Goal: Transaction & Acquisition: Purchase product/service

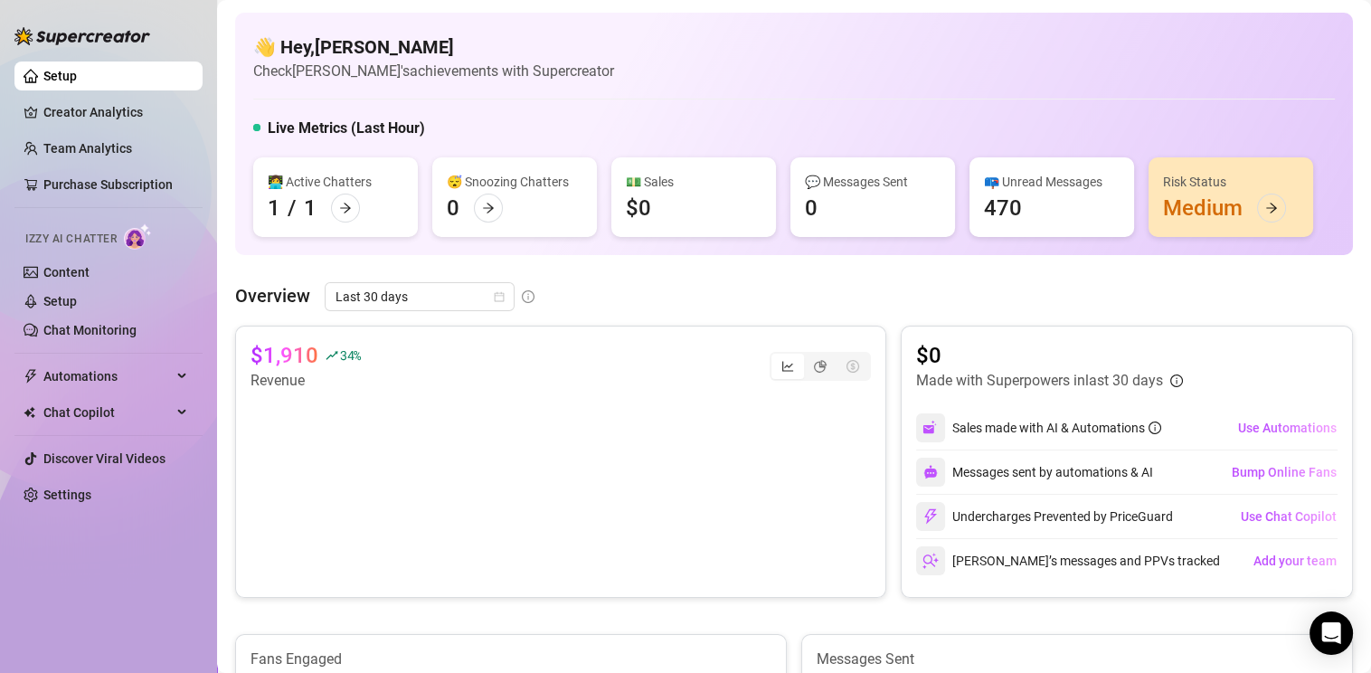
click at [704, 218] on div "💵 Sales $0" at bounding box center [693, 197] width 165 height 80
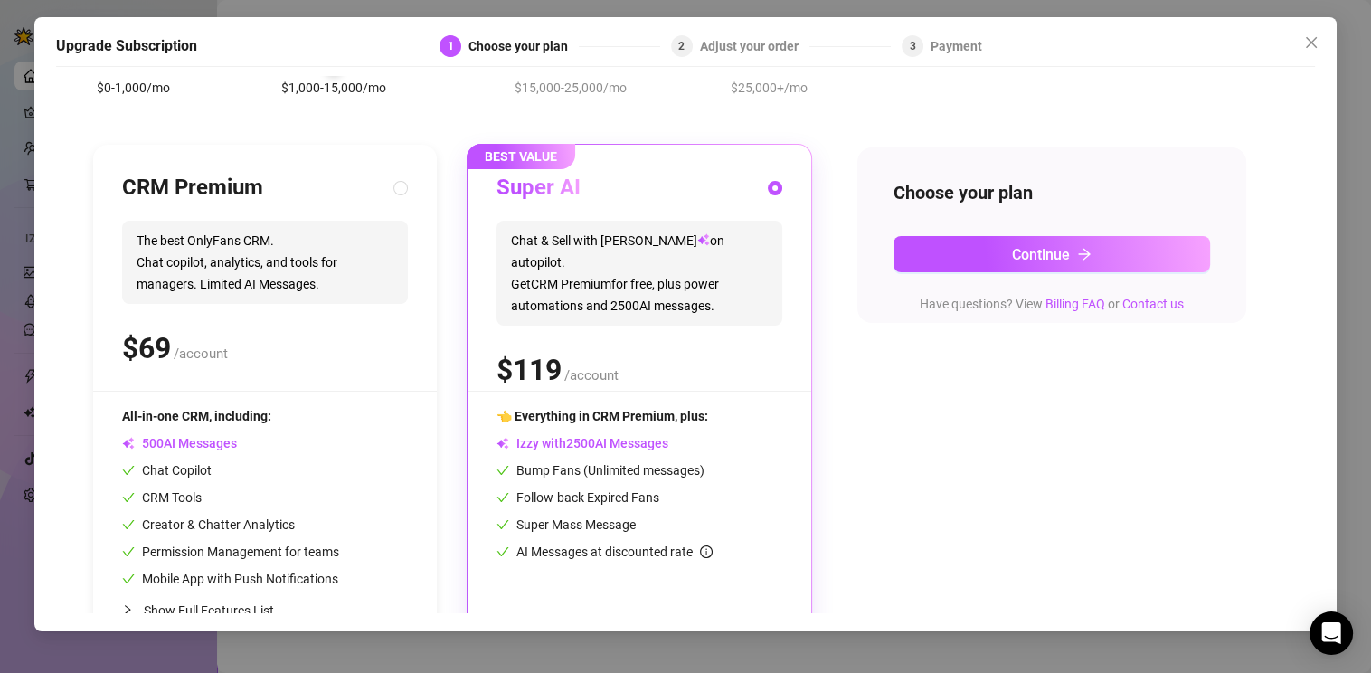
scroll to position [168, 0]
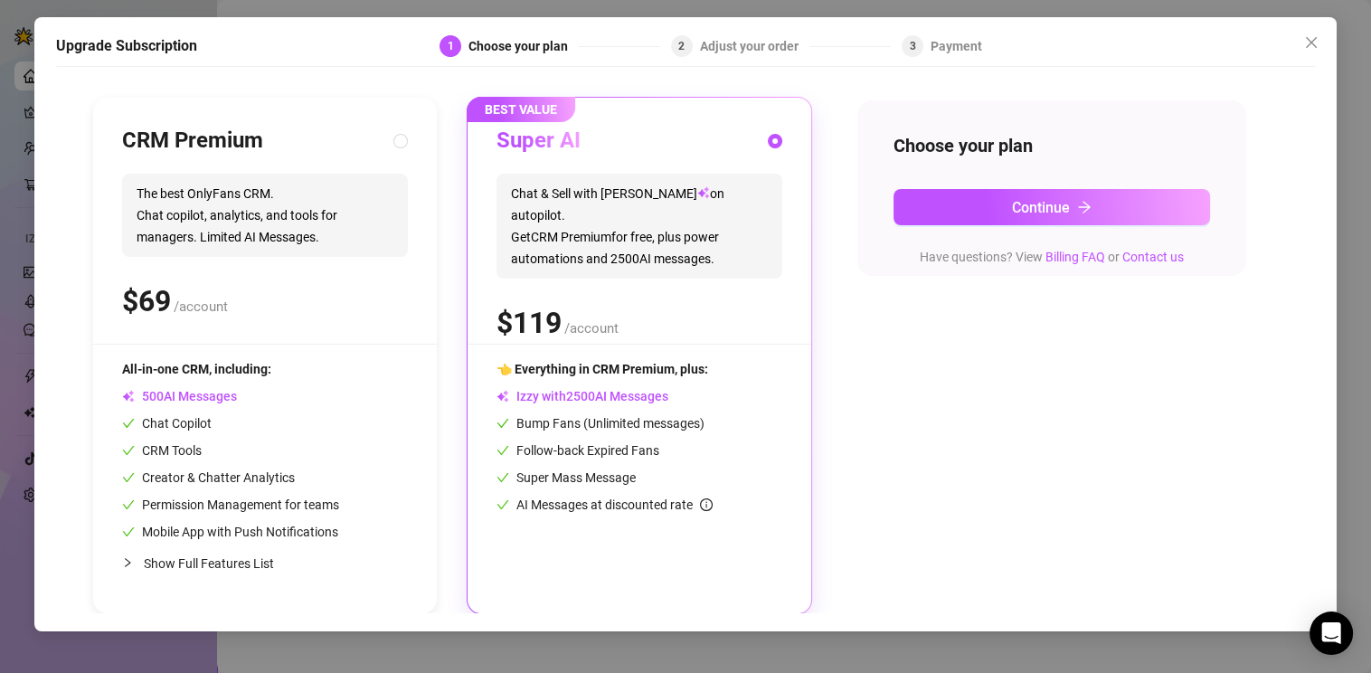
click at [653, 394] on span "Izzy with AI Messages" at bounding box center [582, 396] width 172 height 14
click at [1060, 213] on span "Continue" at bounding box center [1041, 207] width 58 height 17
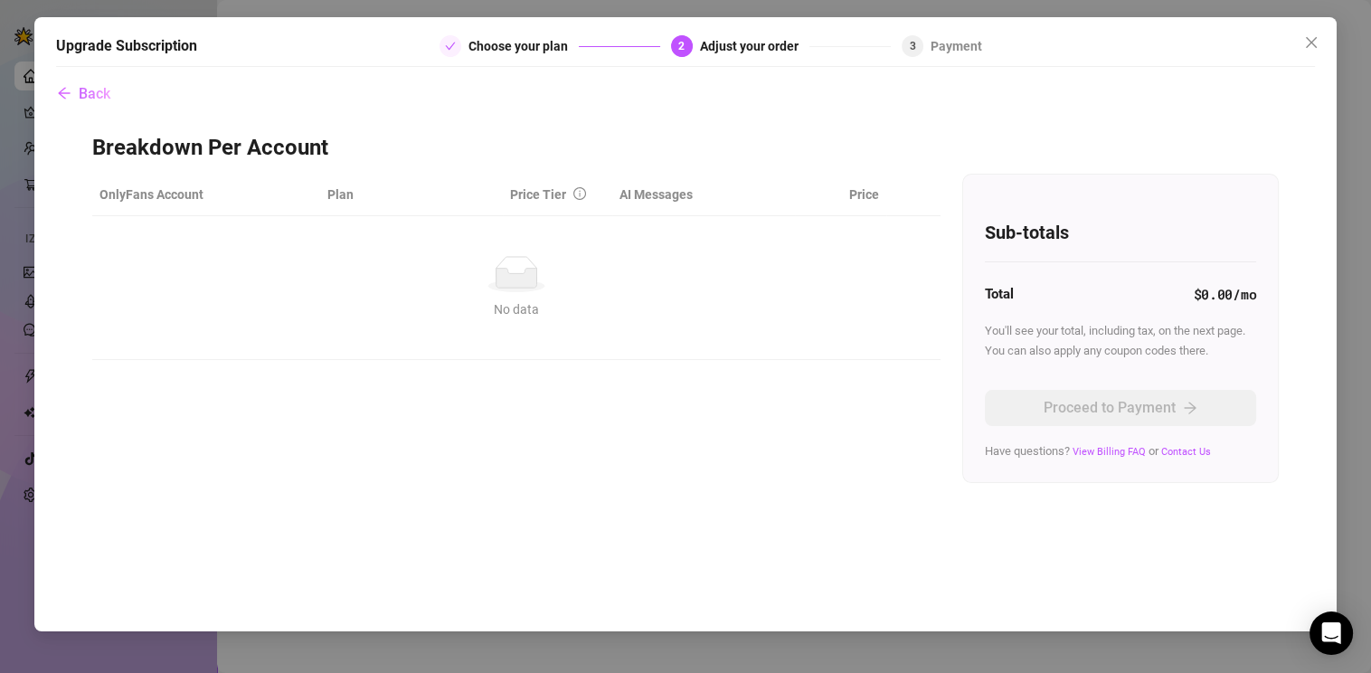
scroll to position [0, 0]
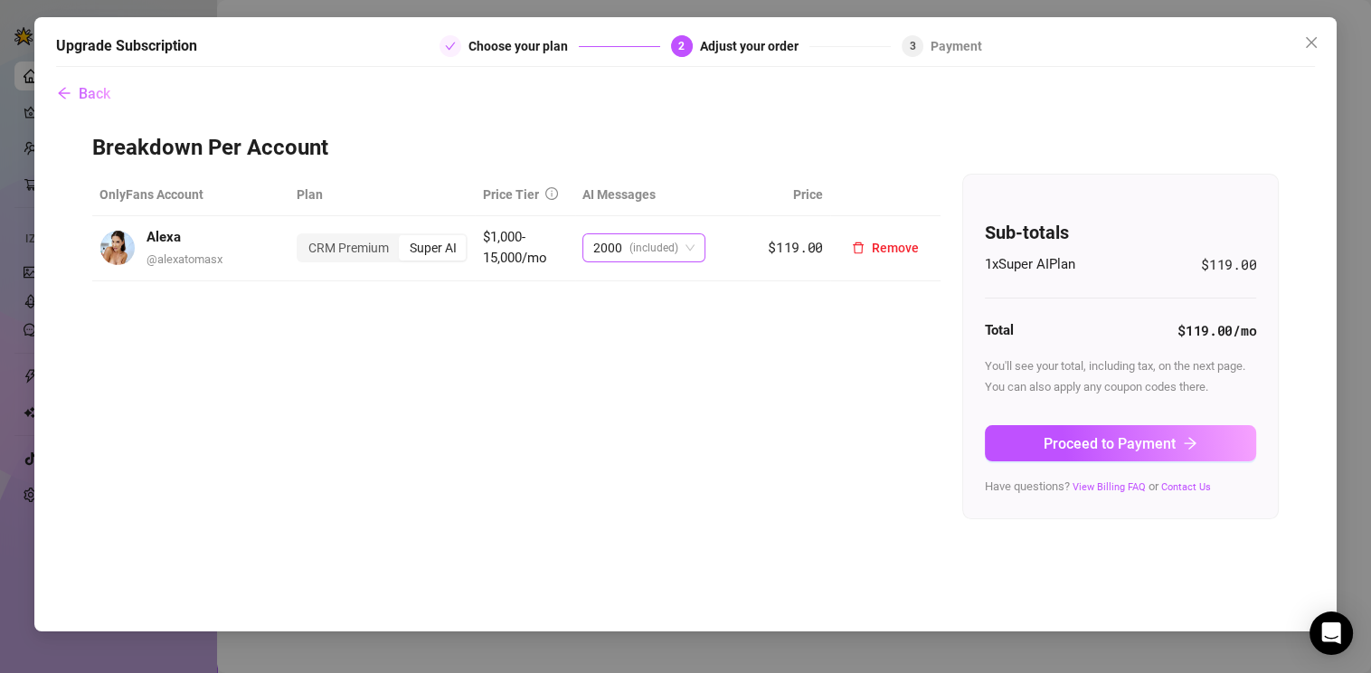
click at [694, 241] on span "2000 (included)" at bounding box center [643, 247] width 101 height 27
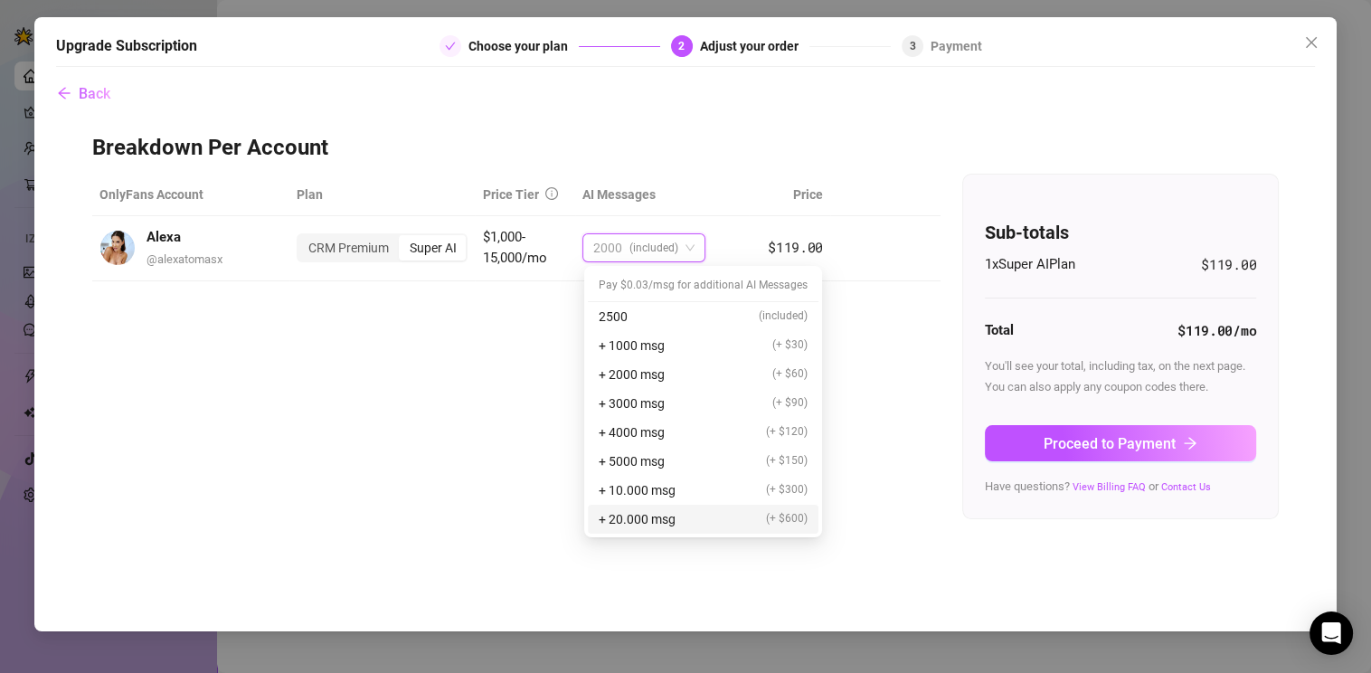
click at [778, 577] on div "Back Breakdown Per Account OnlyFans Account Plan Price Tier AI Messages Price A…" at bounding box center [685, 344] width 1259 height 537
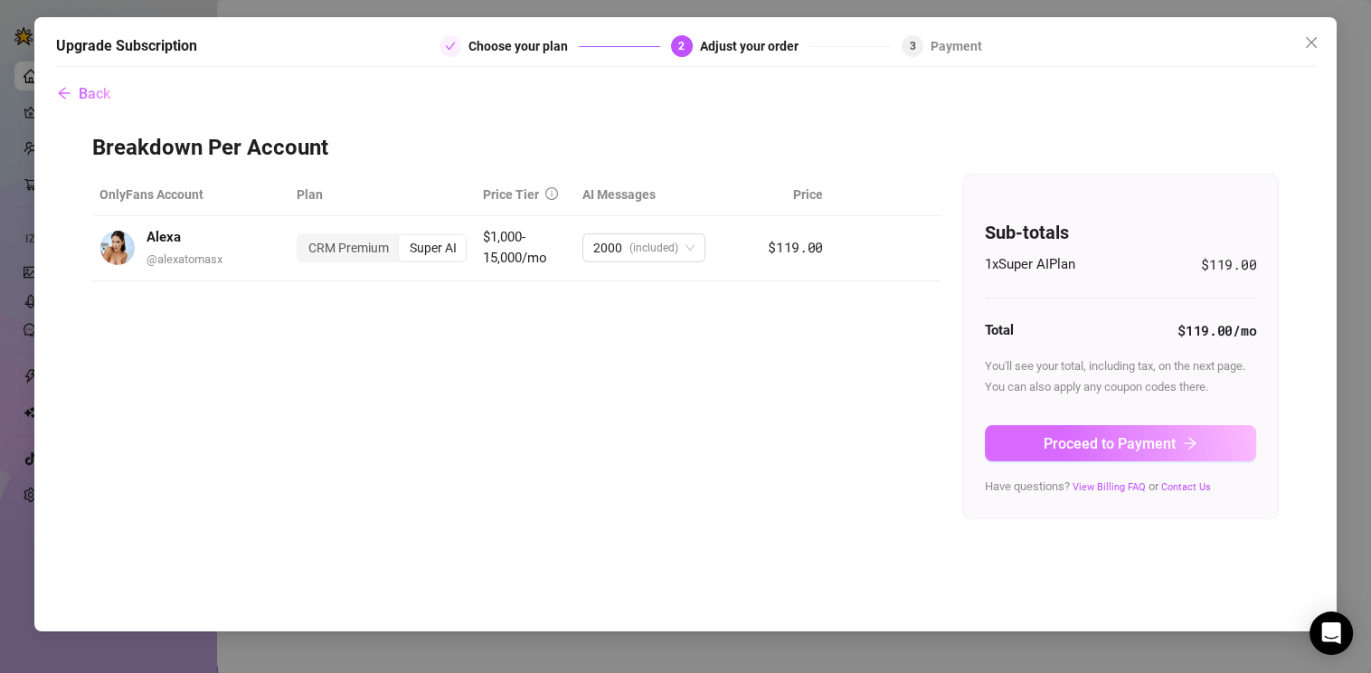
click at [1105, 452] on span "Proceed to Payment" at bounding box center [1109, 443] width 132 height 17
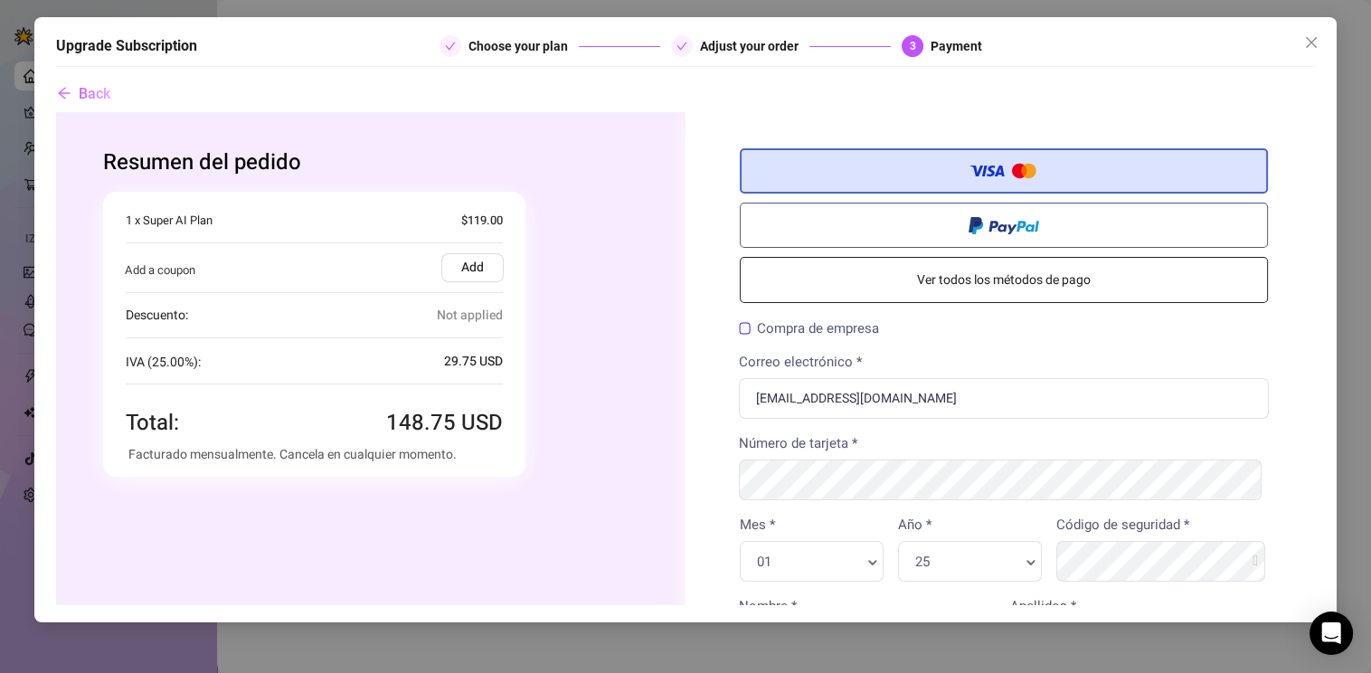
click at [738, 324] on label "Compra de empresa" at bounding box center [808, 328] width 140 height 14
click at [55, 111] on input "Compra de empresa" at bounding box center [55, 111] width 0 height 0
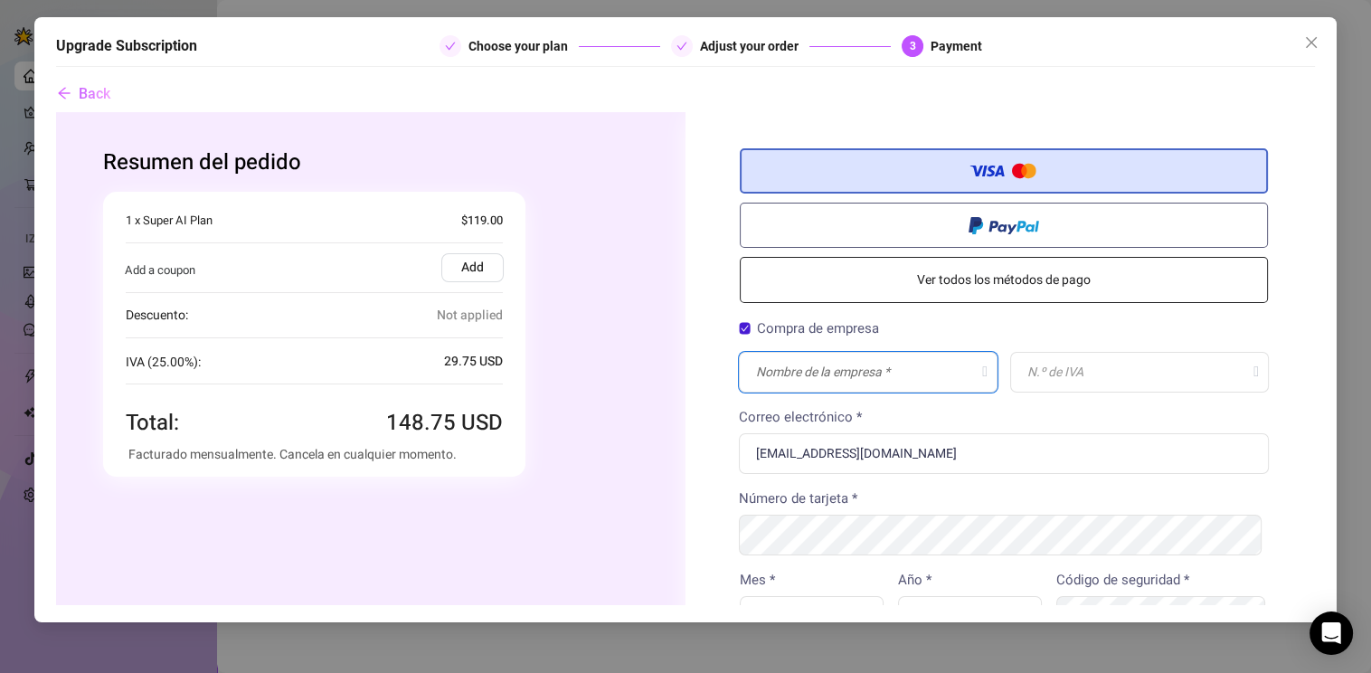
click at [877, 371] on input "text" at bounding box center [867, 371] width 259 height 41
drag, startPoint x: 869, startPoint y: 372, endPoint x: 694, endPoint y: 371, distance: 174.5
paste input "obrt za internetske [PERSON_NAME]. [PERSON_NAME] [PERSON_NAME] [PERSON_NAME]"
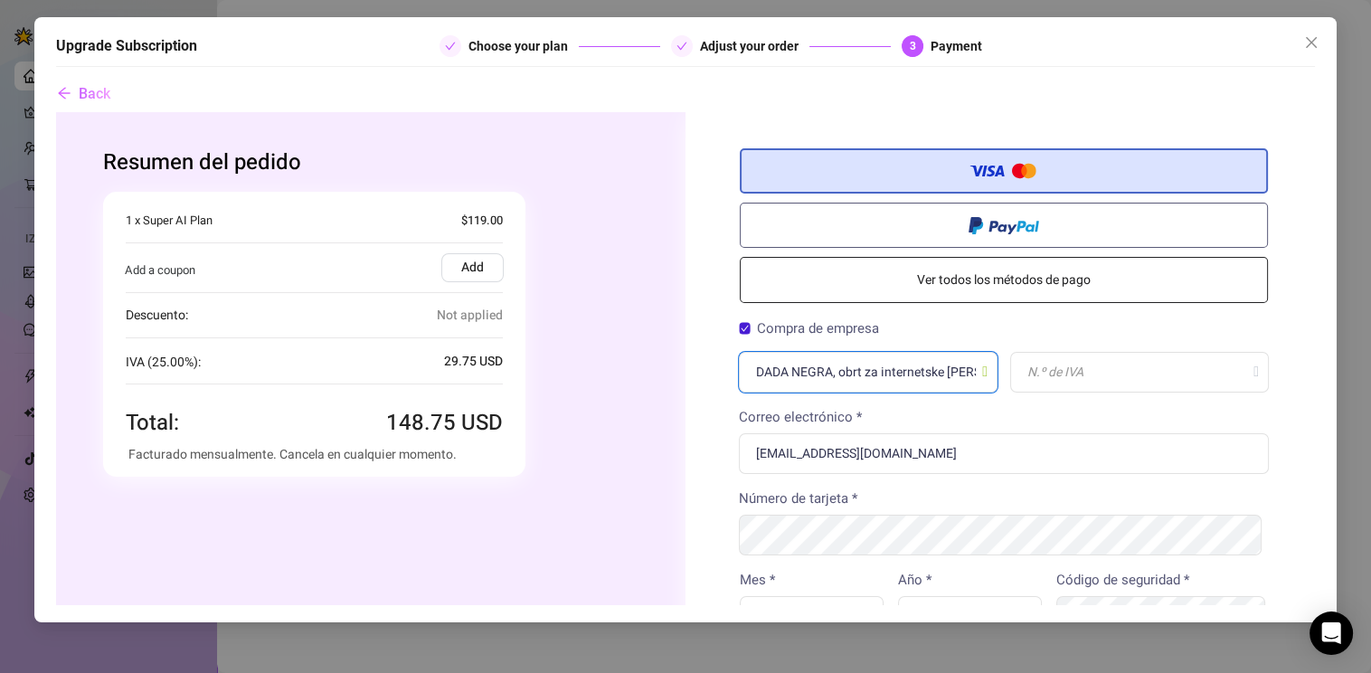
scroll to position [0, 183]
type input "DADA NEGRA, obrt za internetske [PERSON_NAME]. [PERSON_NAME] [PERSON_NAME] [PER…"
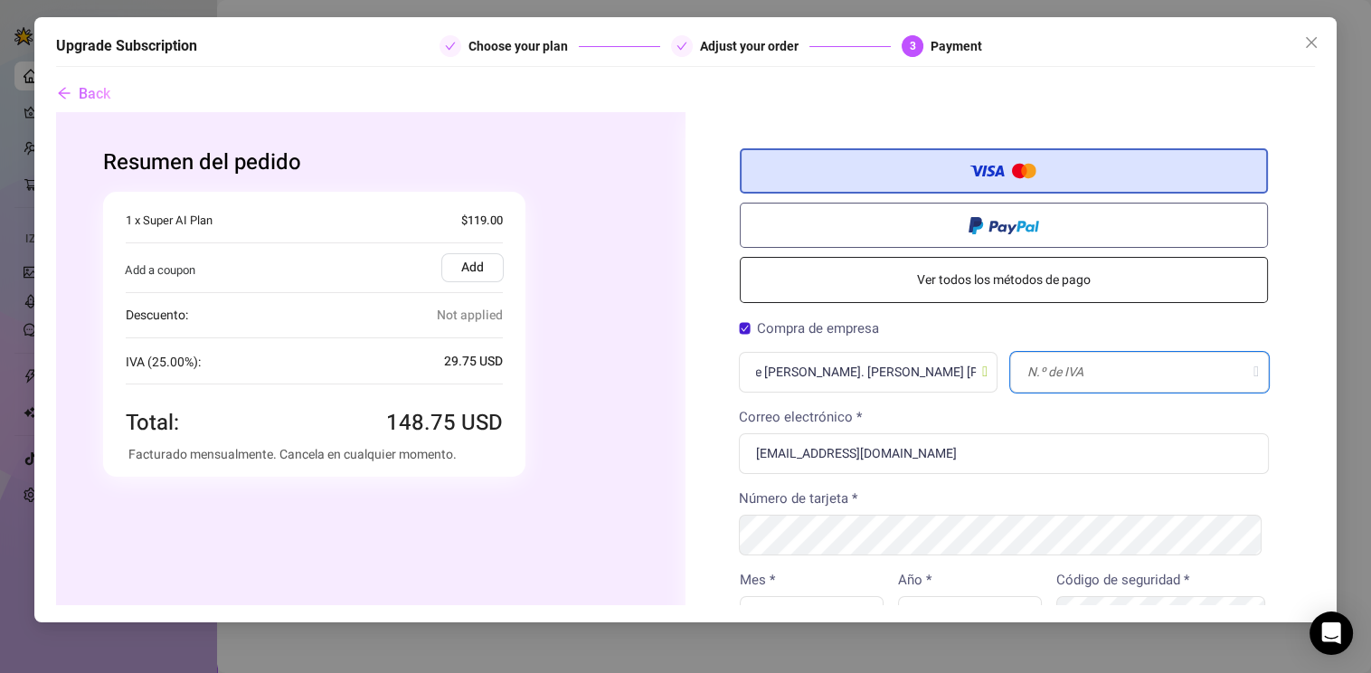
click at [1104, 365] on input "text" at bounding box center [1138, 371] width 259 height 41
click at [1050, 368] on input "text" at bounding box center [1138, 371] width 259 height 41
paste input "HR03745252825"
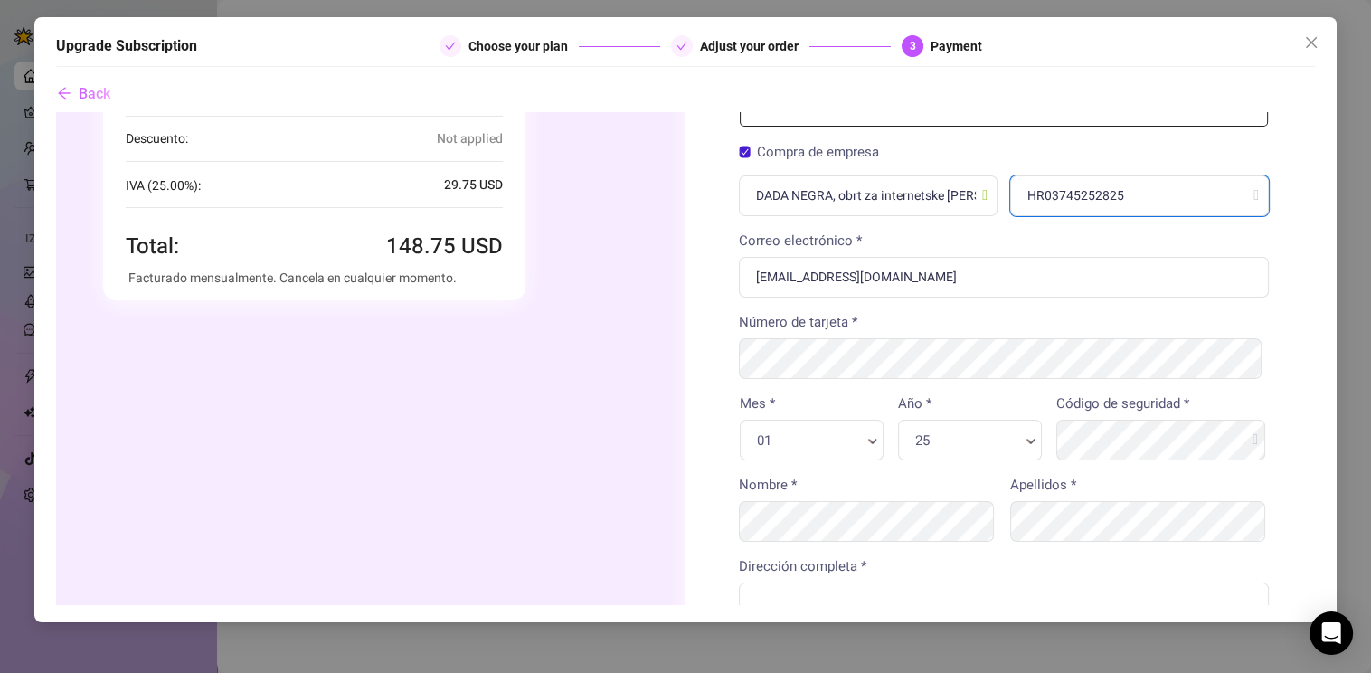
scroll to position [180, 0]
type input "HR03745252825"
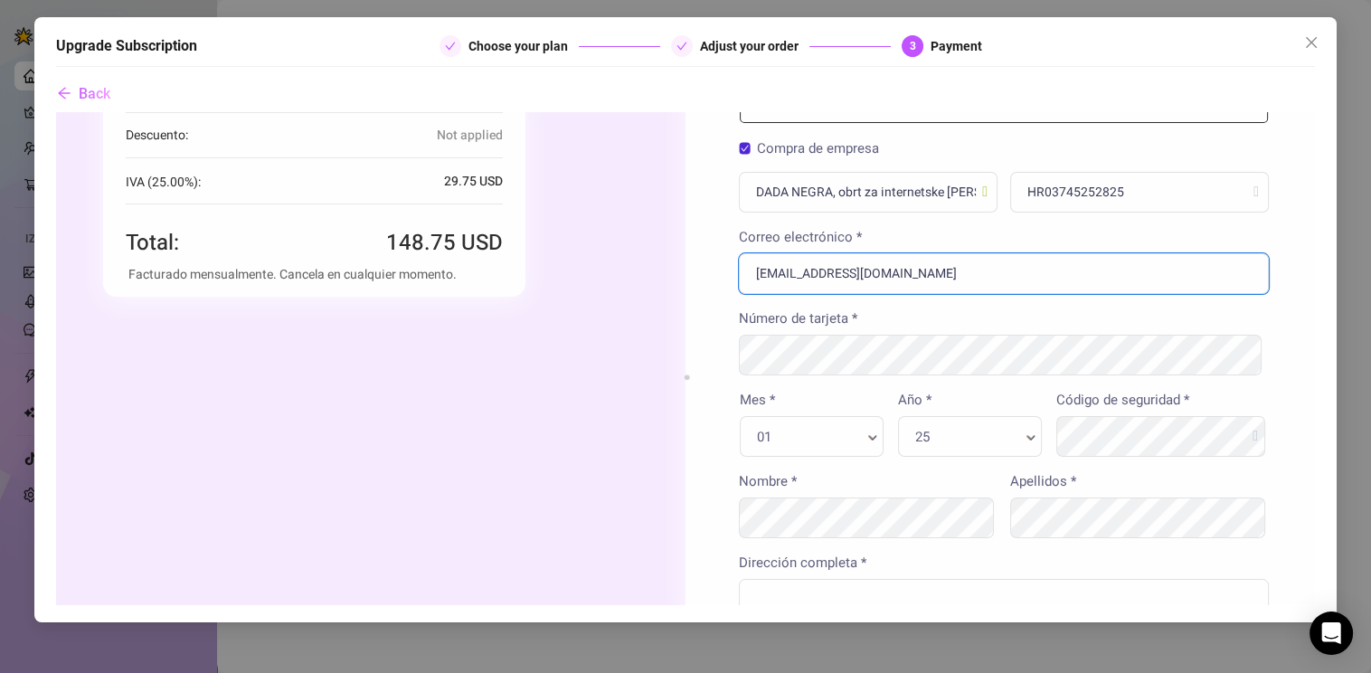
click at [922, 275] on body "Resumen del pedido Está comprando Cantidad" at bounding box center [684, 544] width 1259 height 1226
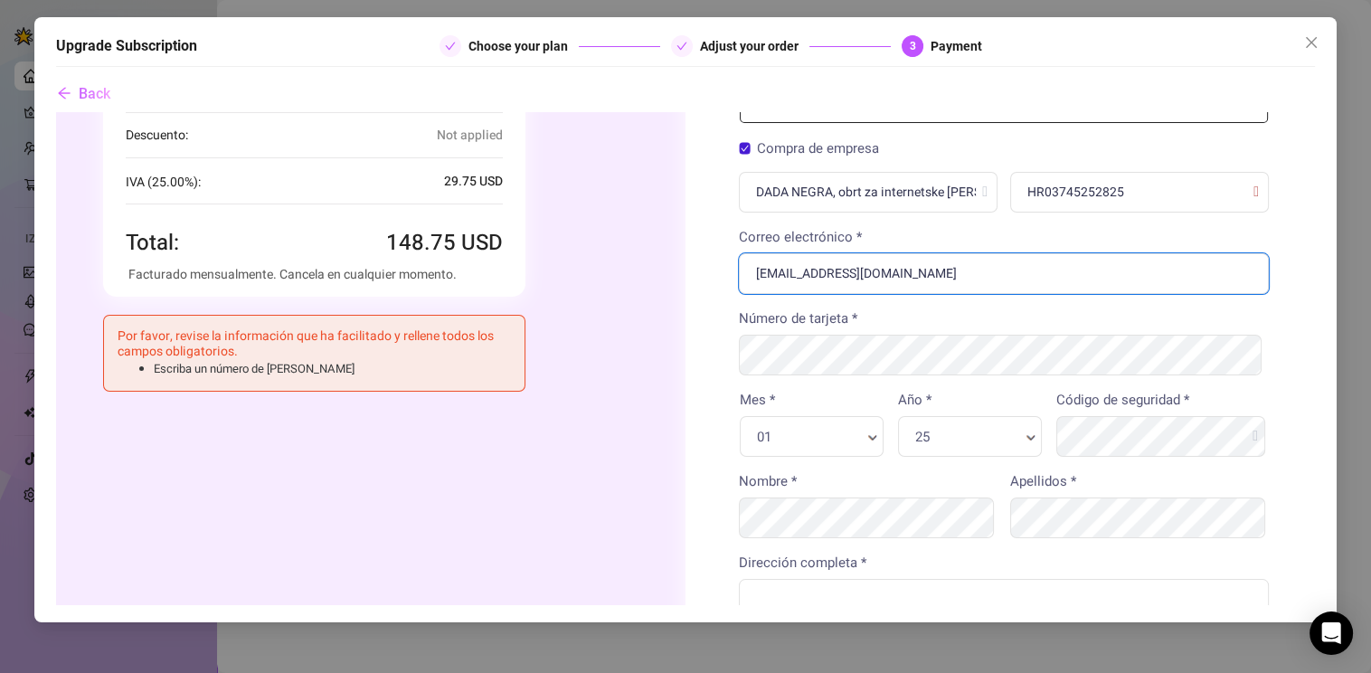
click at [820, 280] on input "[EMAIL_ADDRESS][DOMAIN_NAME]" at bounding box center [1003, 272] width 530 height 41
drag, startPoint x: 815, startPoint y: 270, endPoint x: 719, endPoint y: 278, distance: 96.2
click at [719, 278] on div "Tarjeta de crédito/débito Ver todos los métodos de pago Información de facturac…" at bounding box center [1002, 544] width 637 height 1226
type input "[EMAIL_ADDRESS][DOMAIN_NAME]"
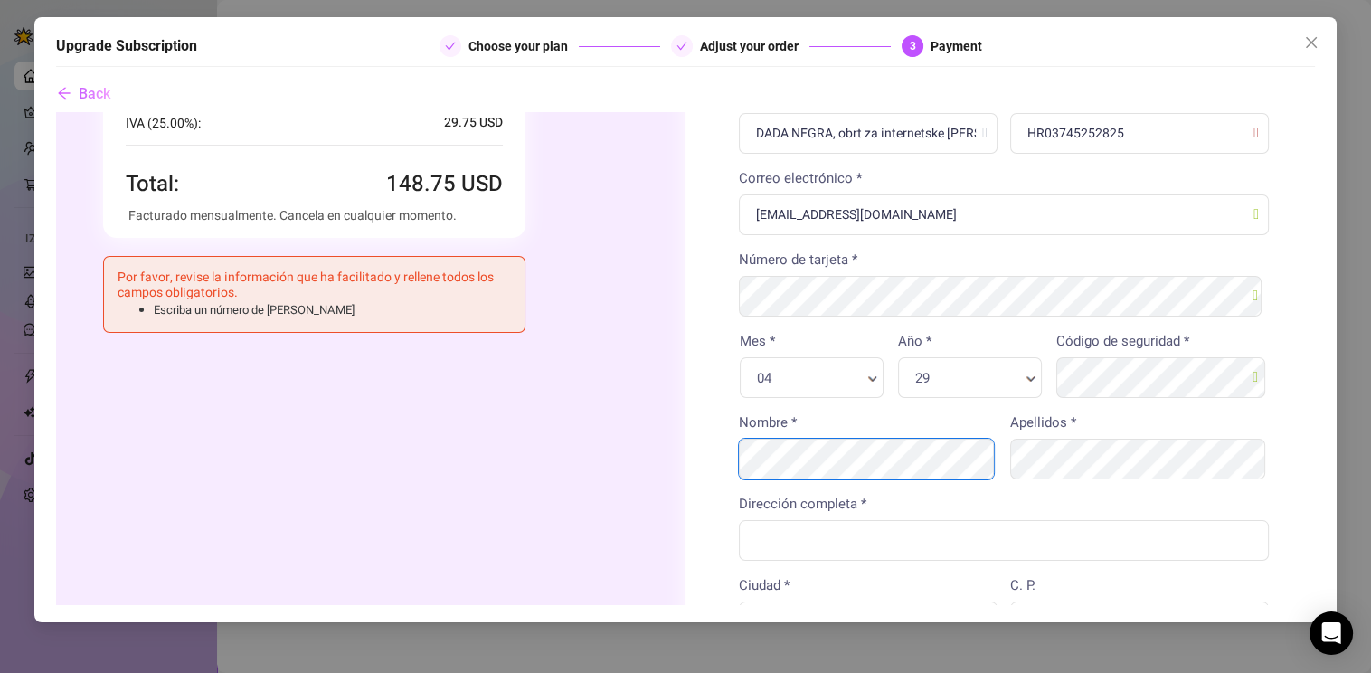
scroll to position [271, 0]
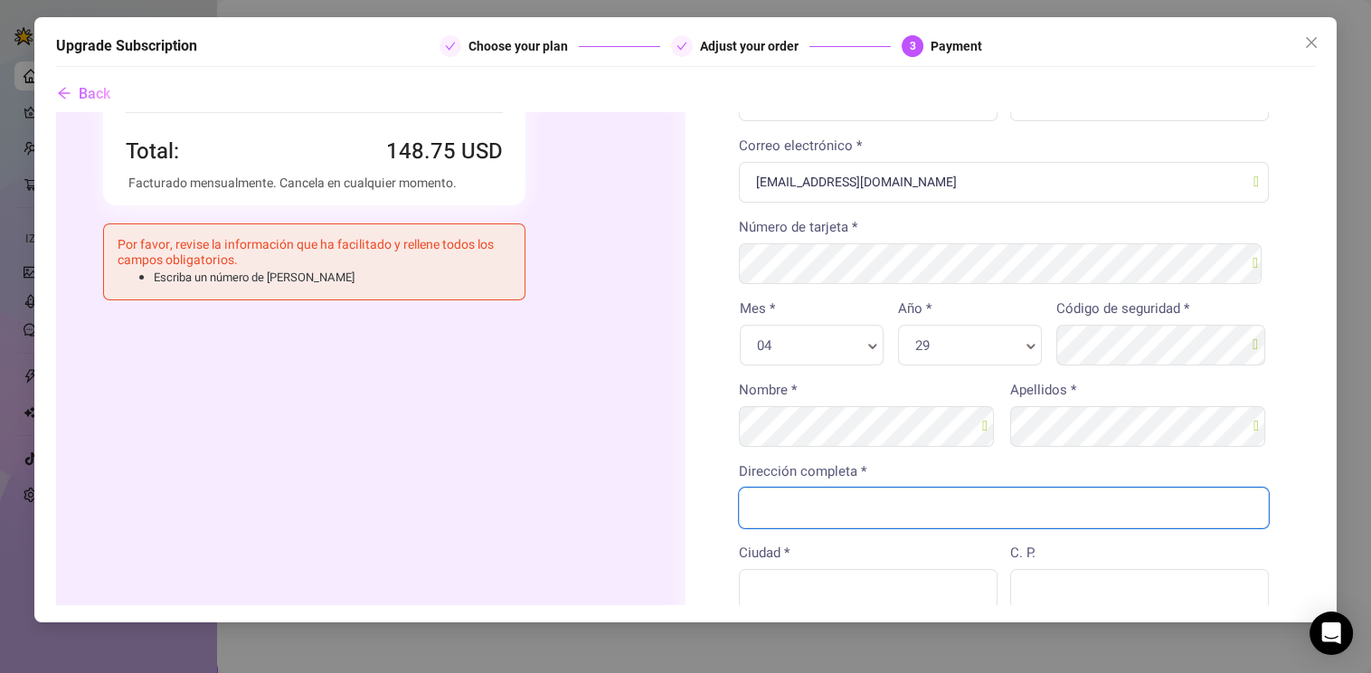
click at [739, 506] on input "Dirección completa *" at bounding box center [1003, 506] width 530 height 41
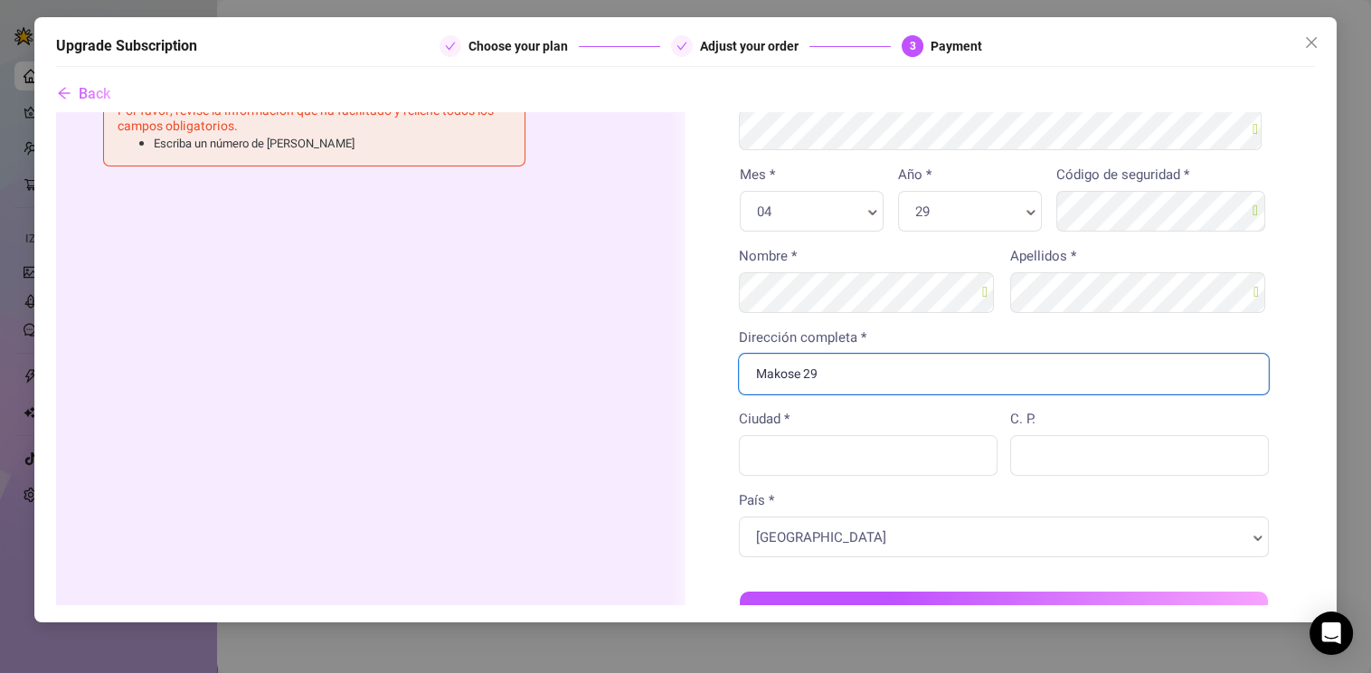
scroll to position [543, 0]
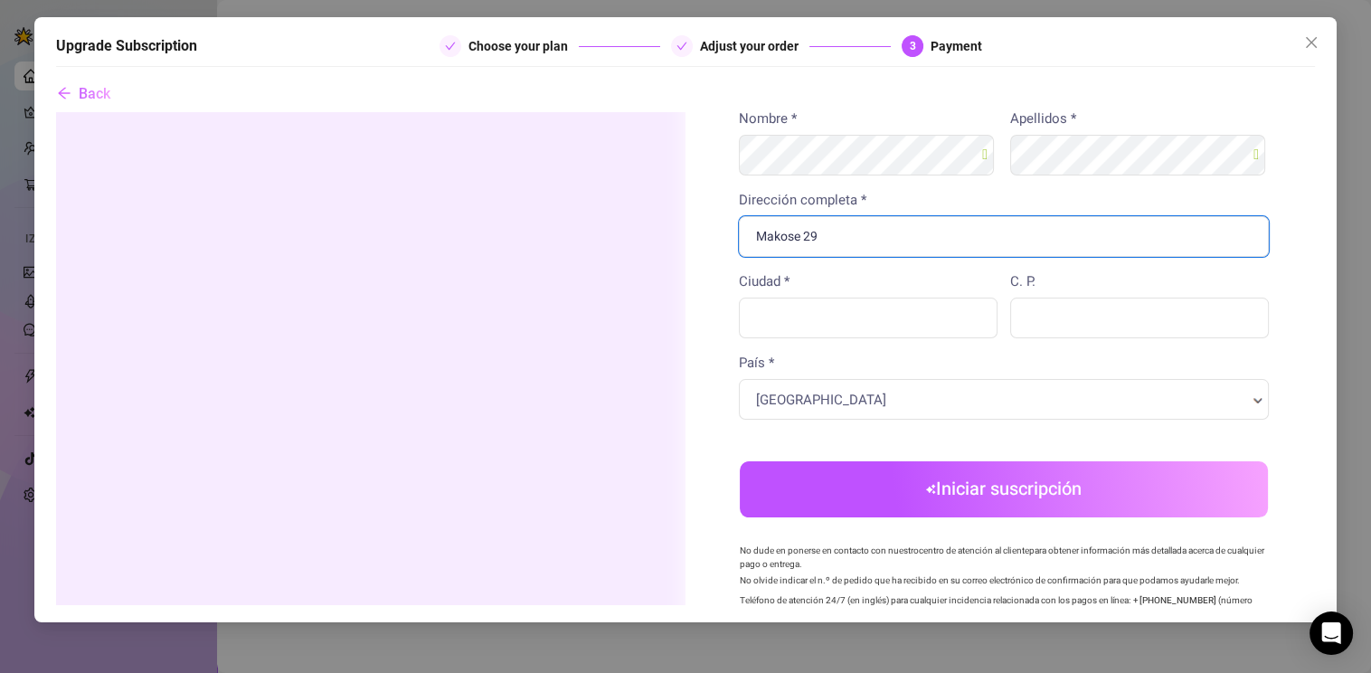
type input "Makose 29"
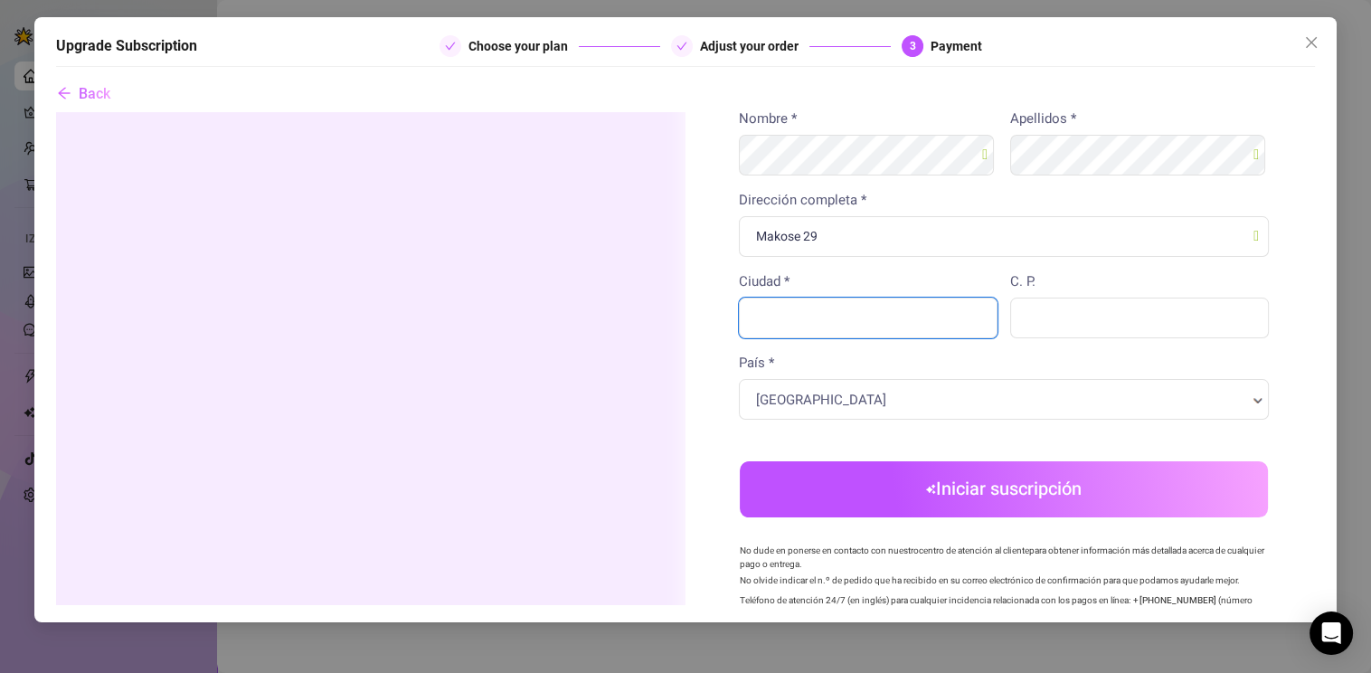
click at [842, 305] on input "Ciudad *" at bounding box center [867, 317] width 259 height 41
type input "Mlini"
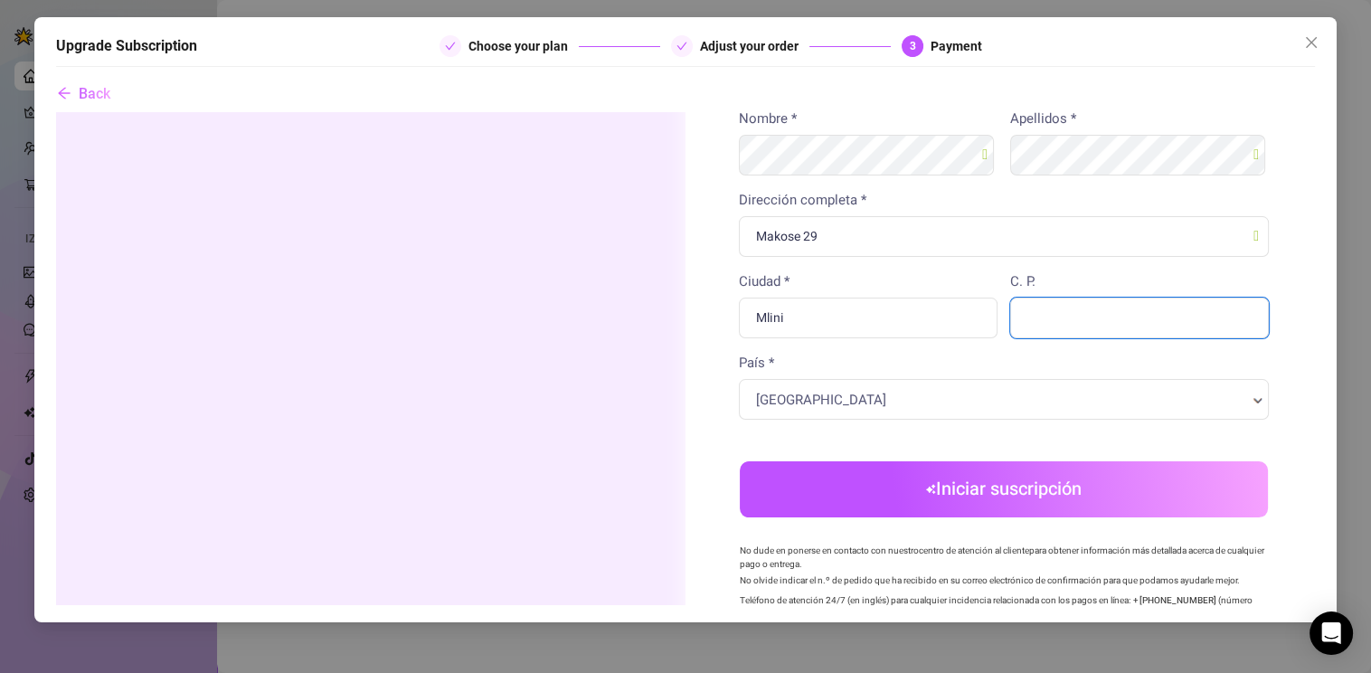
click at [1075, 322] on input "C. P." at bounding box center [1138, 317] width 259 height 41
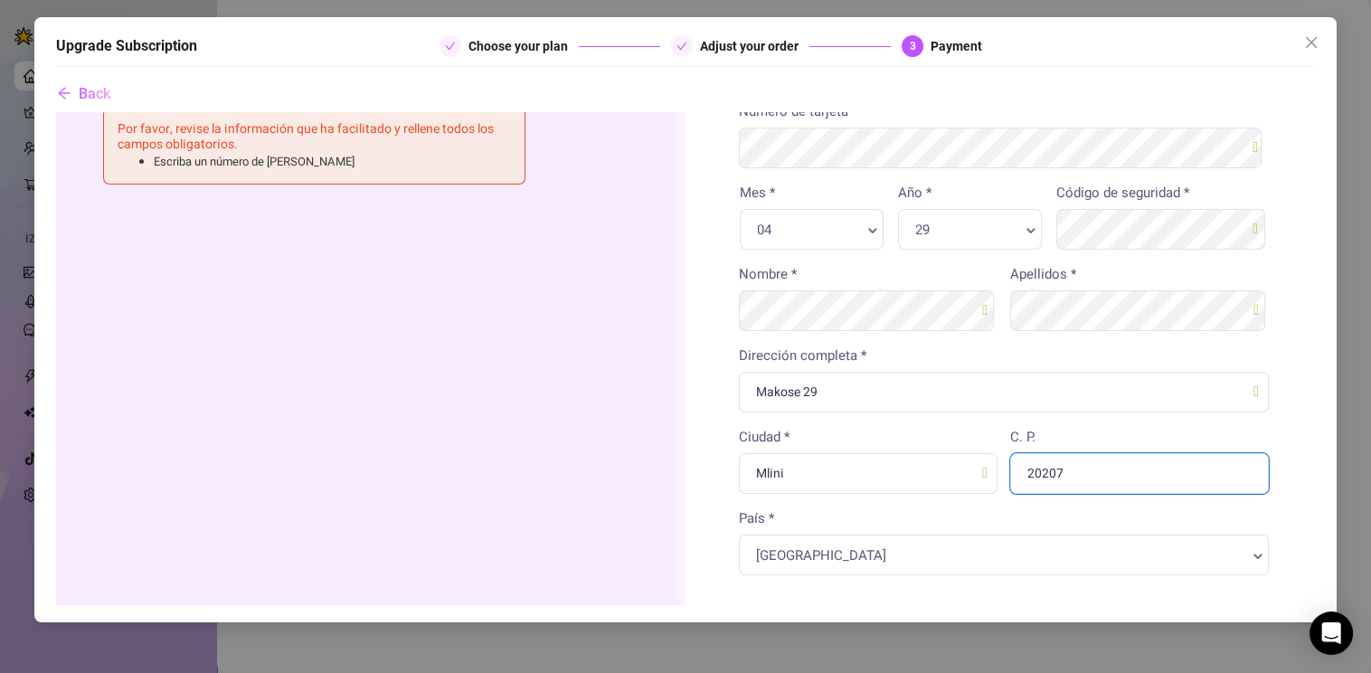
scroll to position [361, 0]
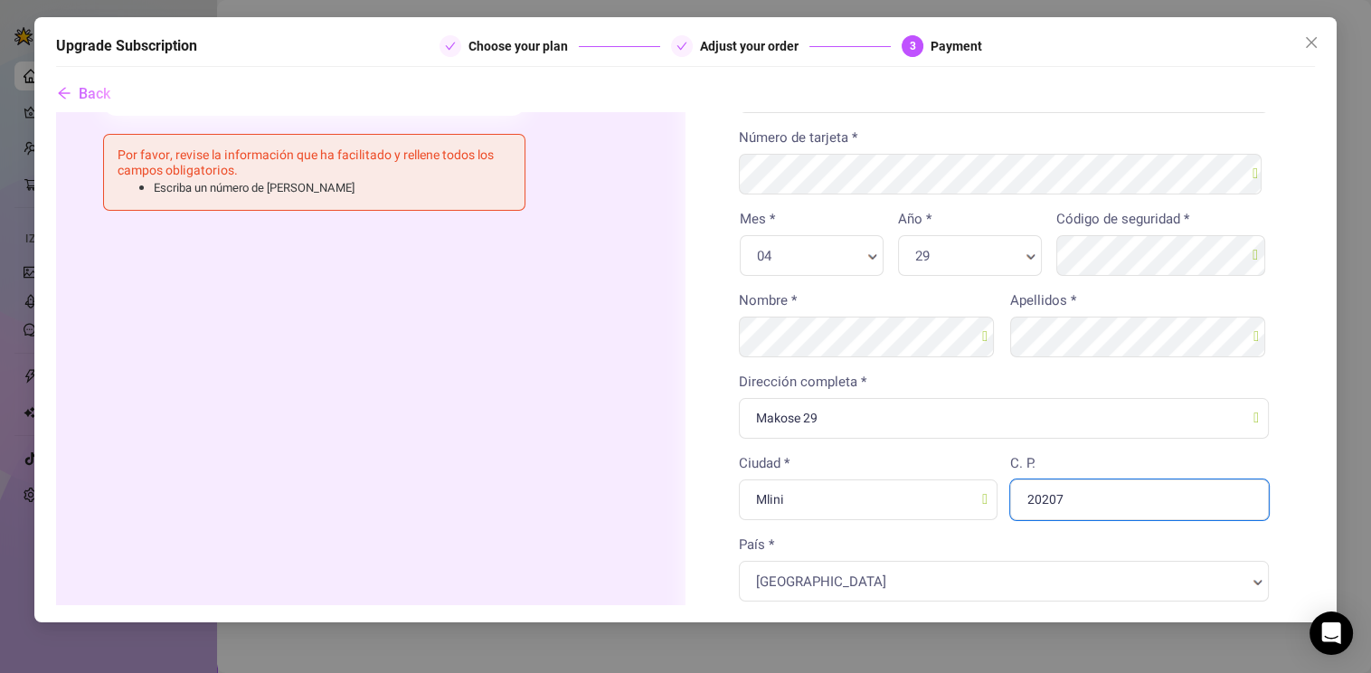
type input "20207"
click at [551, 484] on body "Resumen del pedido Está comprando Cantidad" at bounding box center [684, 363] width 1259 height 1226
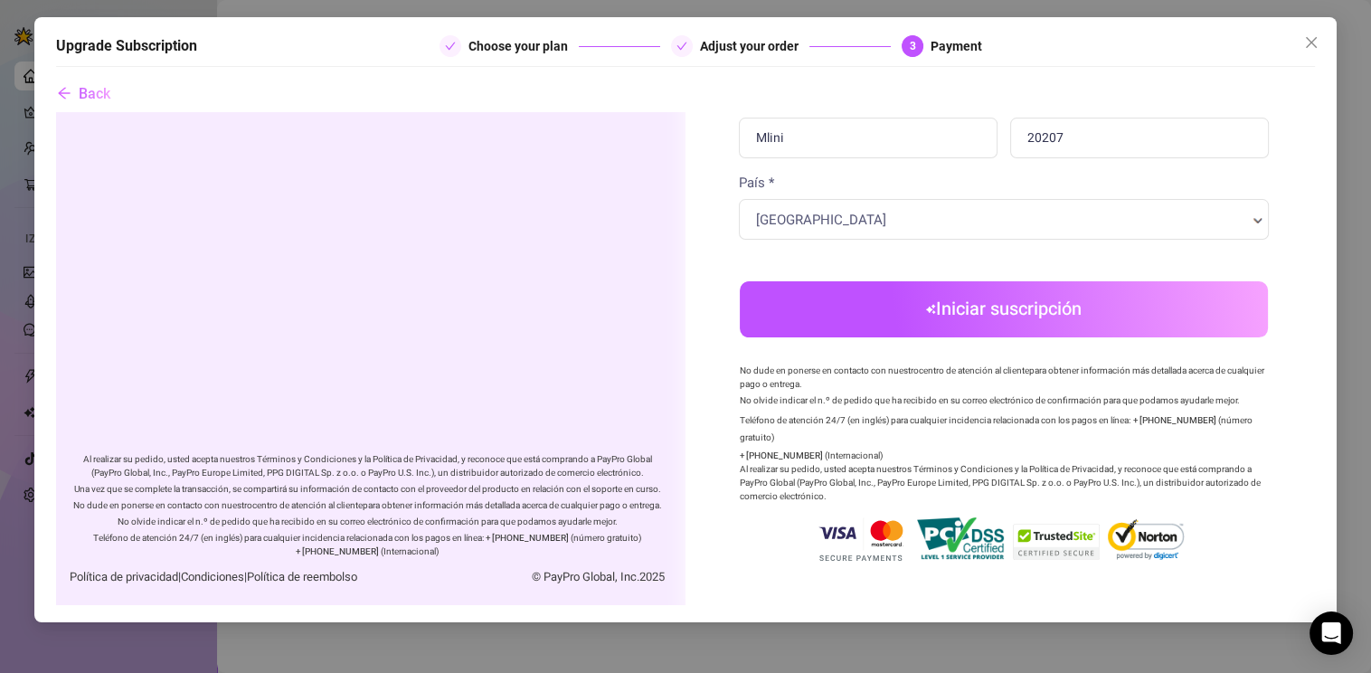
scroll to position [722, 0]
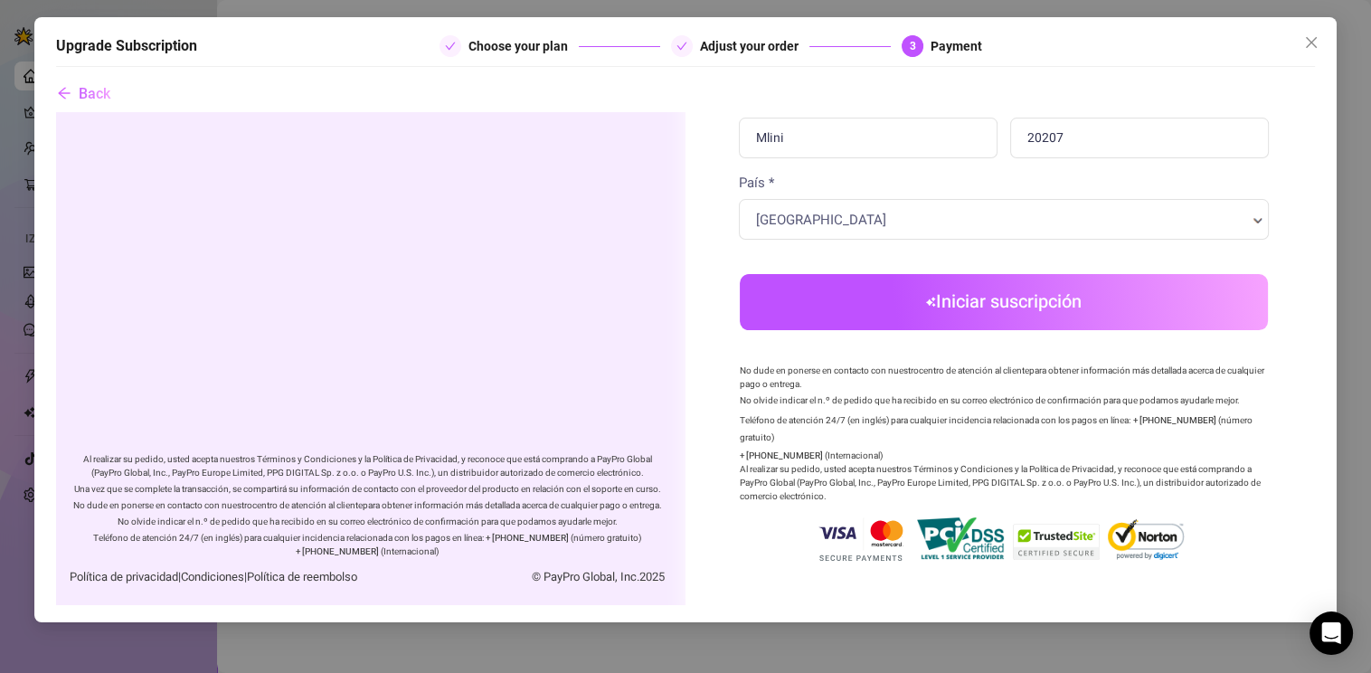
click at [960, 297] on button "Iniciar suscripción" at bounding box center [1003, 301] width 528 height 56
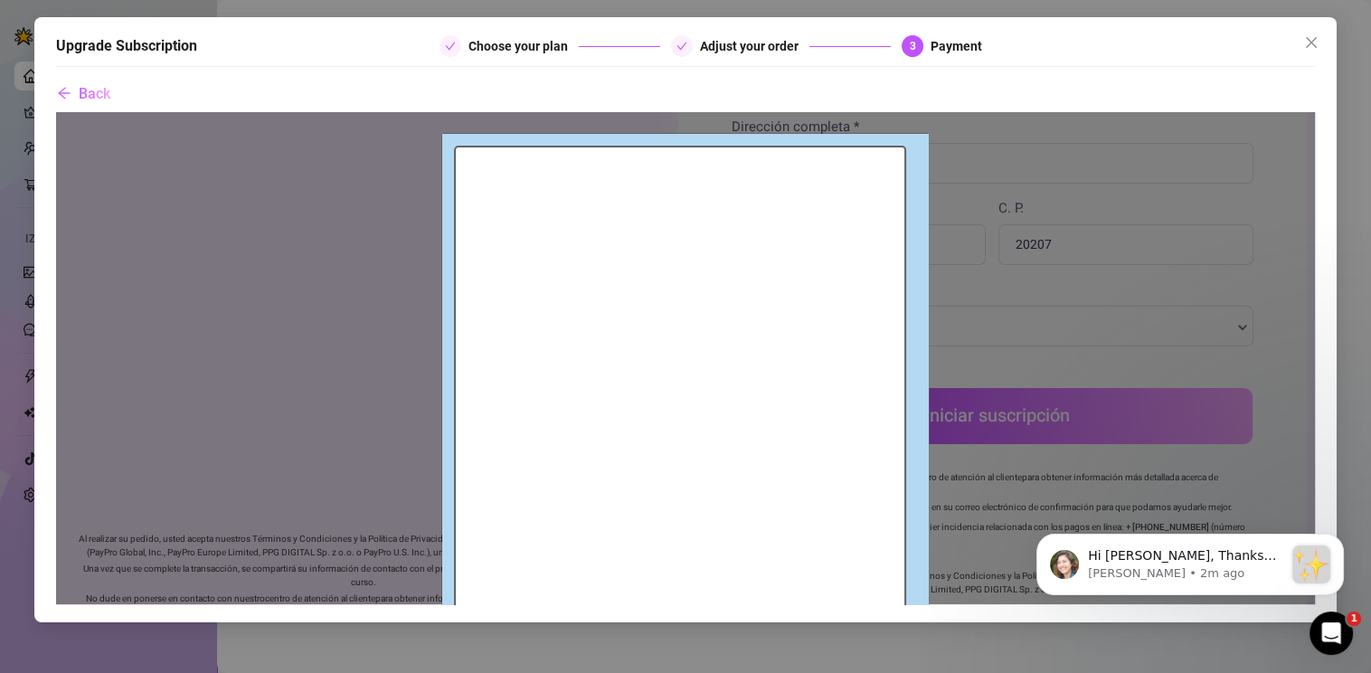
scroll to position [451, 0]
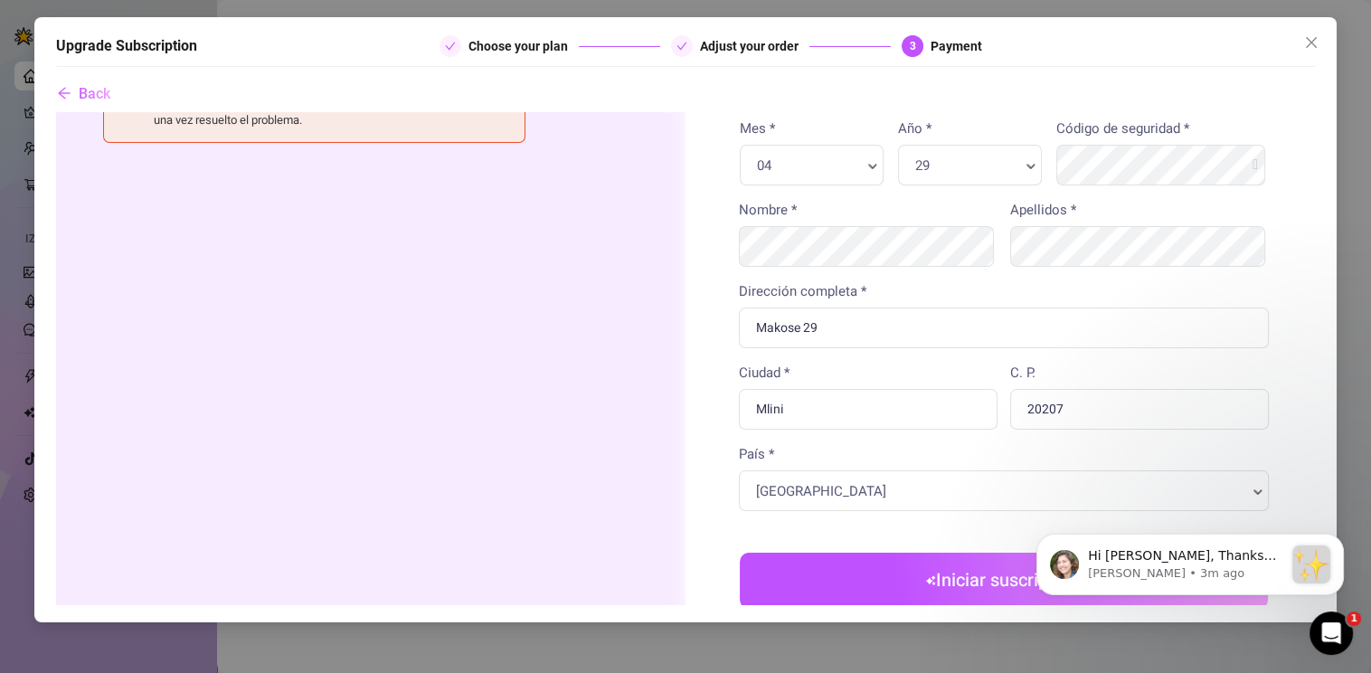
click at [573, 497] on div "Resumen del pedido Está comprando Cantidad 1 x" at bounding box center [366, 264] width 637 height 1208
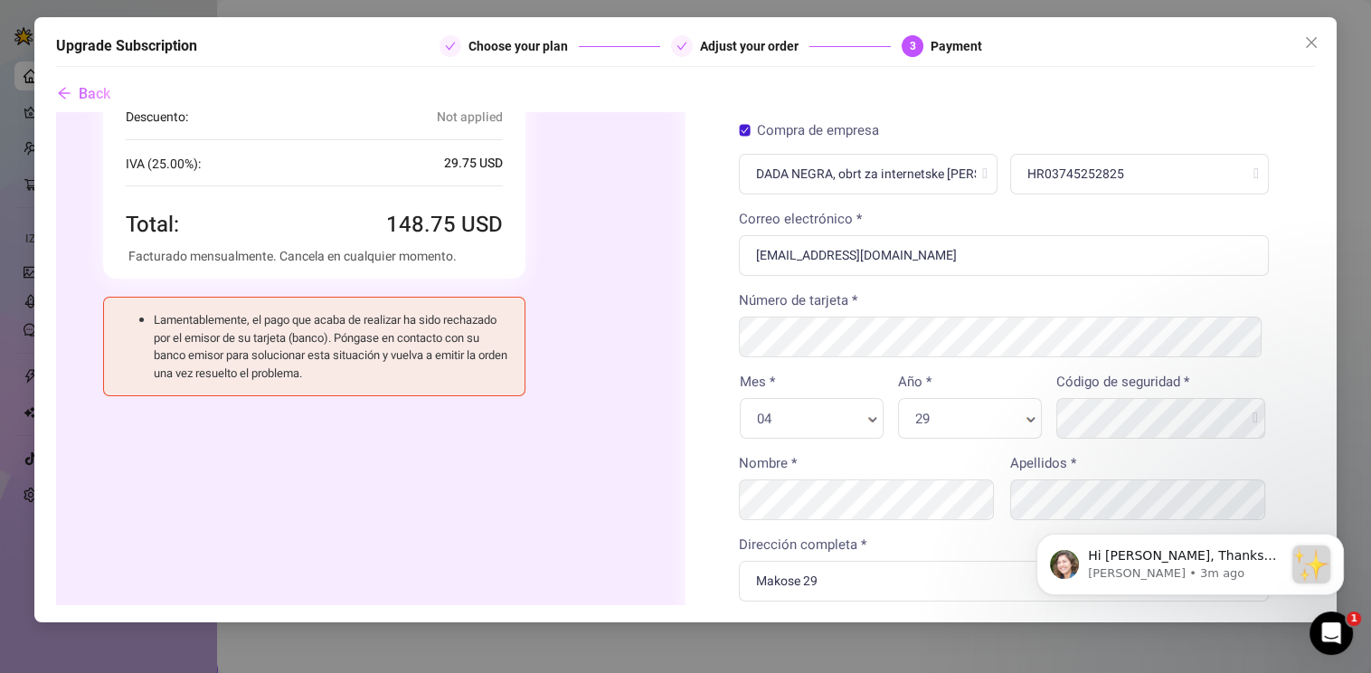
scroll to position [180, 0]
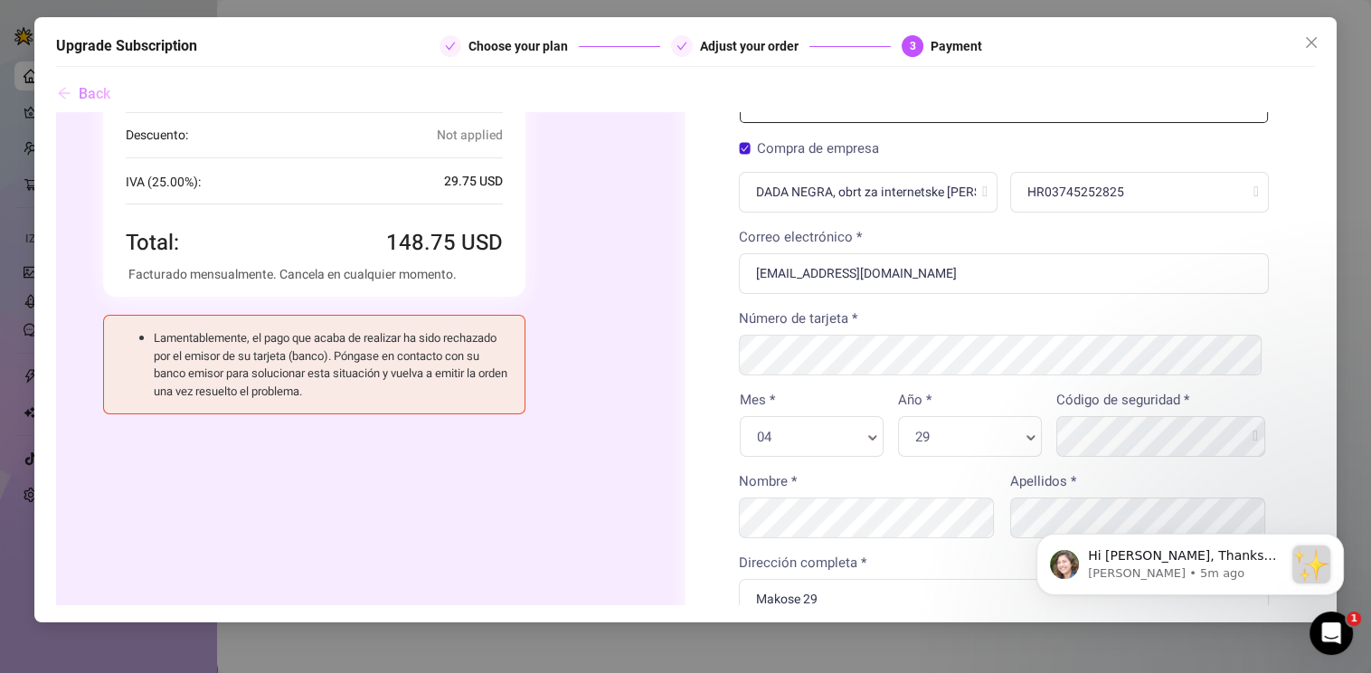
click at [71, 93] on icon "arrow-left" at bounding box center [64, 93] width 14 height 14
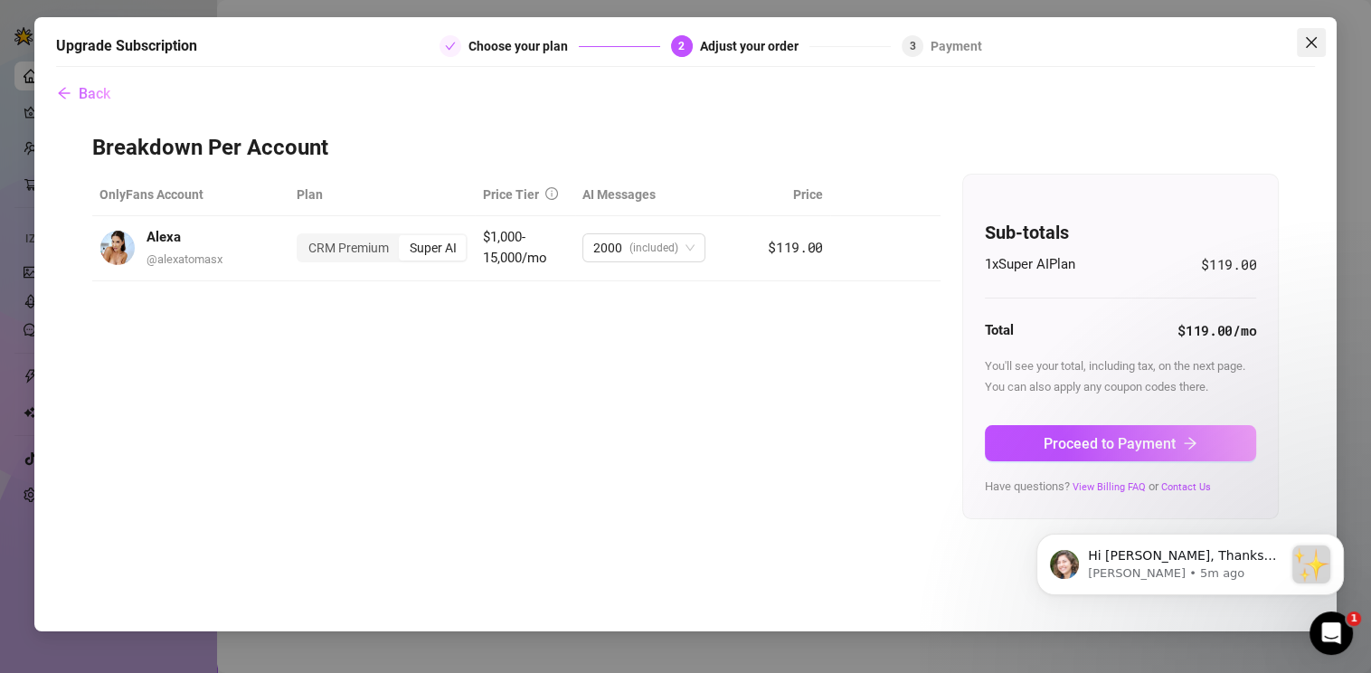
click at [1305, 38] on icon "close" at bounding box center [1311, 42] width 14 height 14
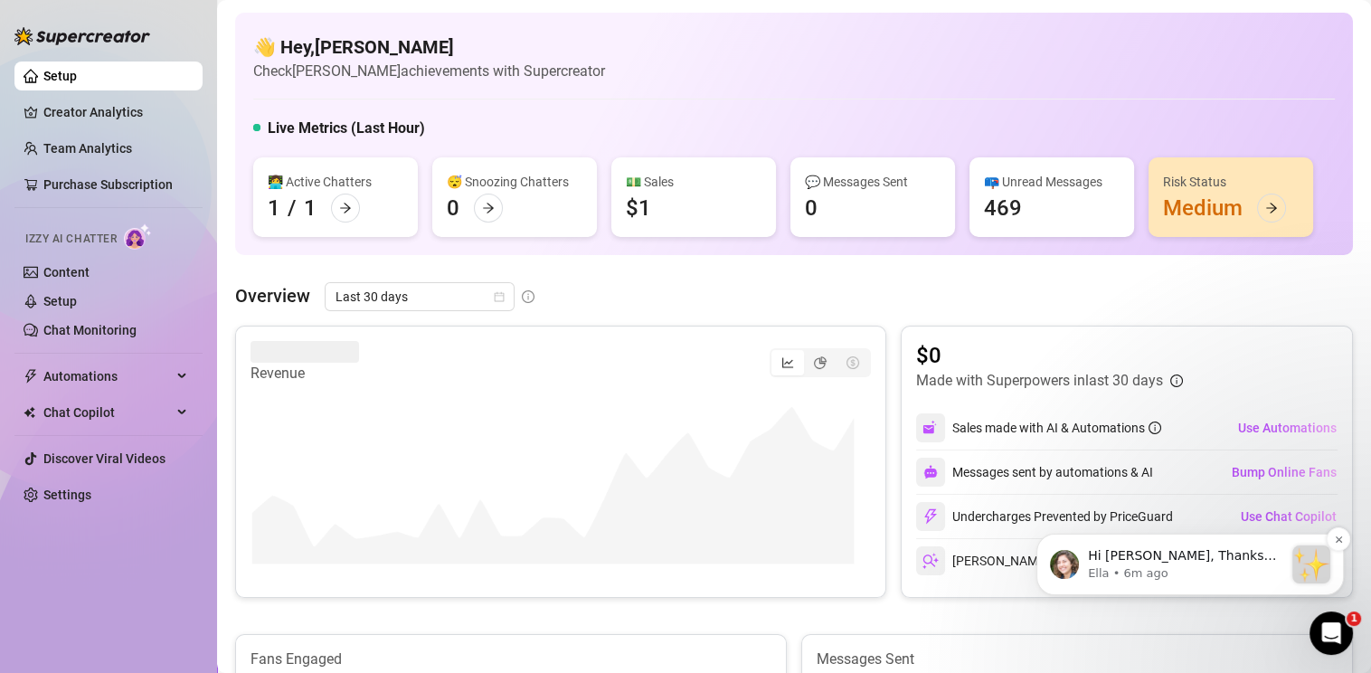
click at [1197, 571] on p "Ella • 6m ago" at bounding box center [1185, 573] width 195 height 16
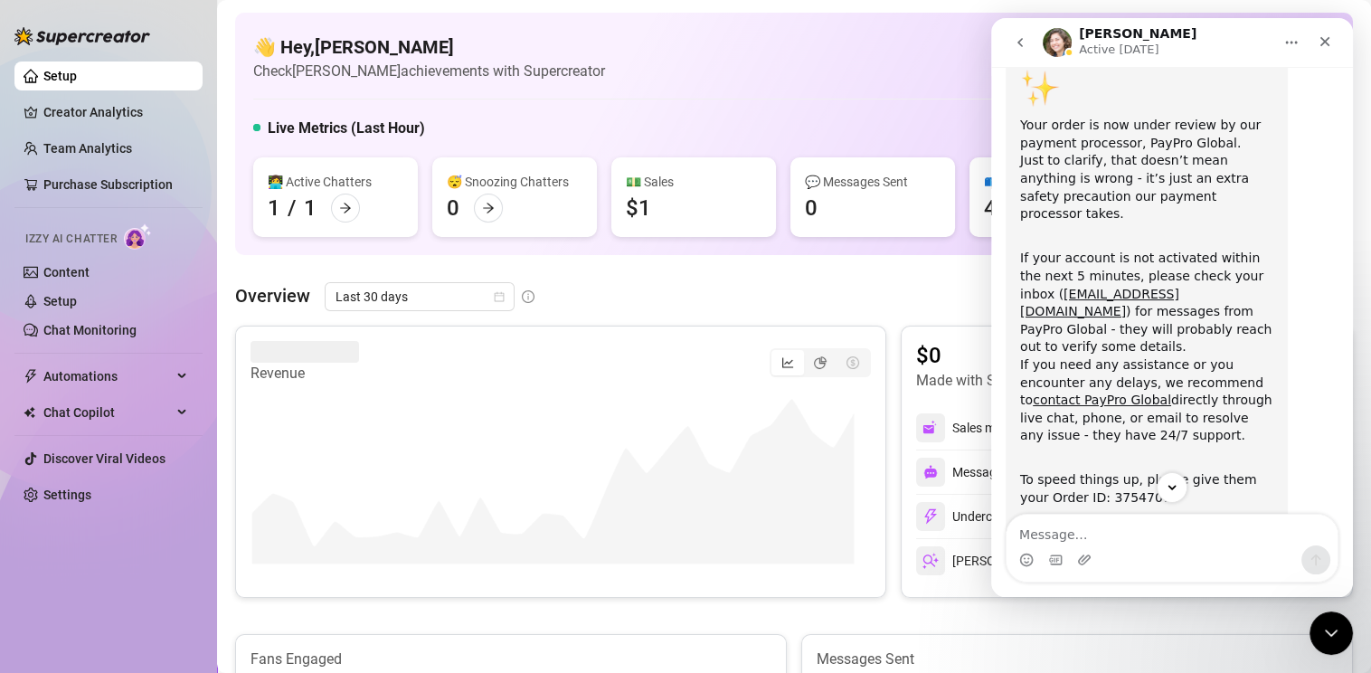
scroll to position [221, 0]
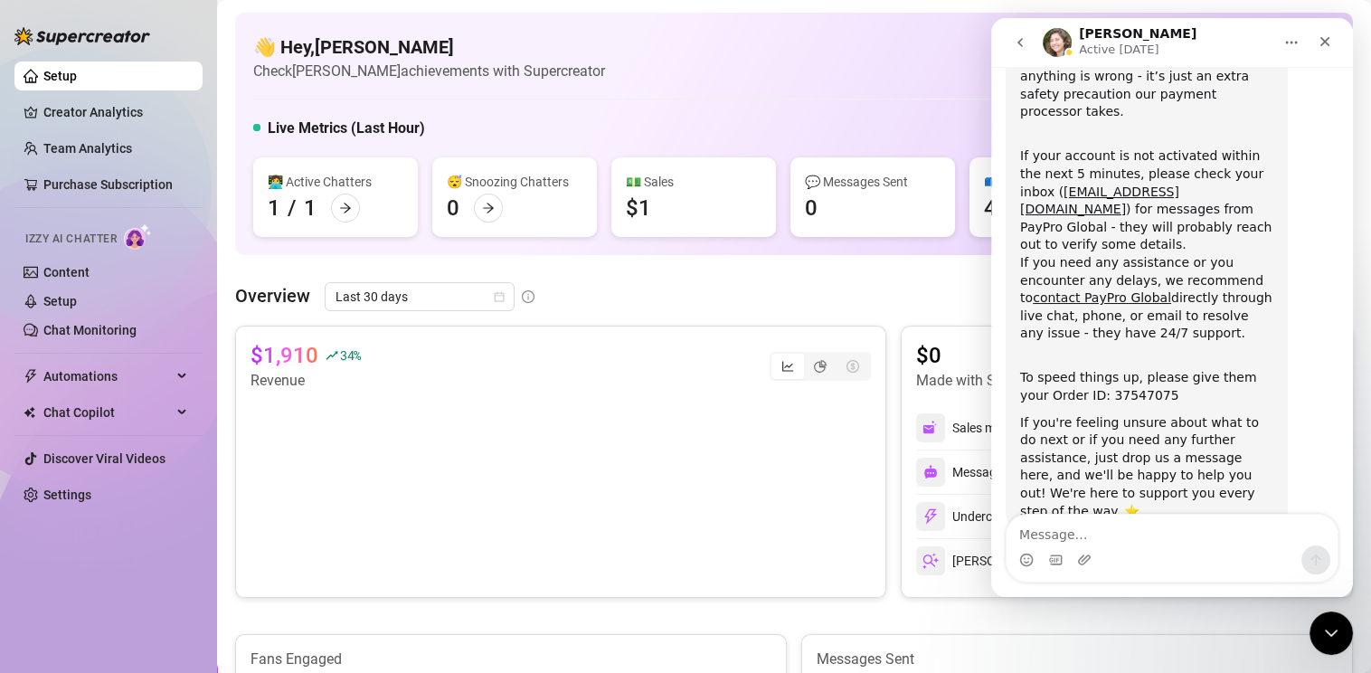
click at [646, 210] on div "$1" at bounding box center [638, 208] width 25 height 29
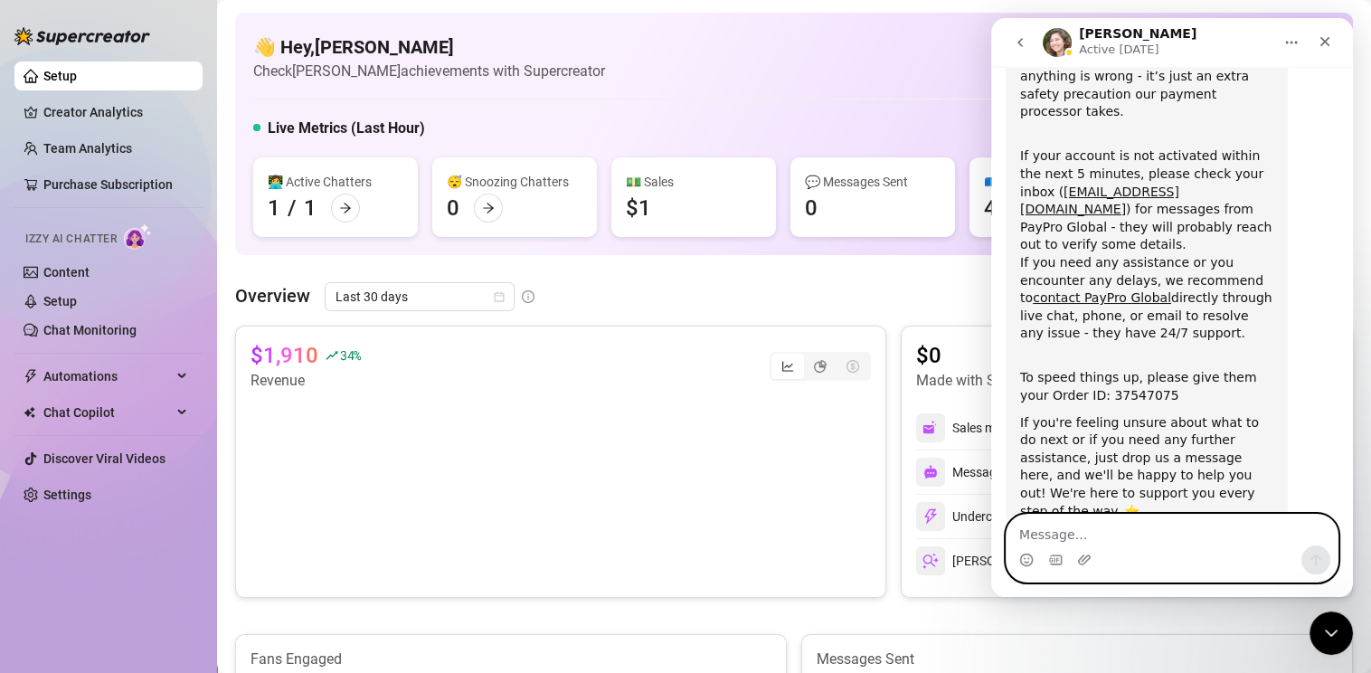
click at [1043, 531] on textarea "Message…" at bounding box center [1171, 529] width 331 height 31
type textarea "is not working"
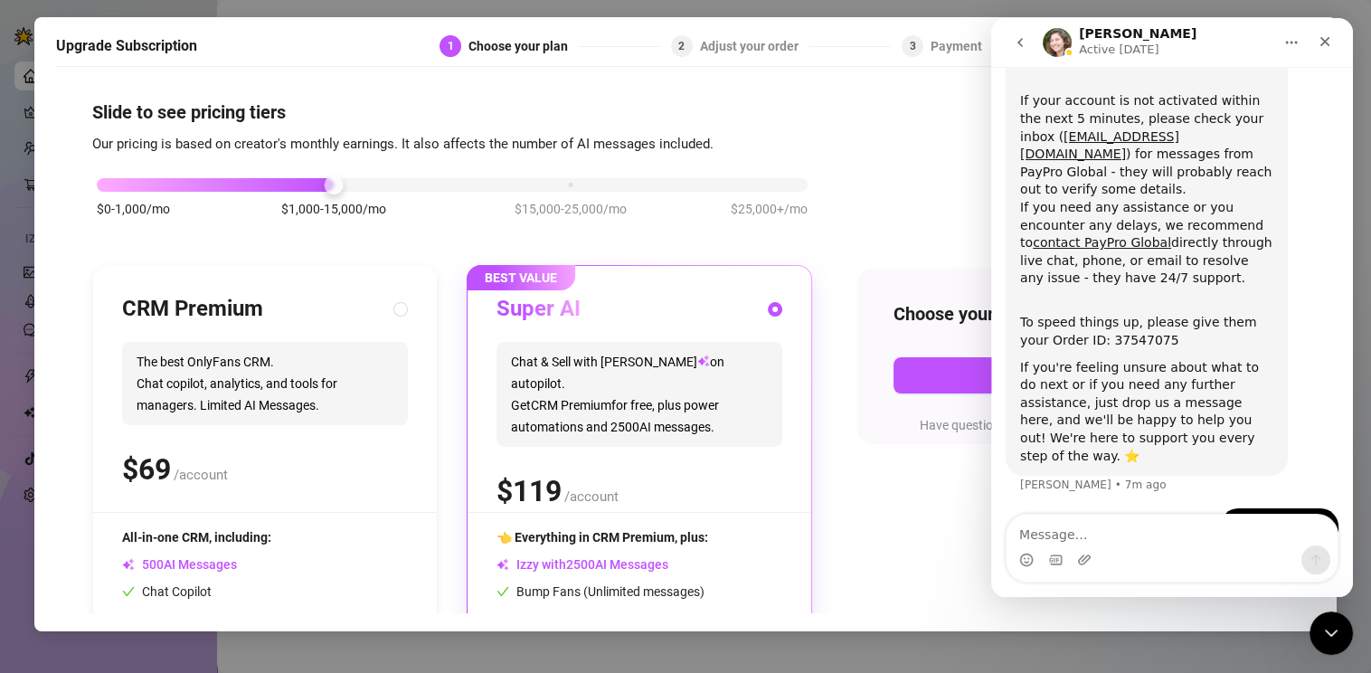
click at [926, 582] on div "$0-1,000/mo $1,000-15,000/mo $15,000-25,000/mo $25,000+/mo CRM Premium The best…" at bounding box center [685, 469] width 1186 height 627
click at [1288, 44] on icon "Home" at bounding box center [1291, 42] width 14 height 14
click at [1325, 42] on icon "Close" at bounding box center [1325, 42] width 10 height 10
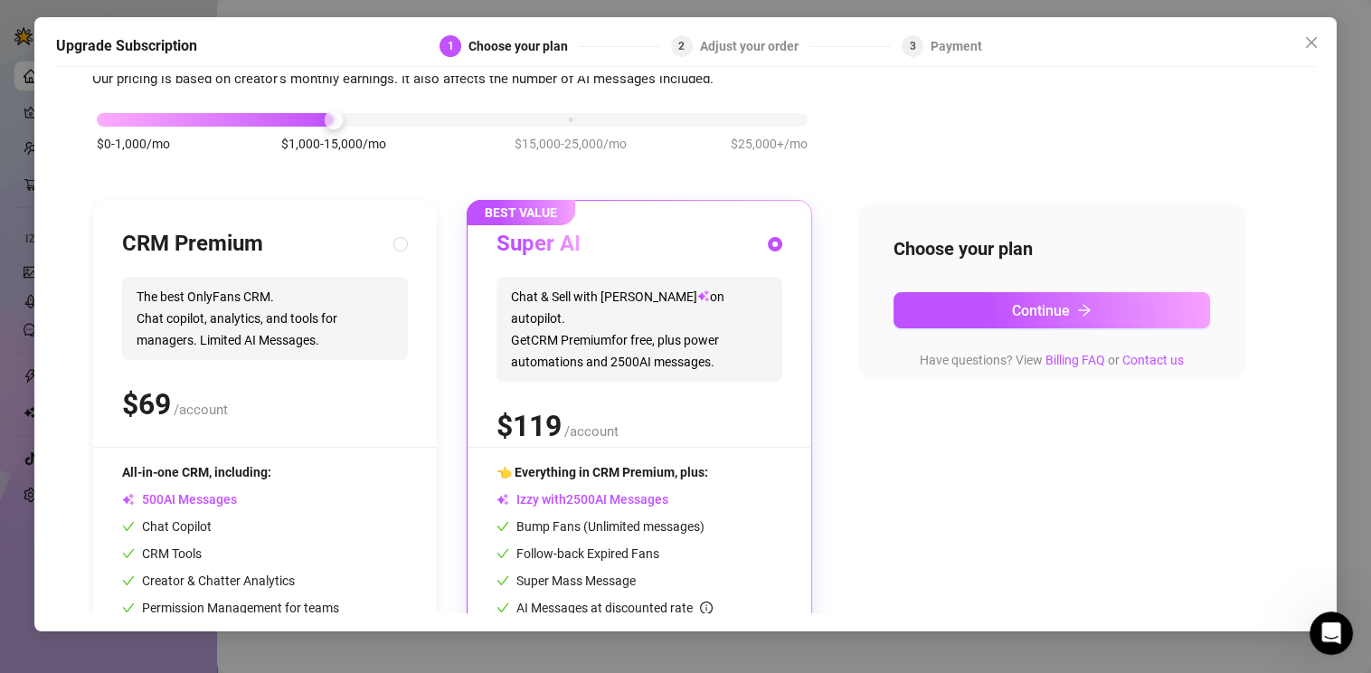
scroll to position [168, 0]
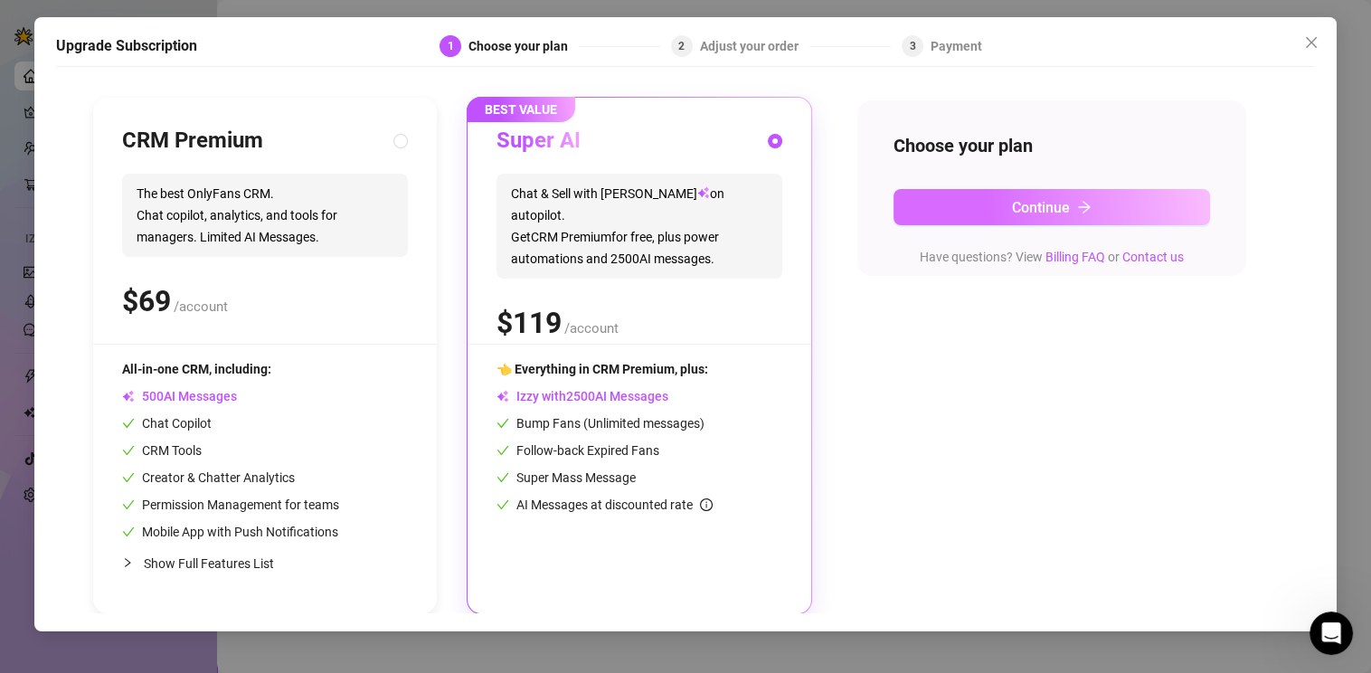
click at [1005, 203] on button "Continue" at bounding box center [1051, 207] width 316 height 36
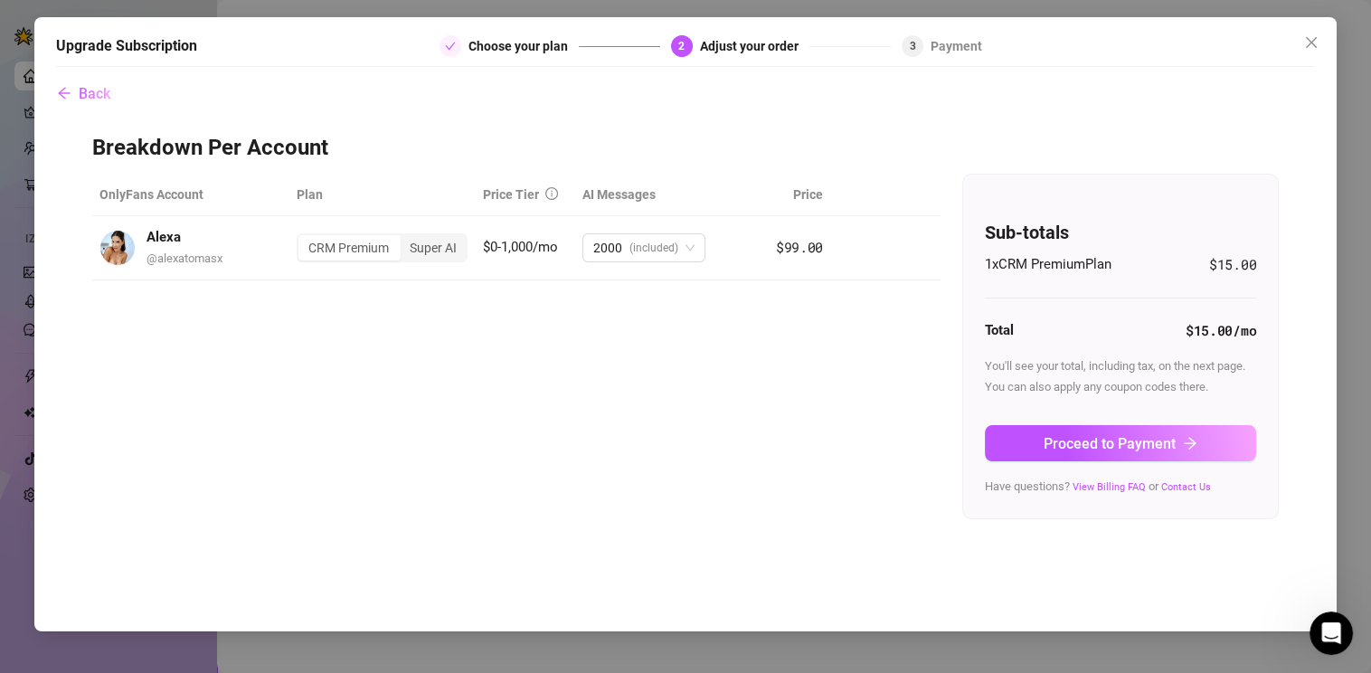
scroll to position [0, 0]
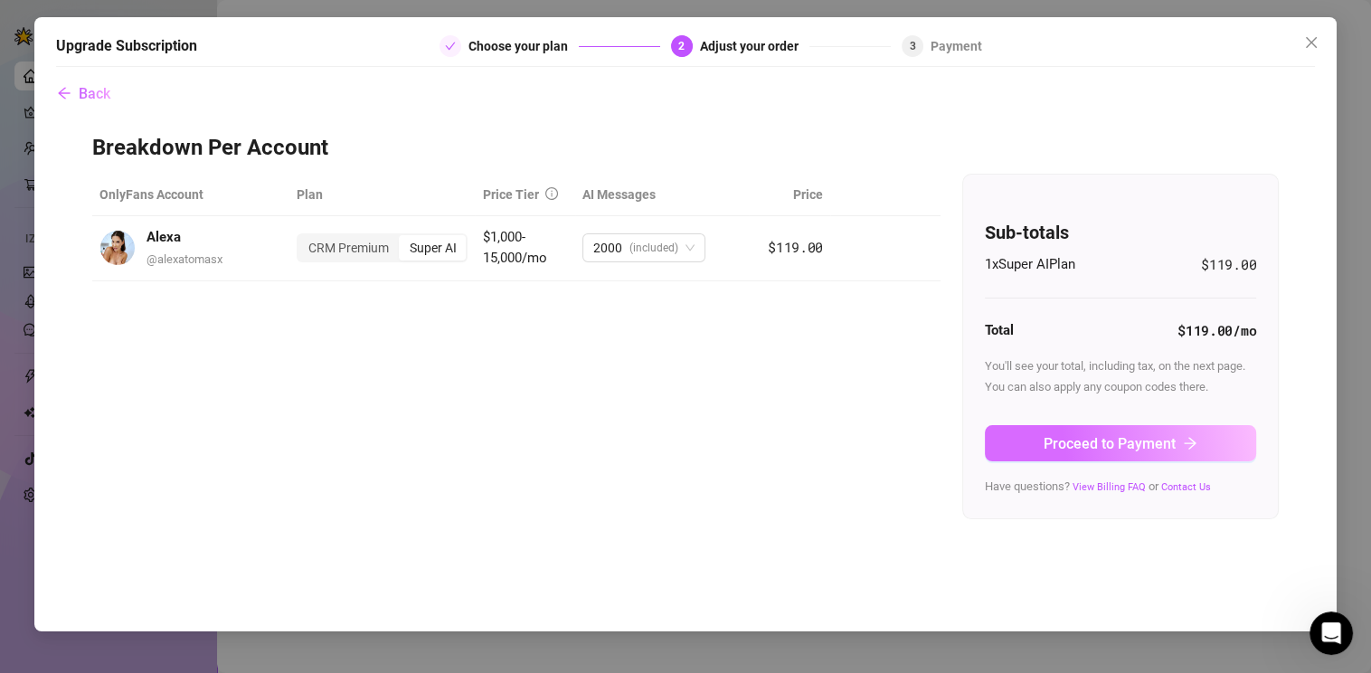
click at [1123, 452] on span "Proceed to Payment" at bounding box center [1109, 443] width 132 height 17
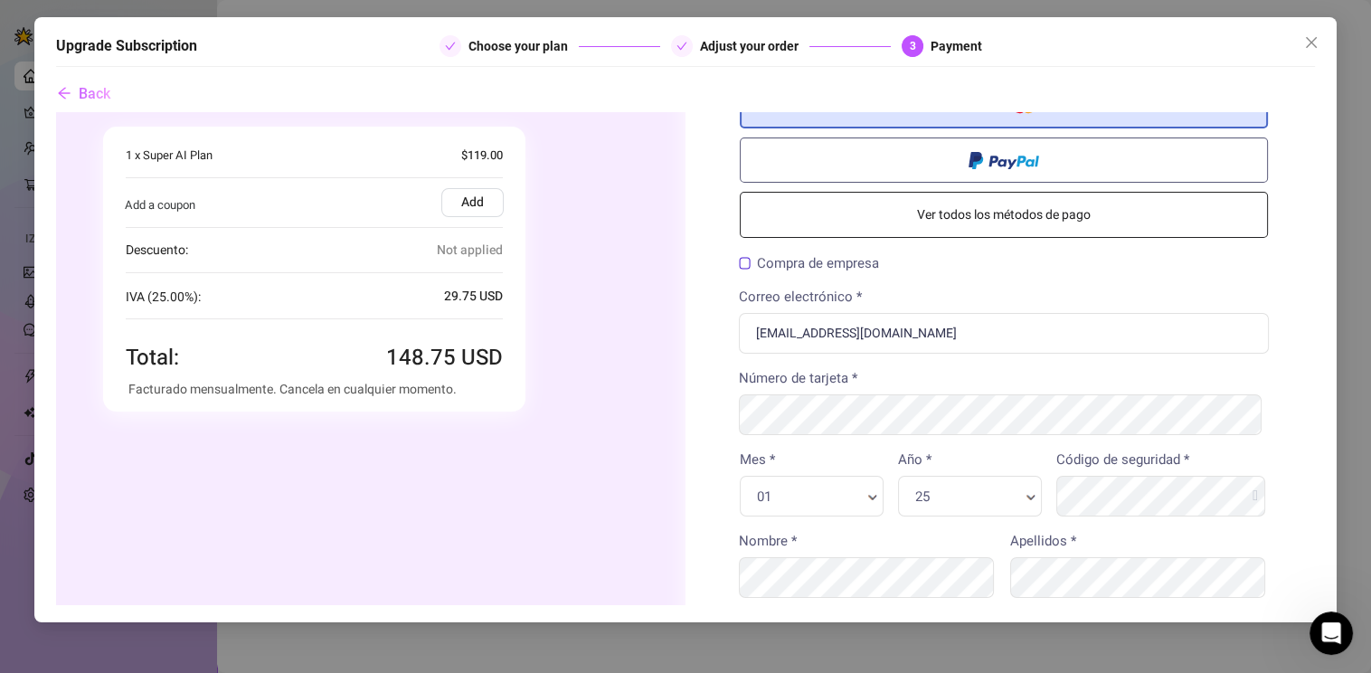
scroll to position [180, 0]
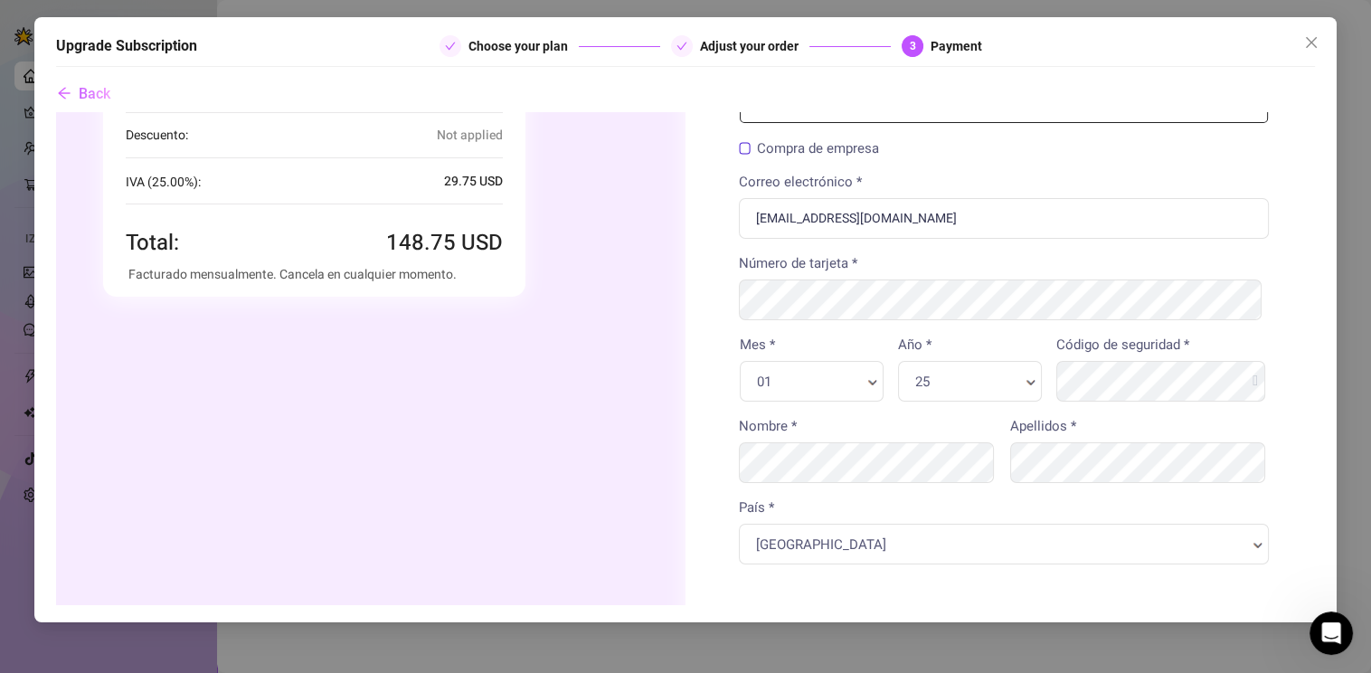
click at [738, 148] on label "Compra de empresa" at bounding box center [808, 148] width 140 height 14
click at [55, 111] on input "Compra de empresa" at bounding box center [55, 111] width 0 height 0
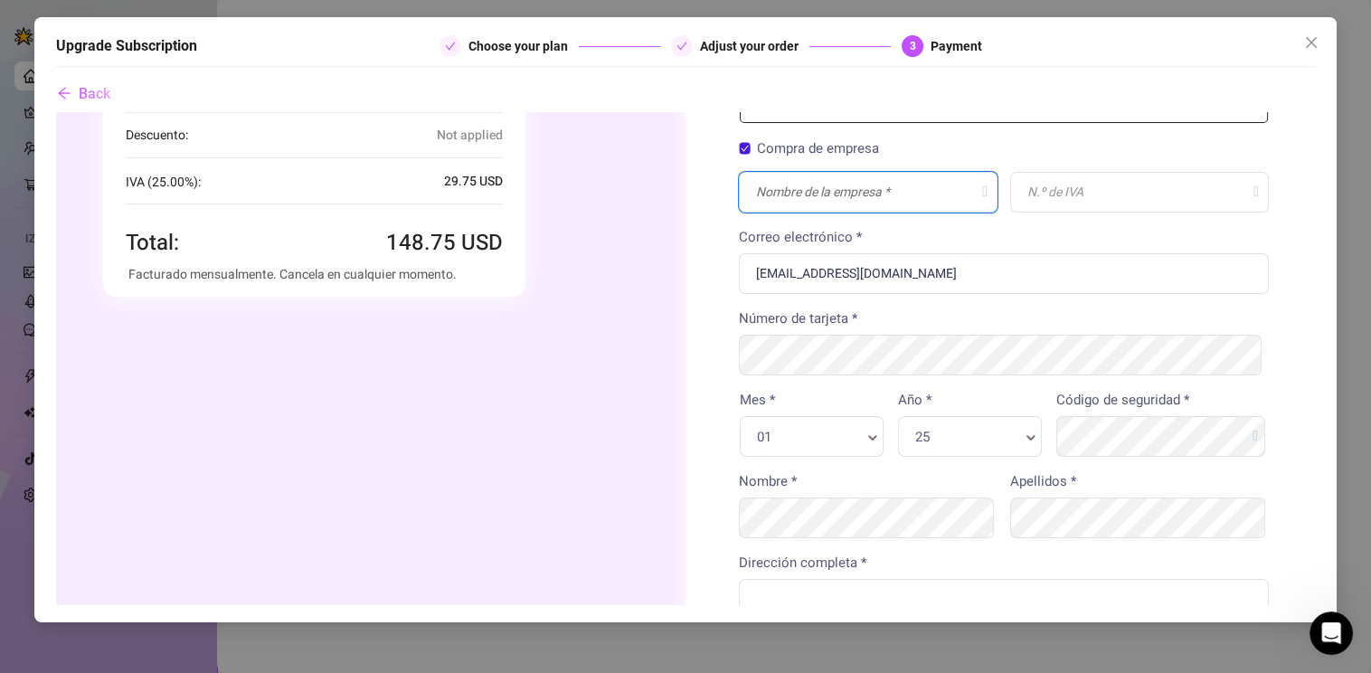
click at [807, 208] on input "text" at bounding box center [867, 191] width 259 height 41
click at [1207, 554] on div "Dirección completa *" at bounding box center [1003, 585] width 530 height 67
drag, startPoint x: 769, startPoint y: 330, endPoint x: 825, endPoint y: 169, distance: 170.1
click at [826, 169] on div "Compra de empresa ¡Comprobar!" at bounding box center [1003, 182] width 528 height 90
paste input "DADA NEGRA, obrt za internetske portale, vl. Rosa Maria Castro Martín"
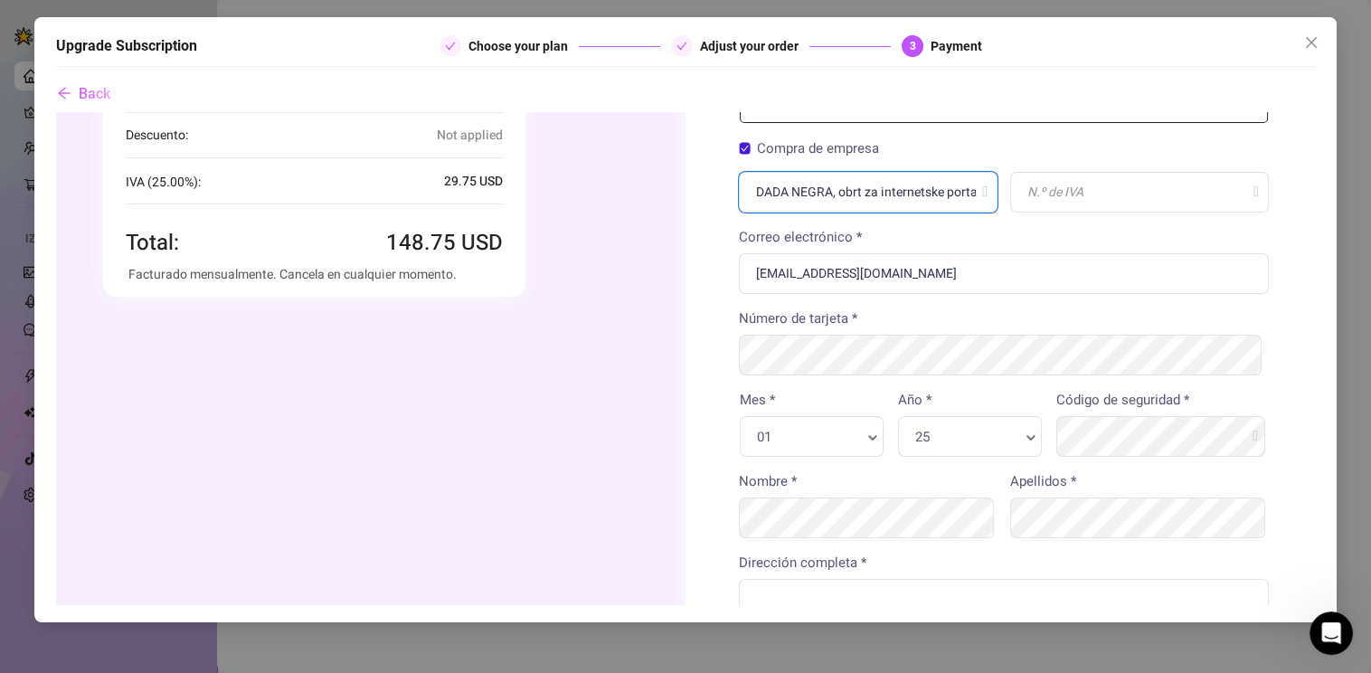
scroll to position [0, 183]
type input "DADA NEGRA, obrt za internetske portale, vl. Rosa Maria Castro Martín"
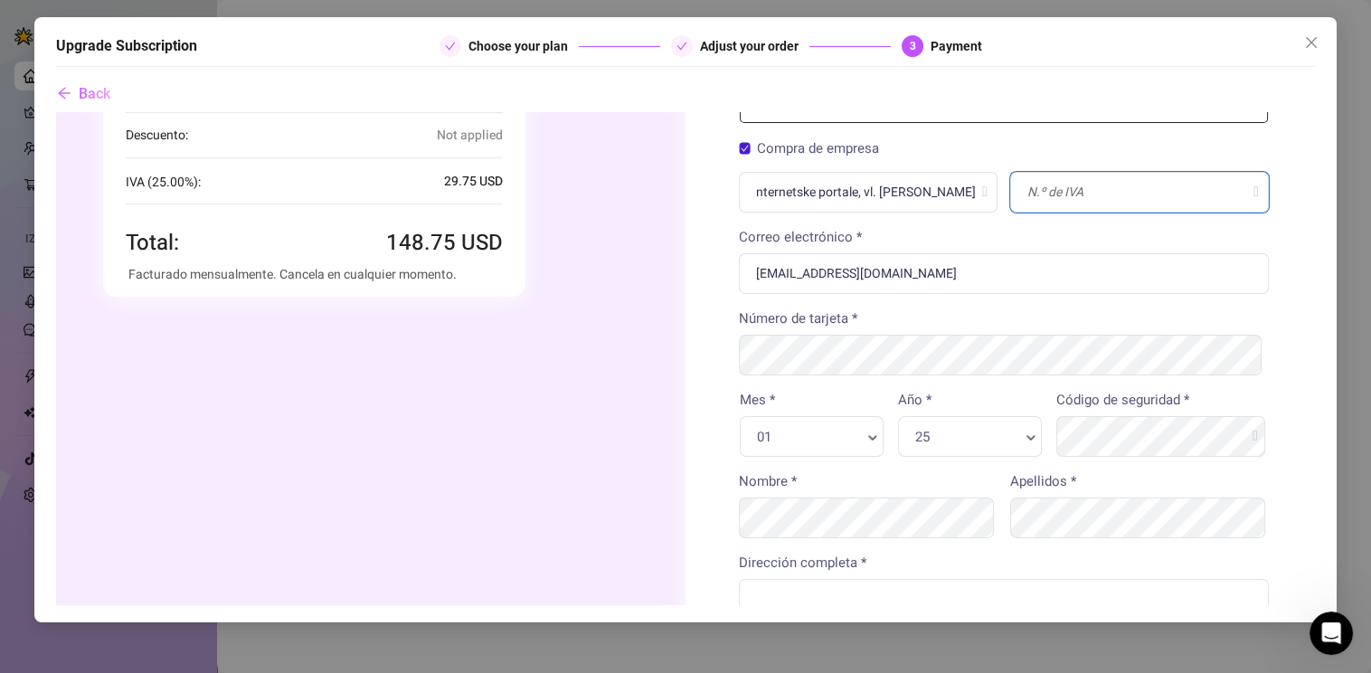
click at [1056, 198] on input "text" at bounding box center [1138, 191] width 259 height 41
click at [996, 648] on div "Upgrade Subscription Choose your plan Adjust your order 3 Payment Back" at bounding box center [685, 336] width 1371 height 673
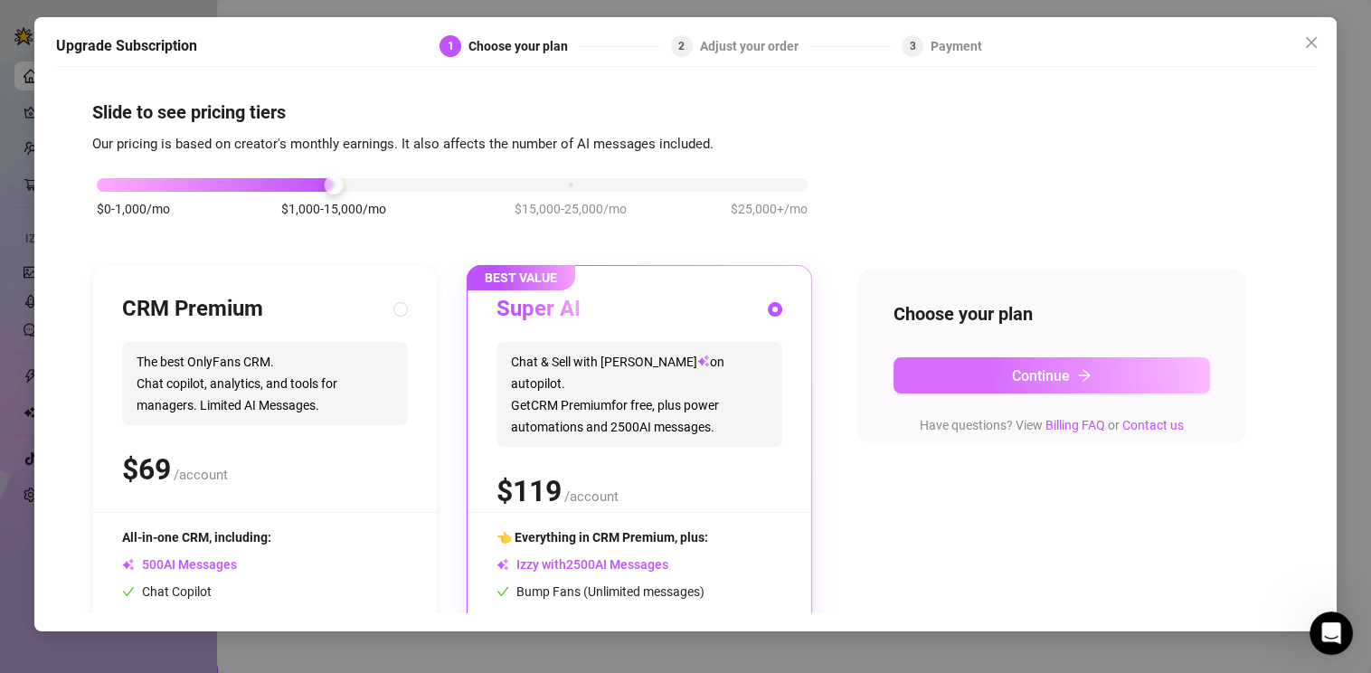
click at [993, 373] on button "Continue" at bounding box center [1051, 375] width 316 height 36
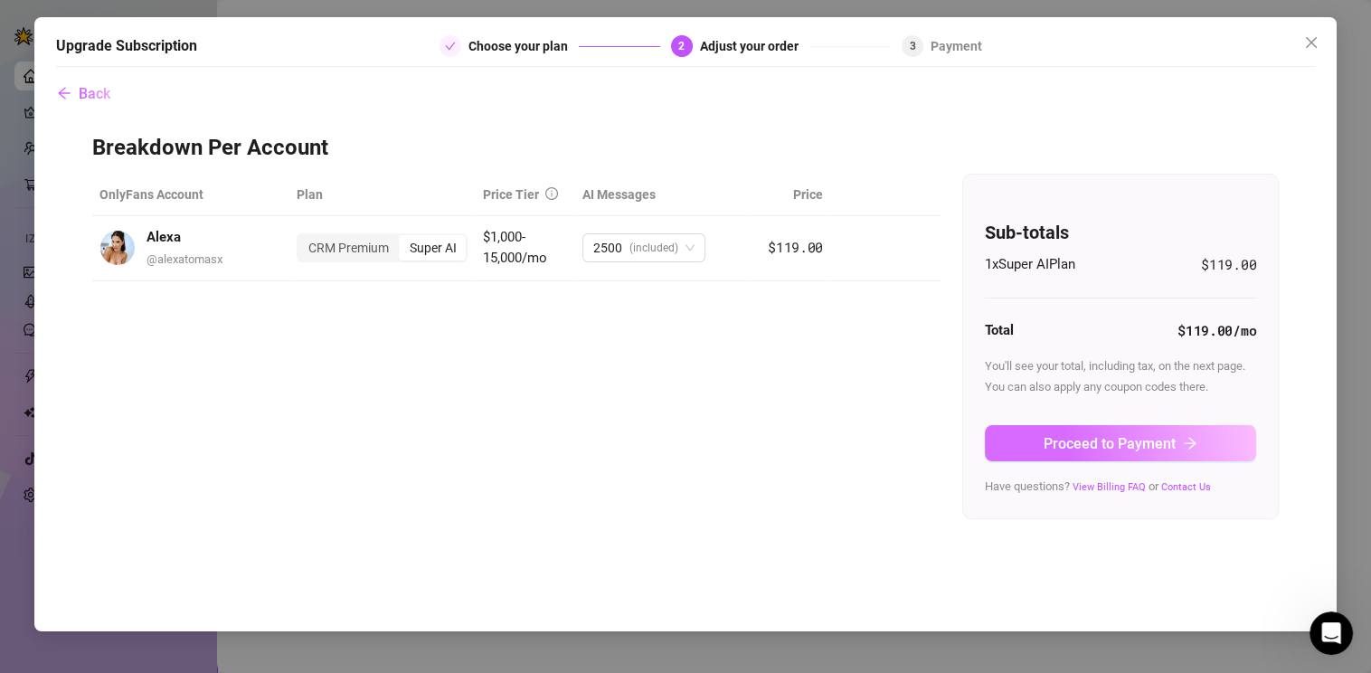
click at [1050, 461] on button "Proceed to Payment" at bounding box center [1120, 443] width 271 height 36
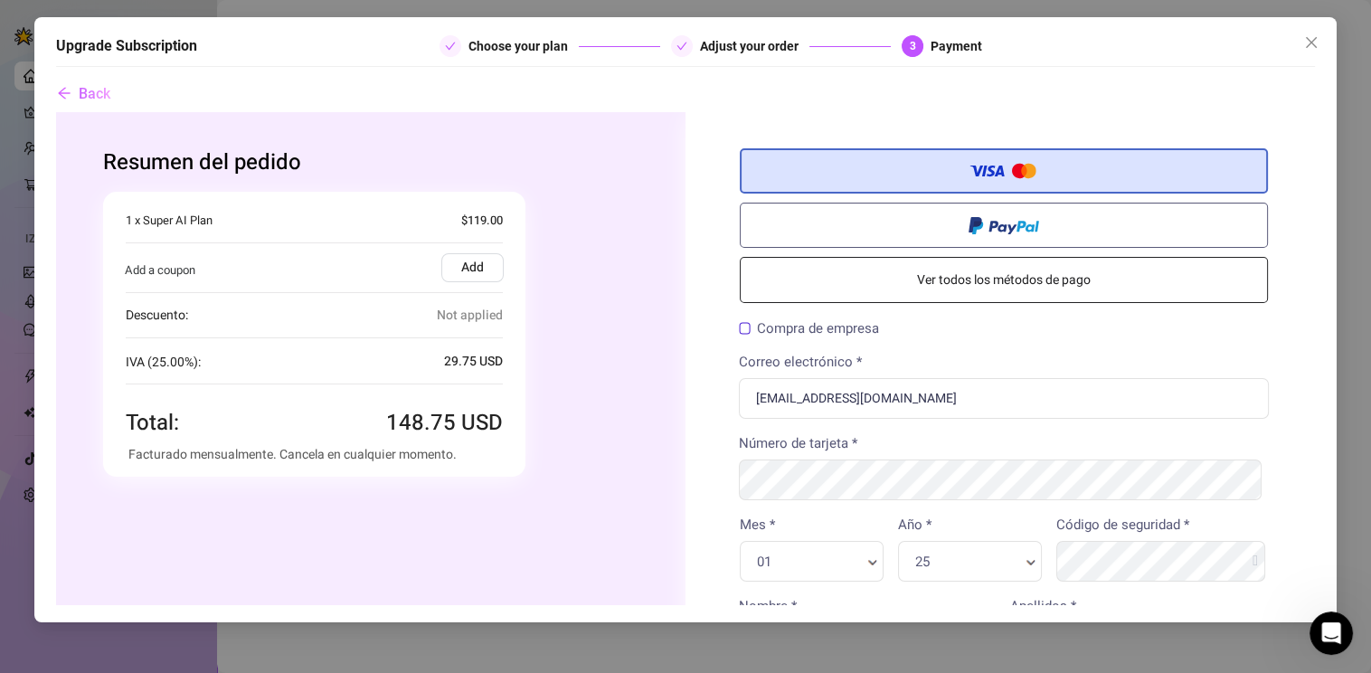
click at [738, 326] on label "Compra de empresa" at bounding box center [808, 328] width 140 height 14
click at [55, 111] on input "Compra de empresa" at bounding box center [55, 111] width 0 height 0
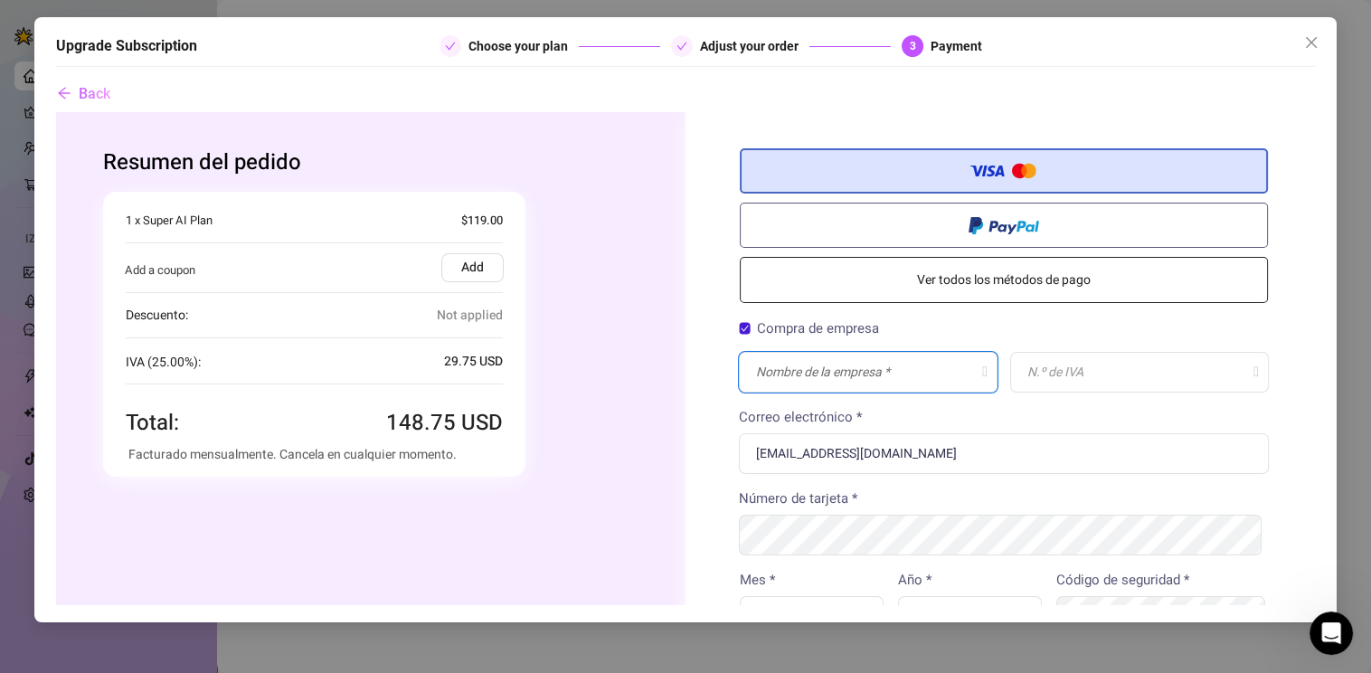
click at [817, 371] on input "text" at bounding box center [867, 371] width 259 height 41
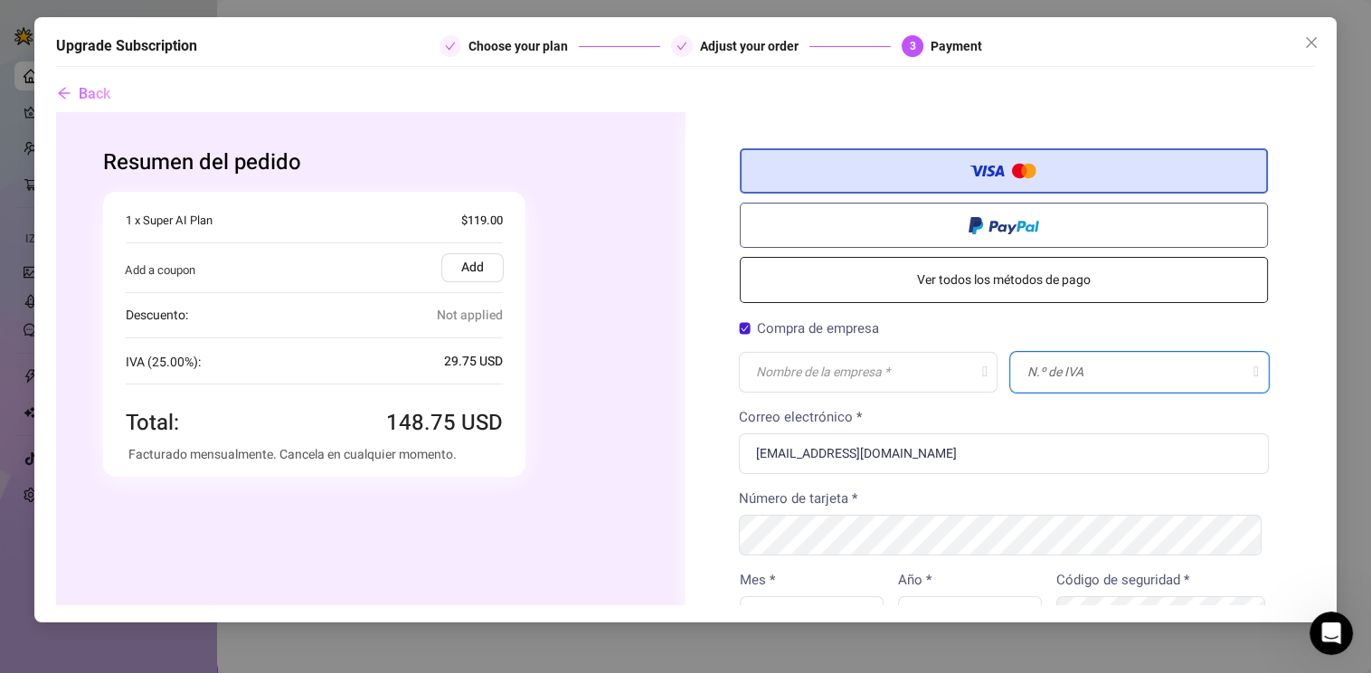
click at [1012, 372] on input "text" at bounding box center [1138, 371] width 259 height 41
paste input "HR03745252825"
type input "HR03745252825"
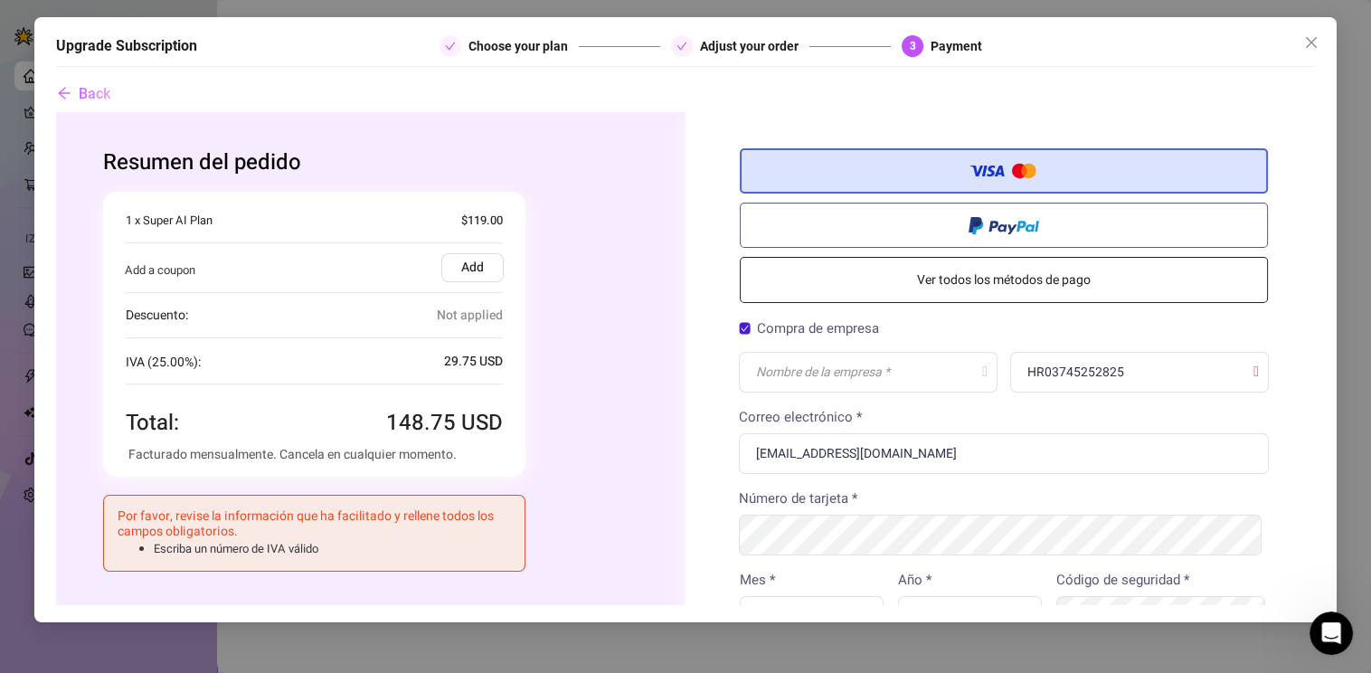
paste input "DADA NEGRA, obrt za internetske portale, vl. Rosa Maria Castro Martín"
type input "DADA NEGRA, obrt za internetske portale, vl. Rosa Maria Castro Martín"
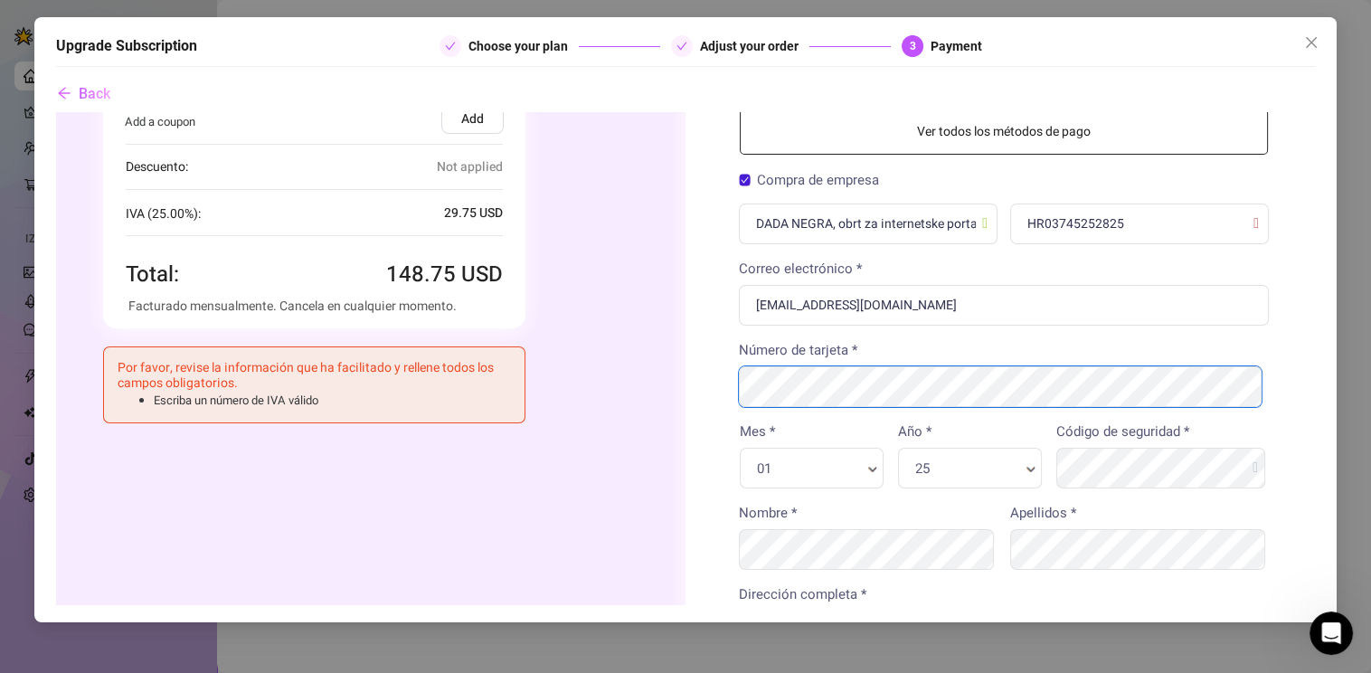
scroll to position [180, 0]
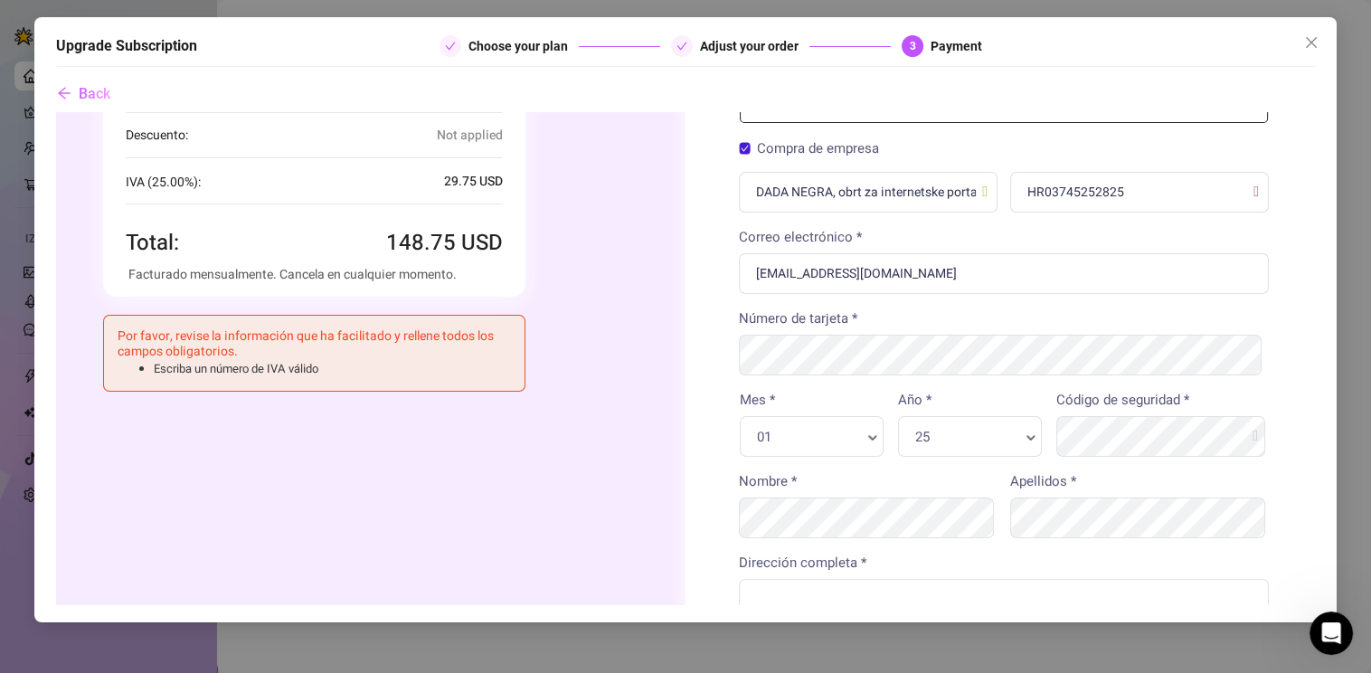
click at [806, 420] on div "01 Mes * Mes *" at bounding box center [811, 435] width 144 height 41
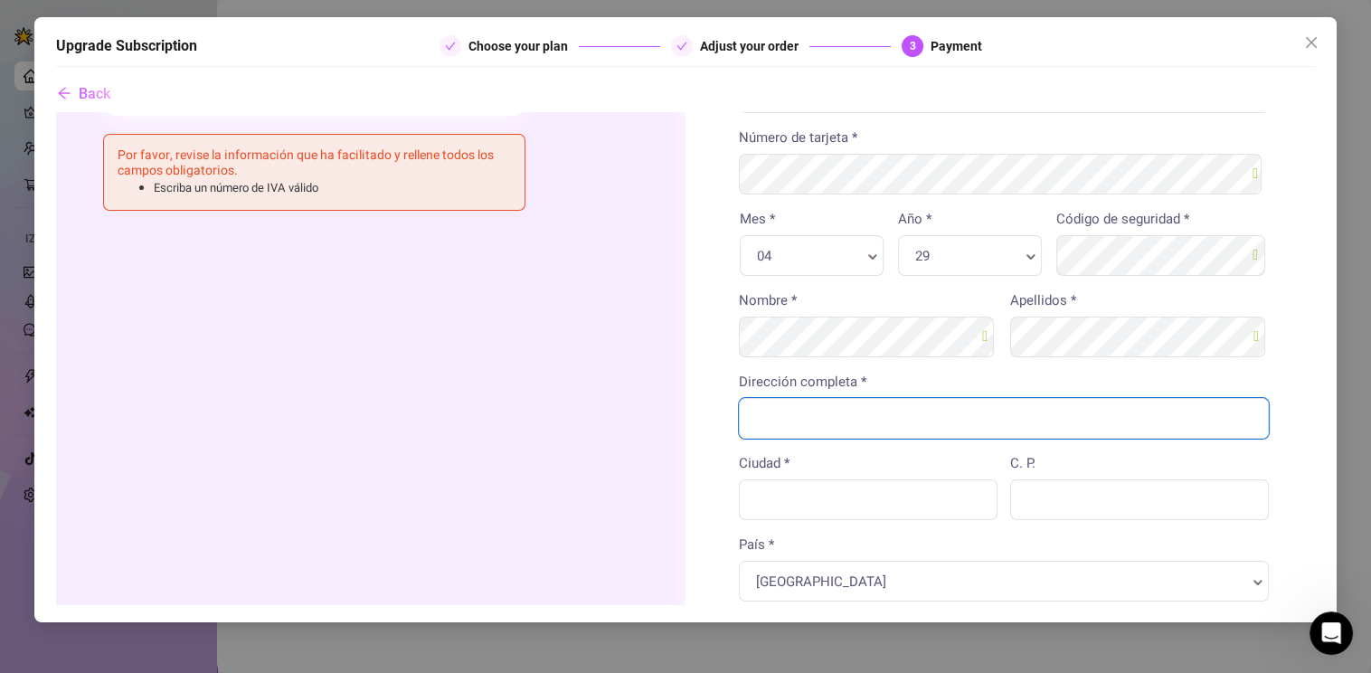
click at [777, 419] on input "Dirección completa *" at bounding box center [1003, 417] width 530 height 41
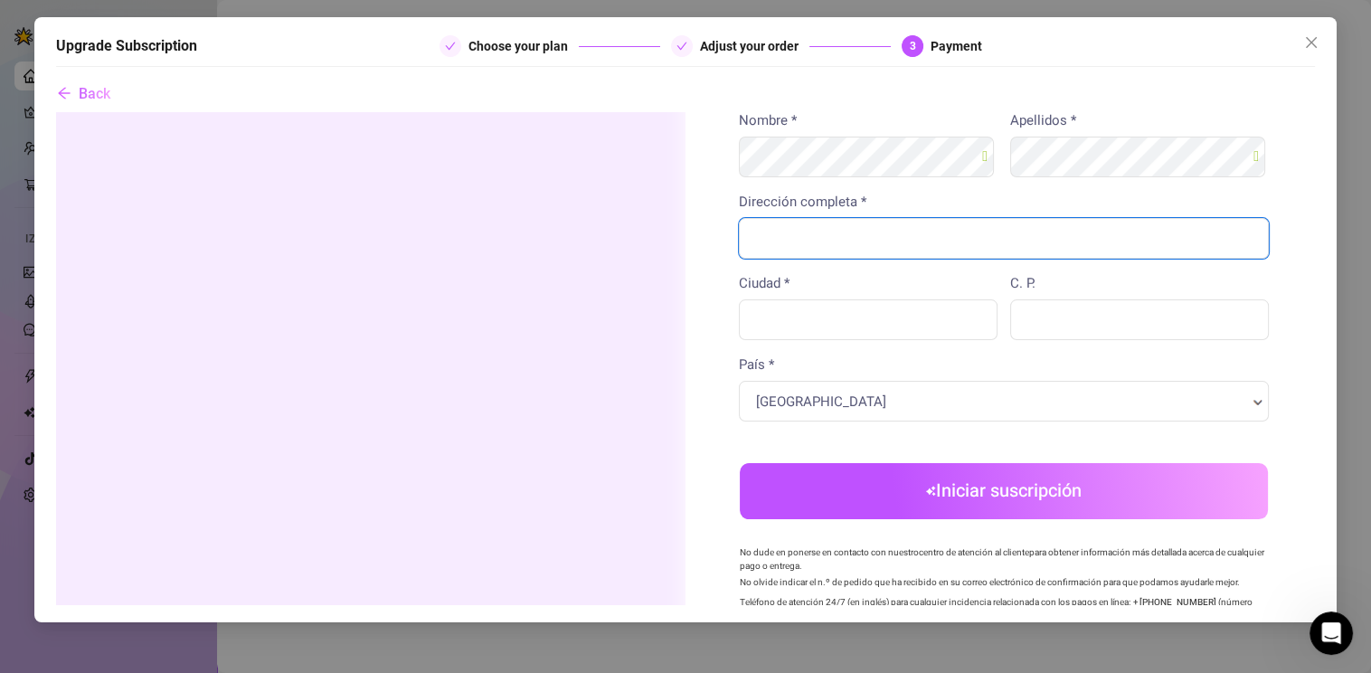
scroll to position [543, 0]
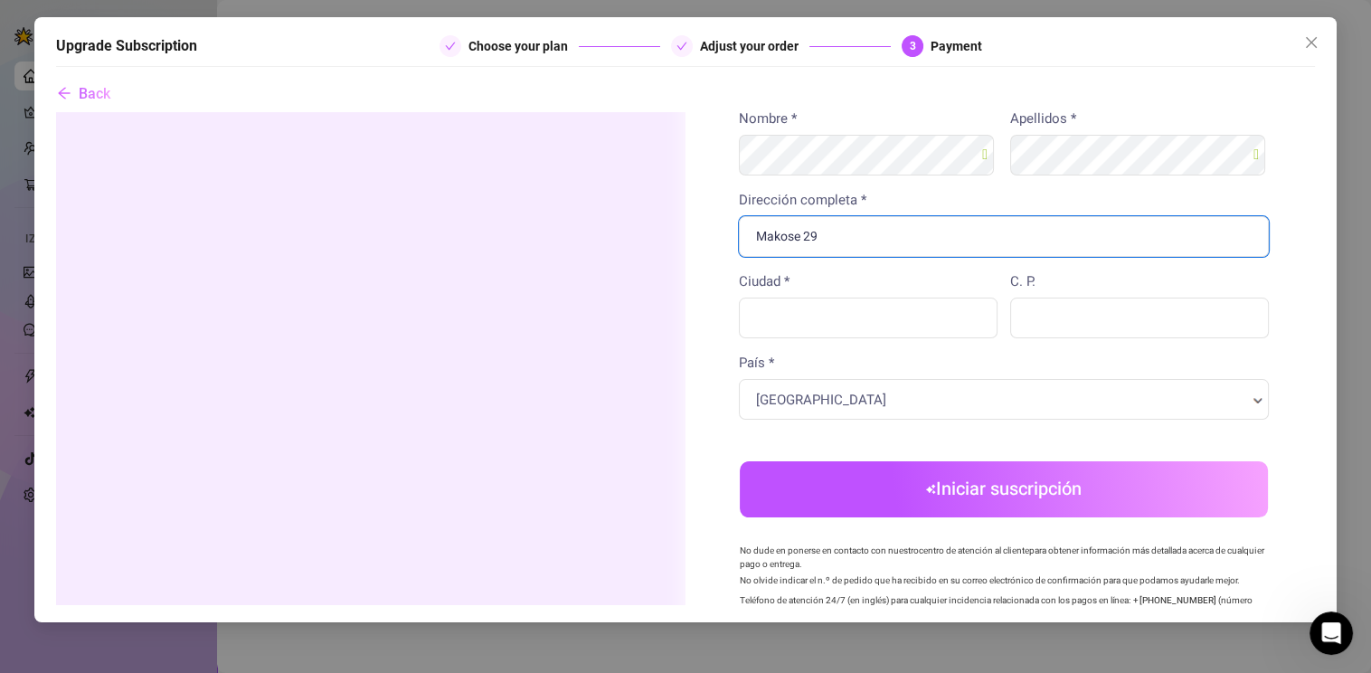
type input "Makose 29"
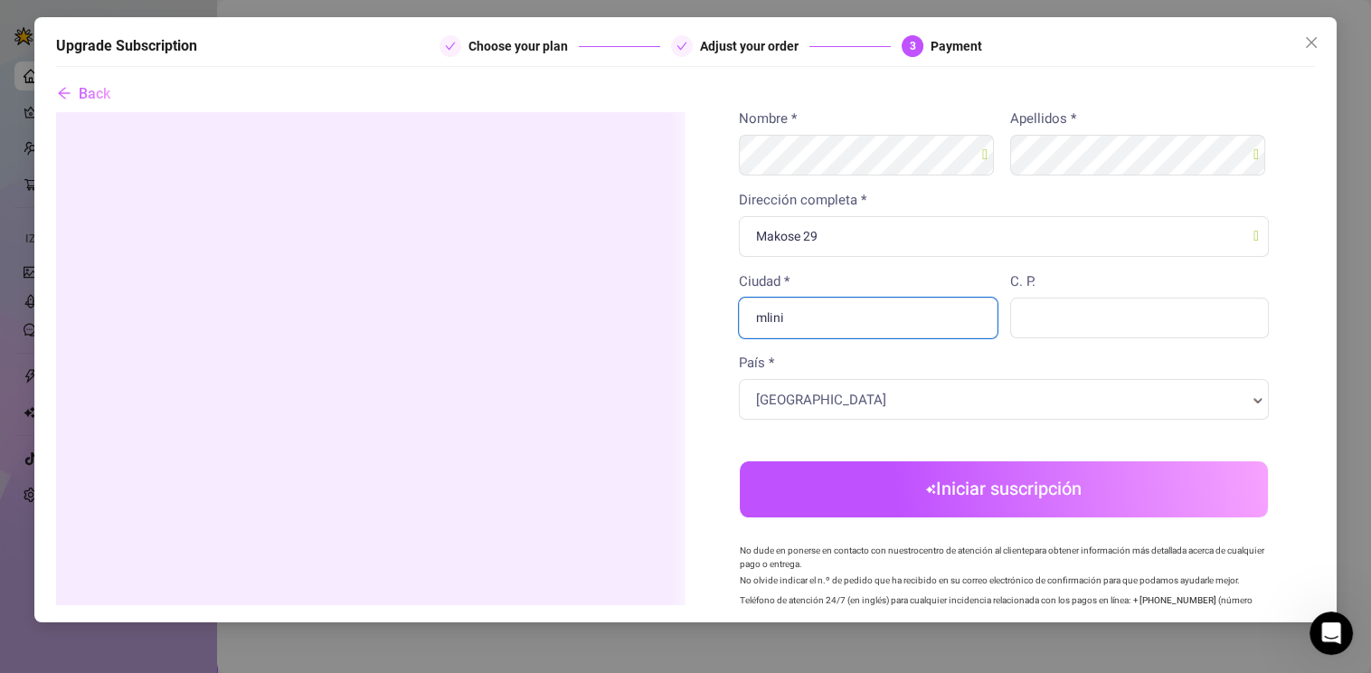
type input "mlini"
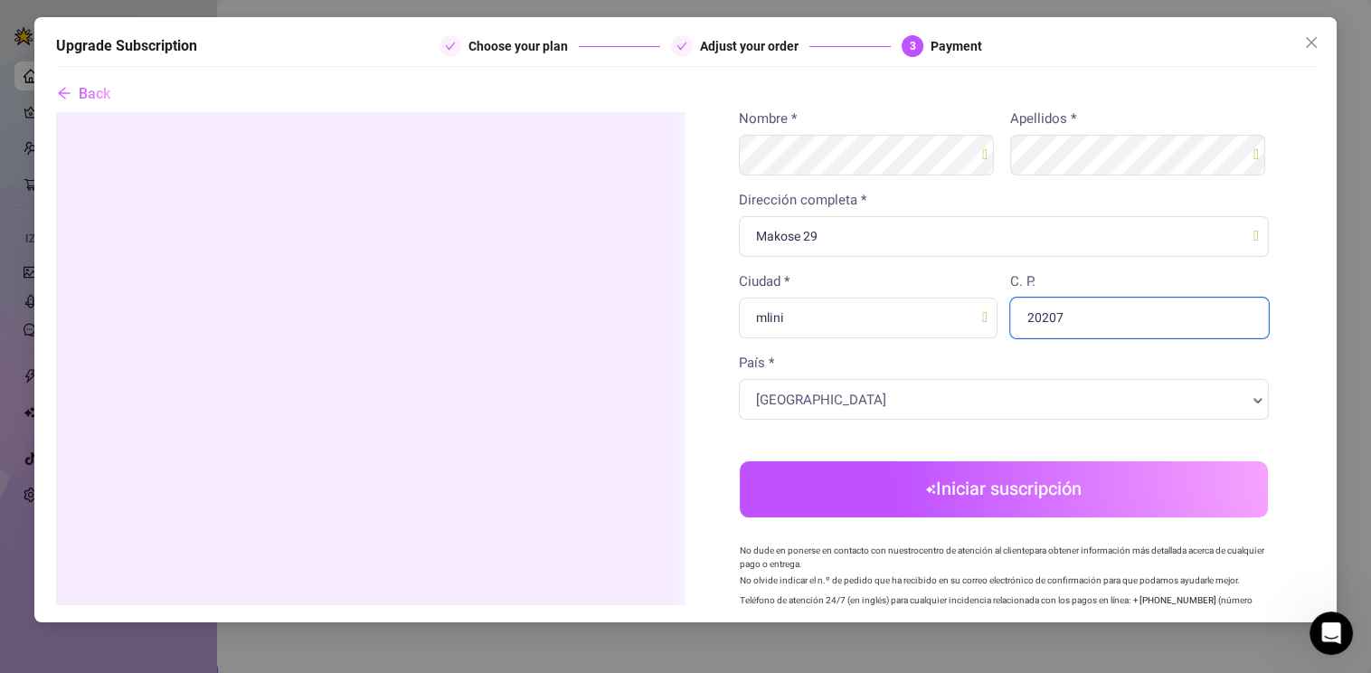
type input "20207"
click at [566, 436] on body "Resumen del pedido Está comprando Cantidad" at bounding box center [684, 182] width 1259 height 1226
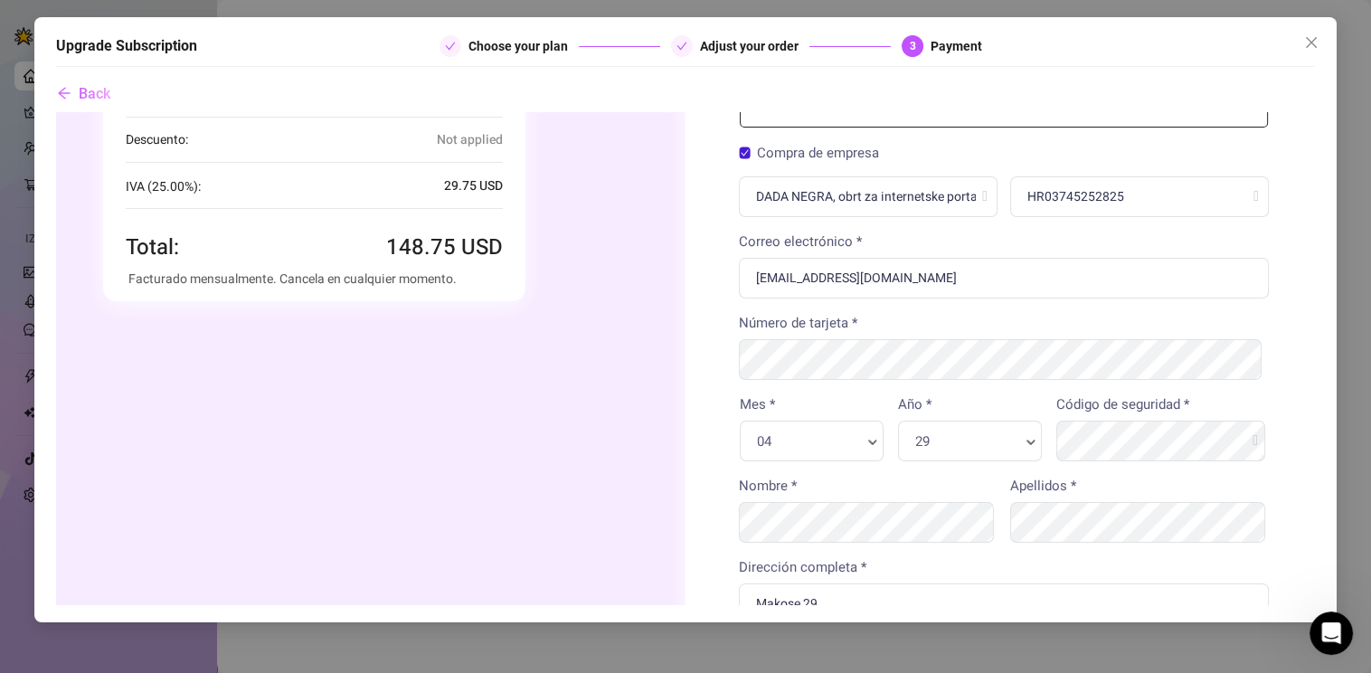
scroll to position [180, 0]
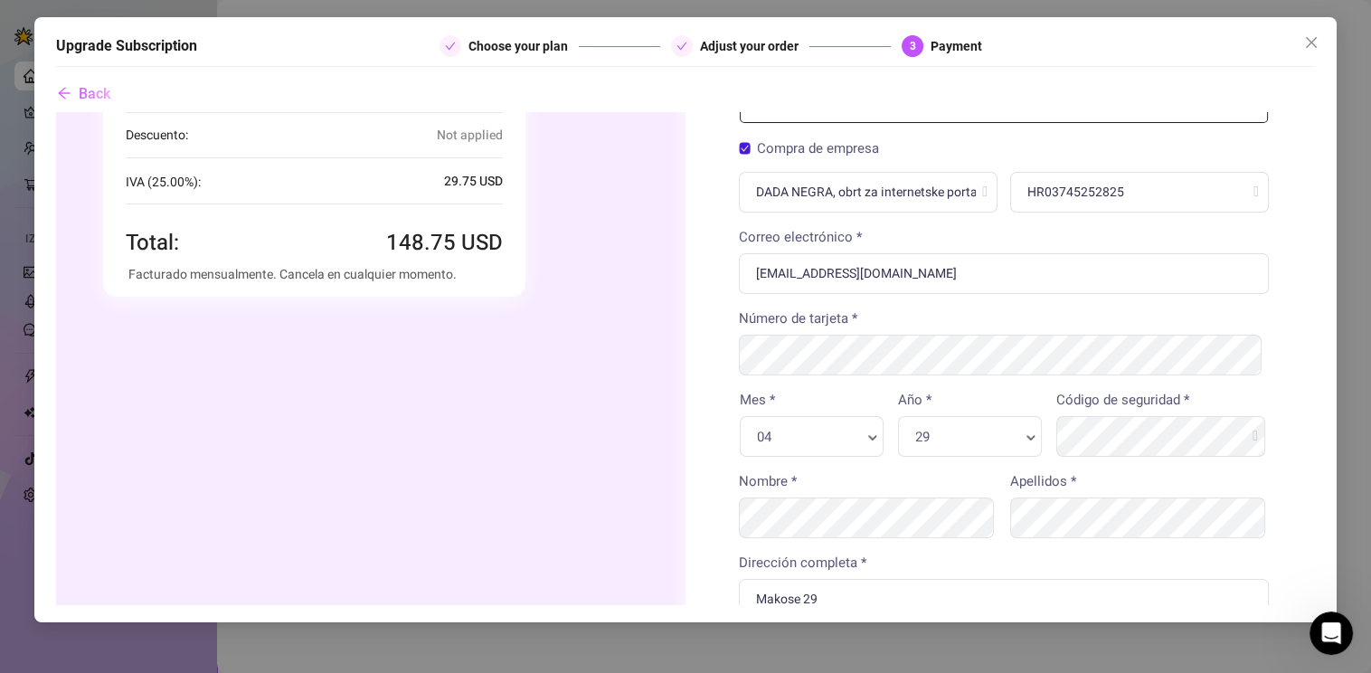
click at [1289, 521] on div "Tarjeta de crédito/débito Ver todos los métodos de pago Información de facturac…" at bounding box center [1002, 544] width 637 height 1226
click at [542, 487] on div "Resumen del pedido Está comprando Cantidad 1 x" at bounding box center [366, 535] width 637 height 1208
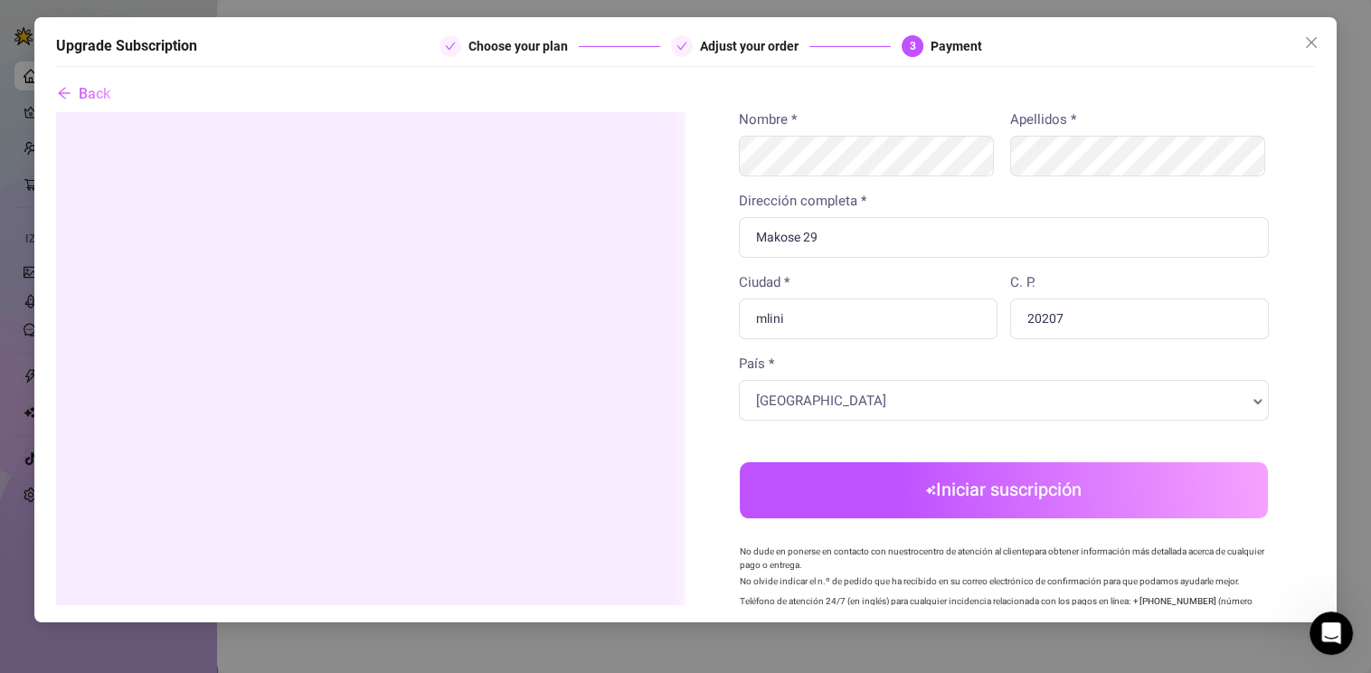
scroll to position [633, 0]
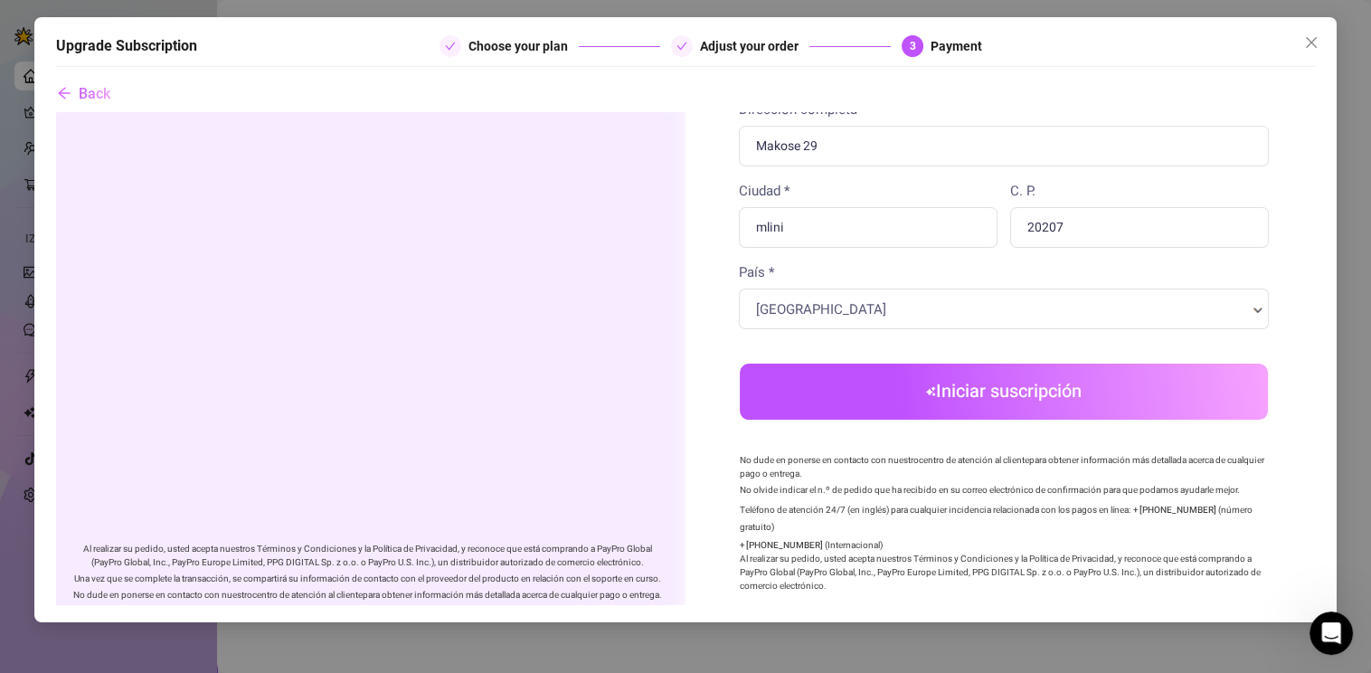
click at [1041, 389] on button "Iniciar suscripción" at bounding box center [1003, 391] width 528 height 56
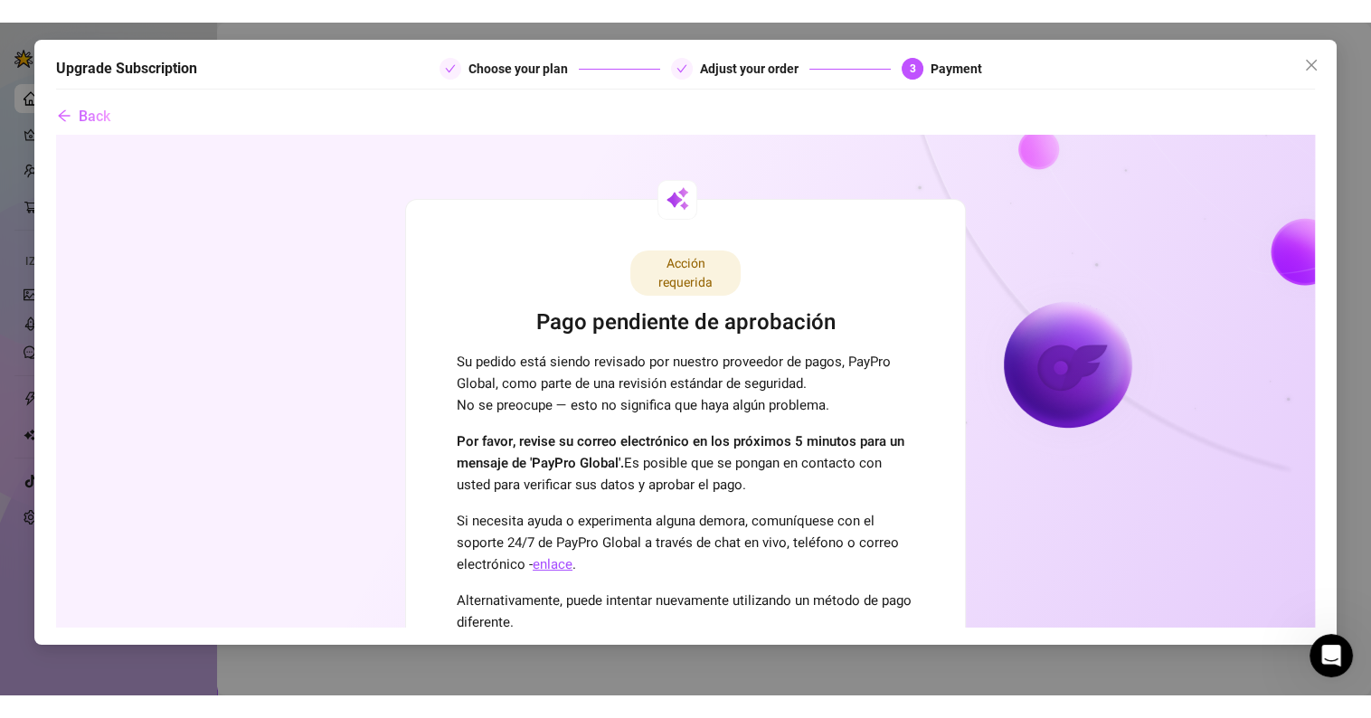
scroll to position [0, 0]
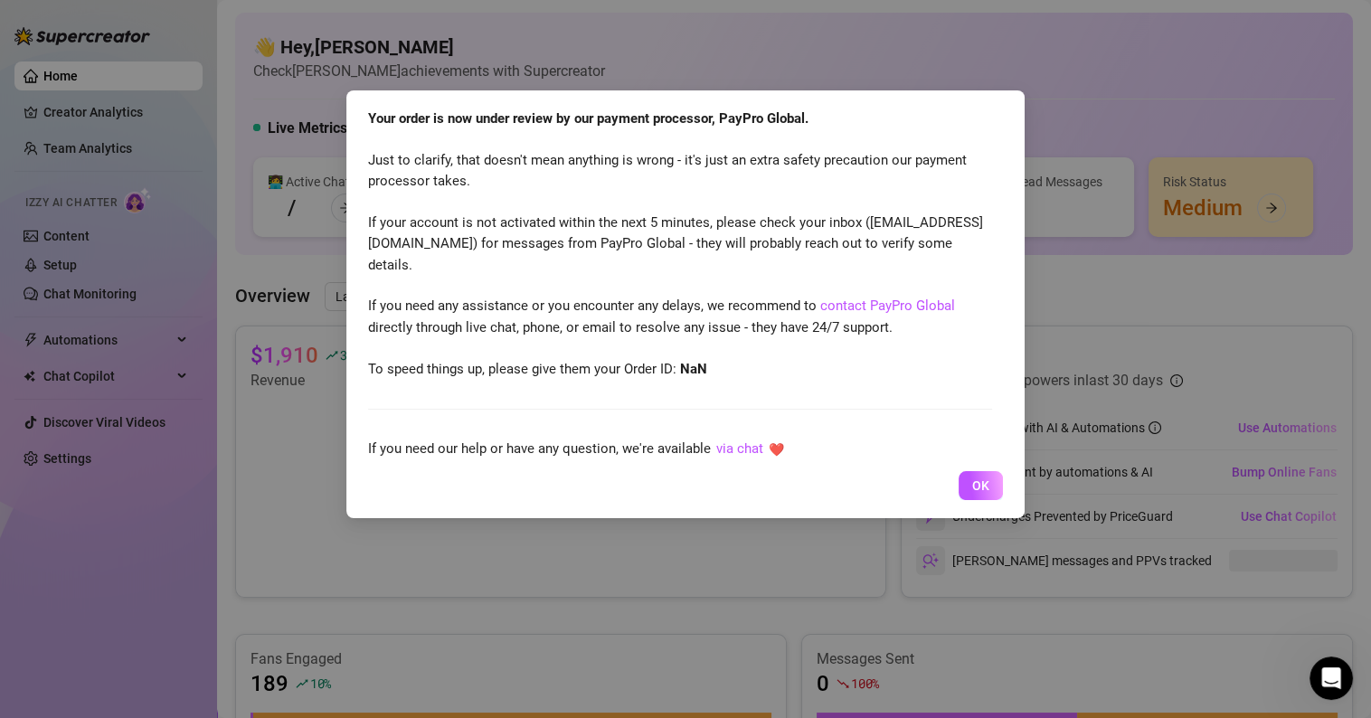
scroll to position [230, 0]
click at [974, 486] on span "OK" at bounding box center [980, 485] width 17 height 14
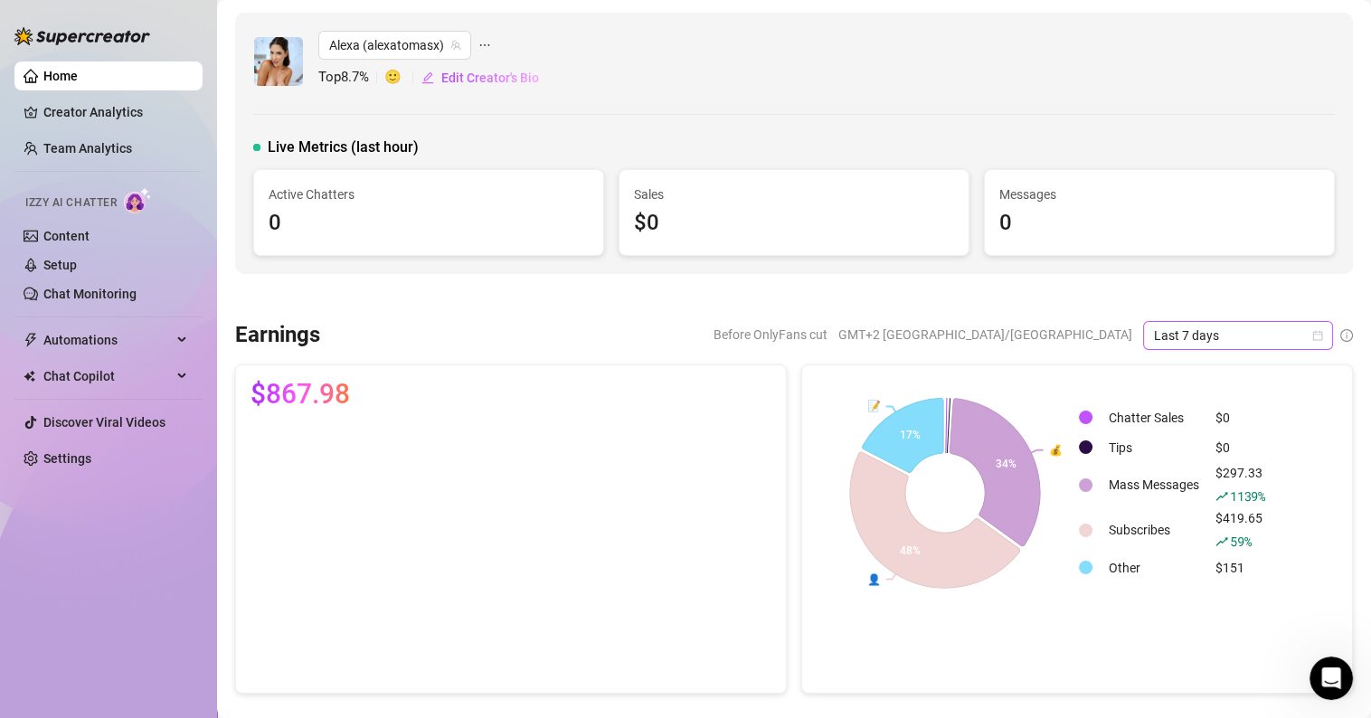
click at [1285, 325] on span "Last 7 days" at bounding box center [1238, 335] width 168 height 27
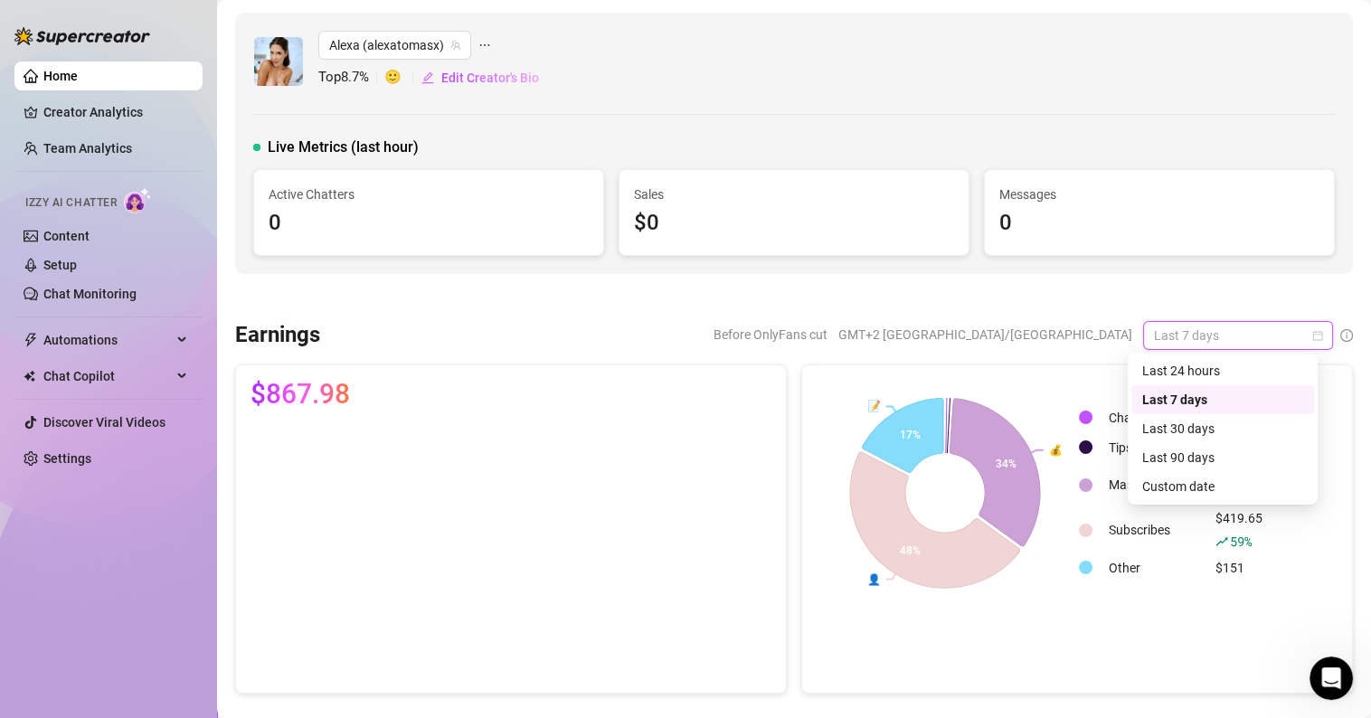
click at [1285, 325] on span "Last 7 days" at bounding box center [1238, 335] width 168 height 27
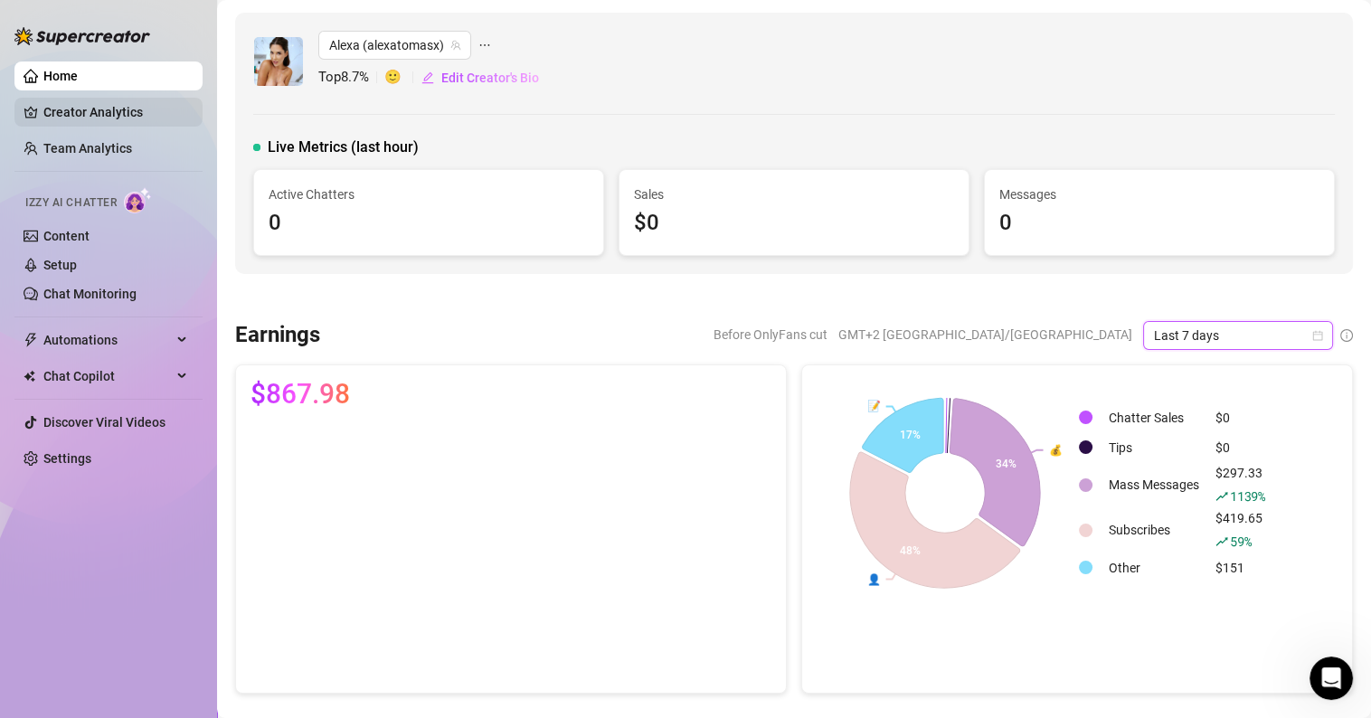
click at [110, 106] on link "Creator Analytics" at bounding box center [115, 112] width 145 height 29
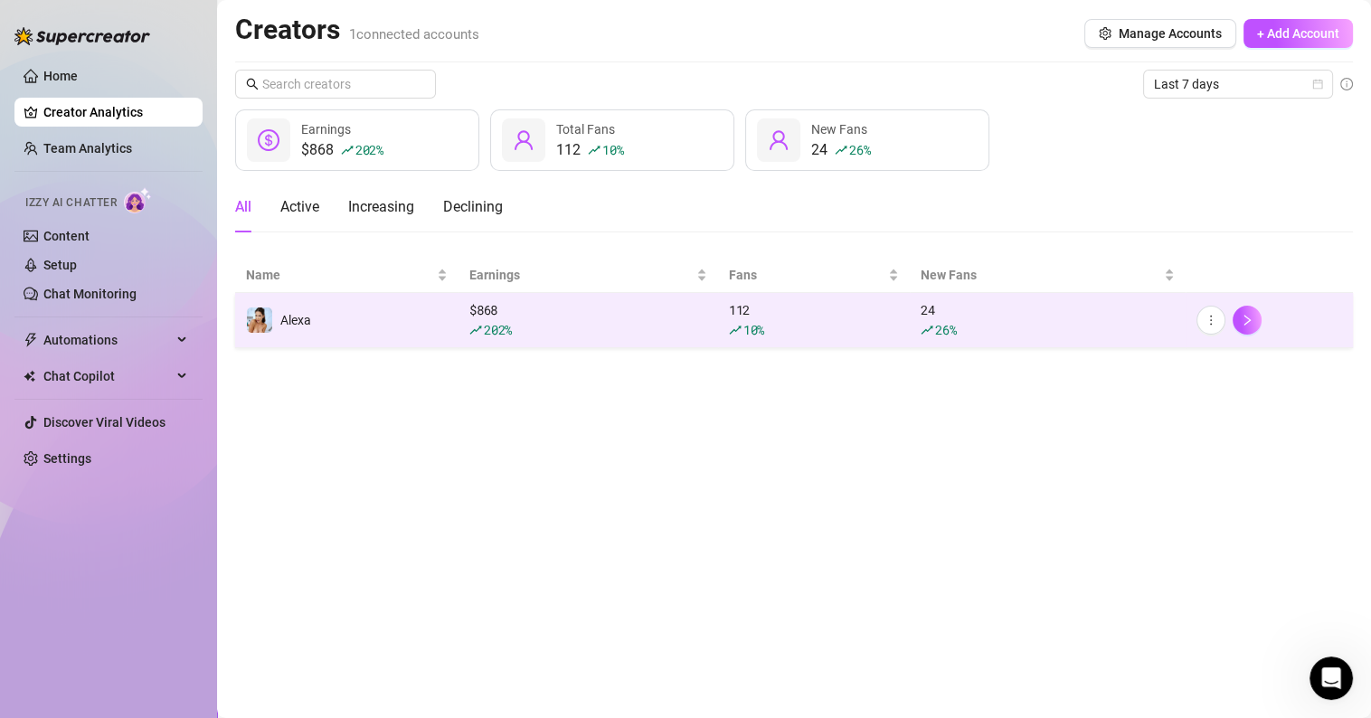
click at [484, 321] on span "202 %" at bounding box center [498, 329] width 28 height 17
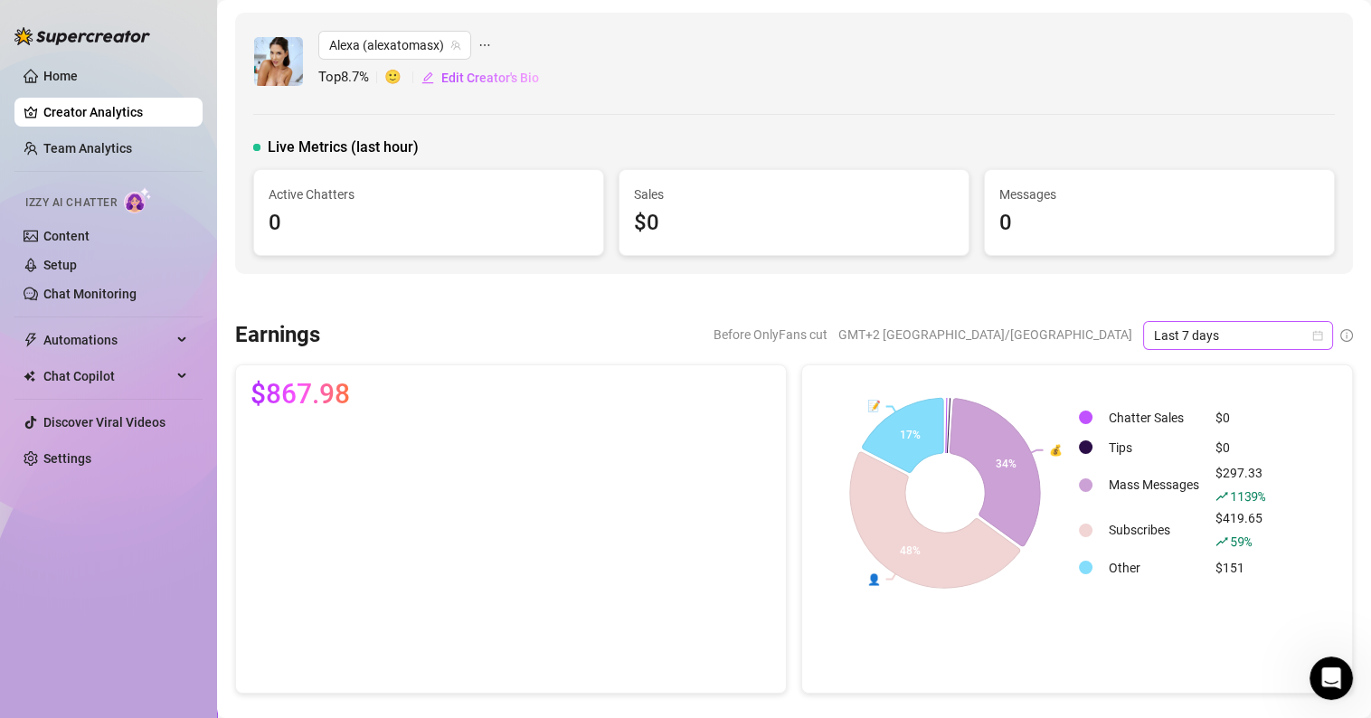
click at [1264, 334] on span "Last 7 days" at bounding box center [1238, 335] width 168 height 27
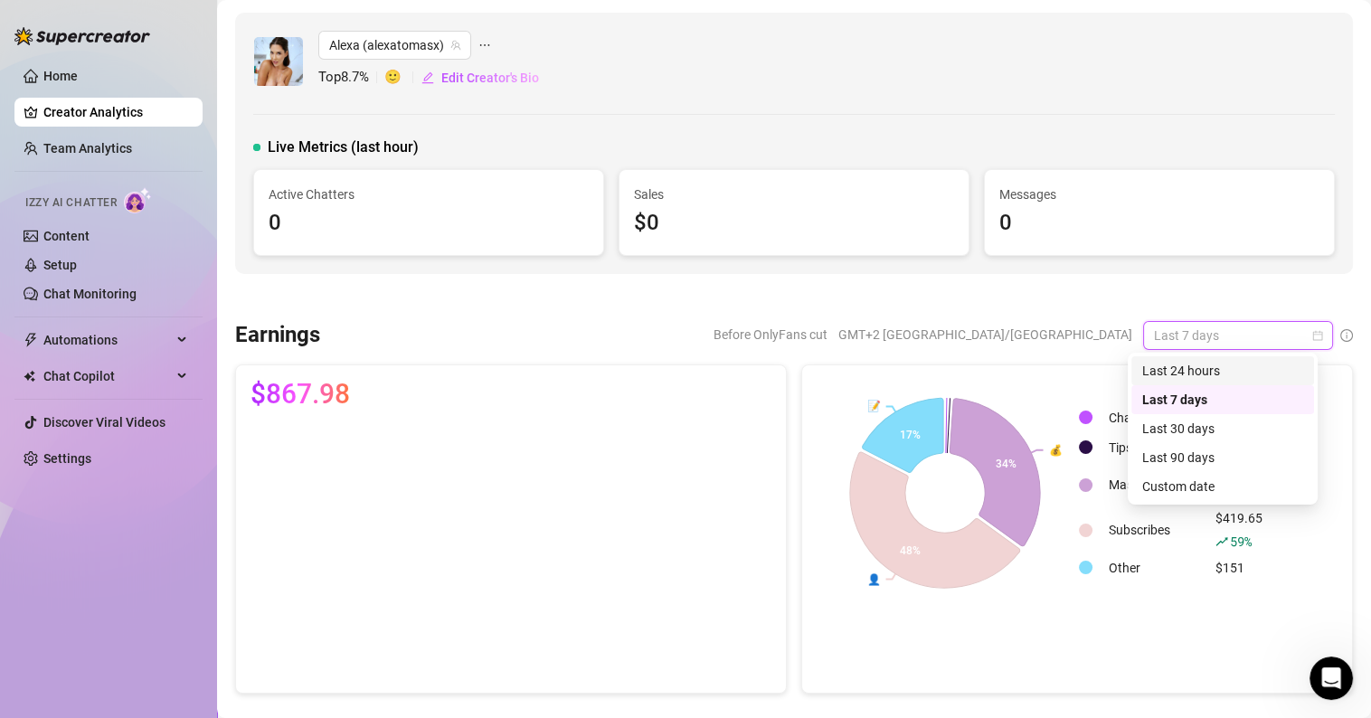
click at [1210, 362] on div "Last 24 hours" at bounding box center [1222, 371] width 161 height 20
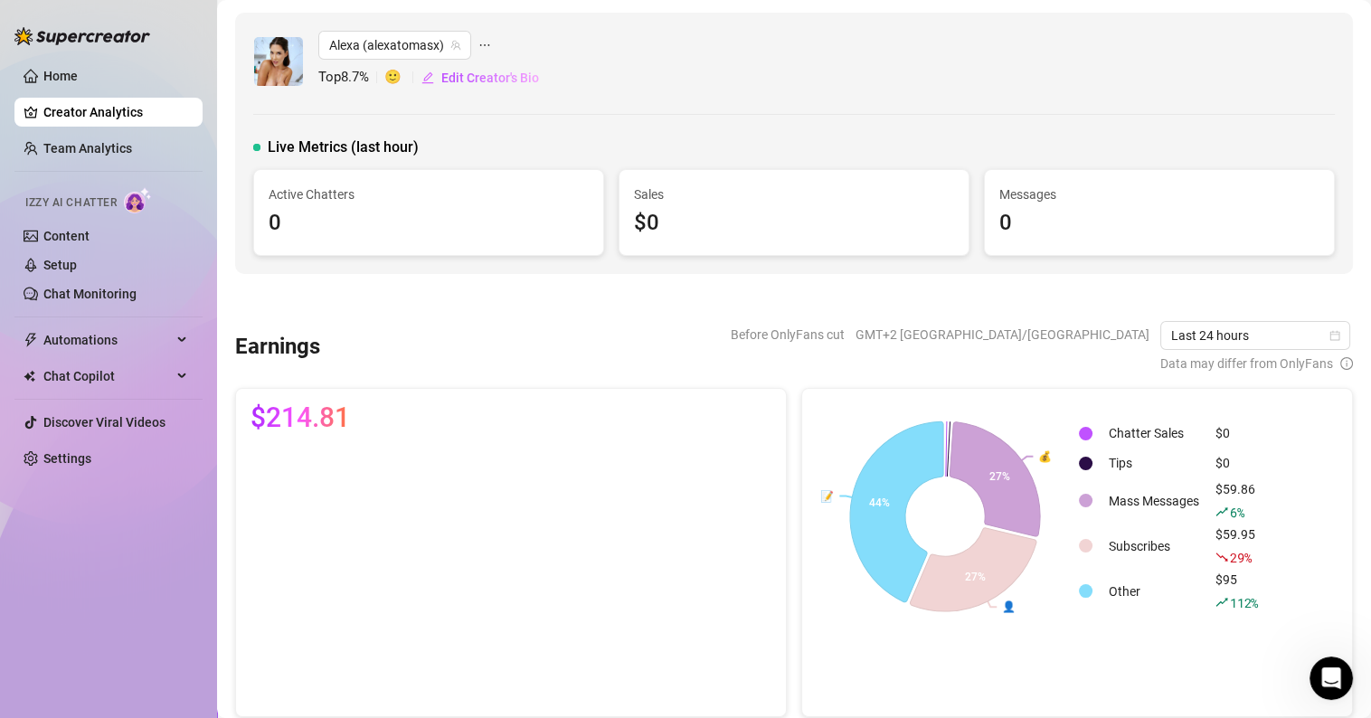
click at [382, 206] on div "0" at bounding box center [429, 223] width 320 height 34
click at [635, 228] on div "$0" at bounding box center [794, 223] width 320 height 34
click at [985, 236] on div "Messages 0" at bounding box center [1159, 212] width 349 height 85
drag, startPoint x: 400, startPoint y: 537, endPoint x: 382, endPoint y: 538, distance: 18.1
click at [382, 538] on canvas at bounding box center [507, 575] width 514 height 256
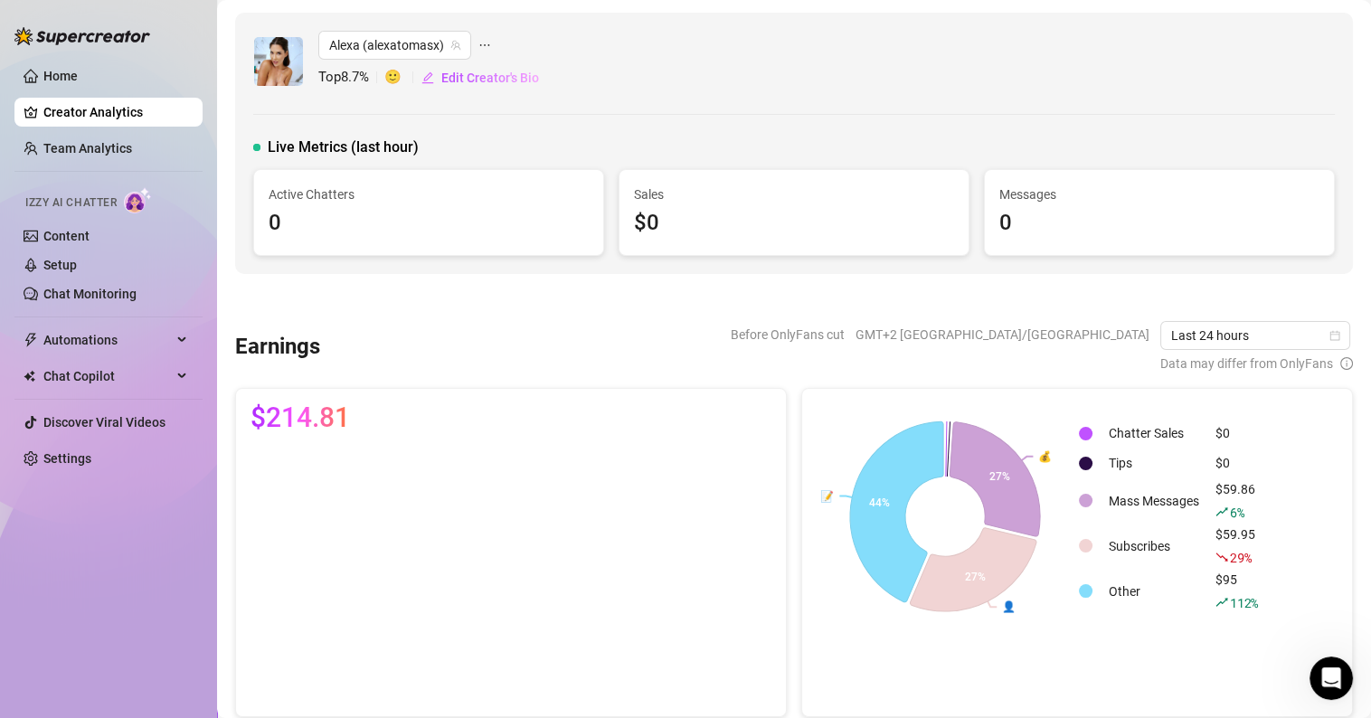
click at [298, 411] on span "$214.81" at bounding box center [299, 417] width 99 height 29
click at [418, 671] on canvas at bounding box center [507, 575] width 514 height 256
click at [477, 672] on canvas at bounding box center [507, 575] width 514 height 256
click at [537, 609] on canvas at bounding box center [507, 575] width 514 height 256
click at [618, 672] on canvas at bounding box center [507, 575] width 514 height 256
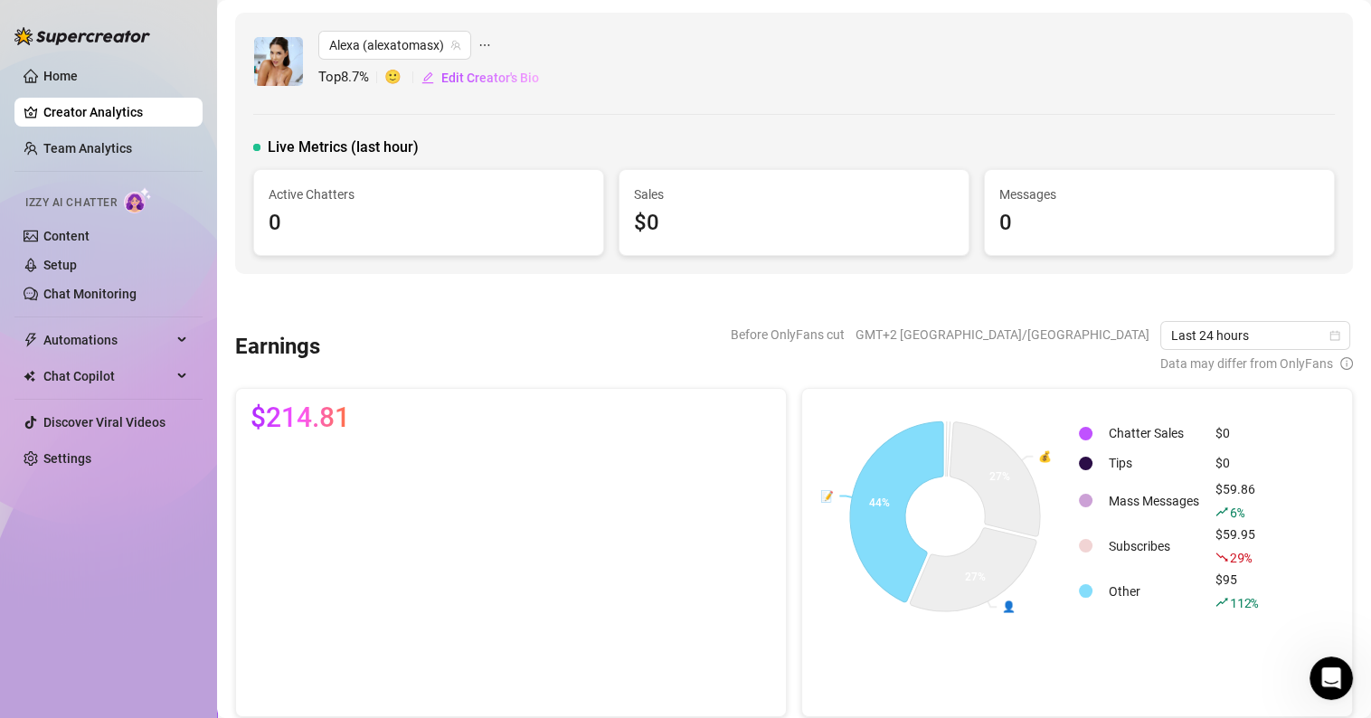
click at [1111, 595] on td "Other" at bounding box center [1153, 591] width 105 height 43
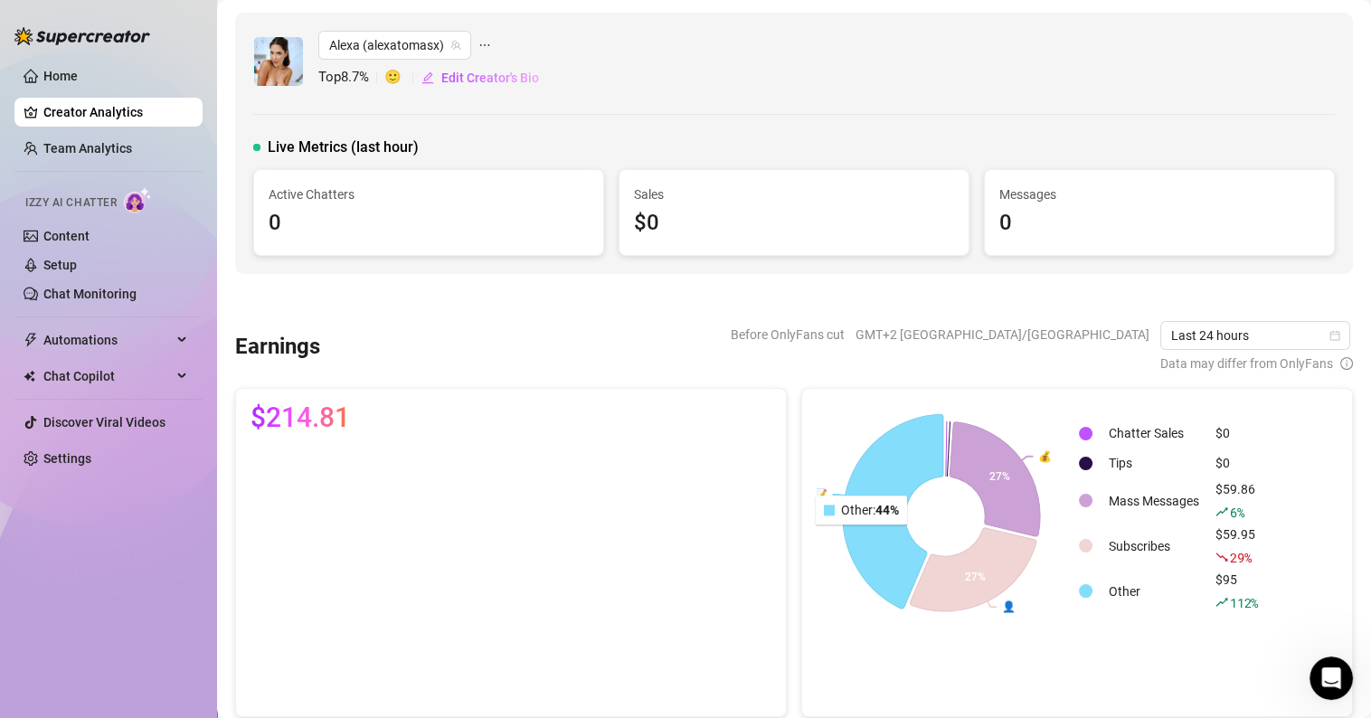
click at [856, 537] on icon at bounding box center [893, 511] width 100 height 194
click at [887, 557] on icon at bounding box center [893, 511] width 100 height 194
click at [861, 478] on icon at bounding box center [893, 511] width 100 height 194
click at [861, 479] on icon at bounding box center [893, 511] width 100 height 194
click at [861, 480] on icon at bounding box center [893, 511] width 100 height 194
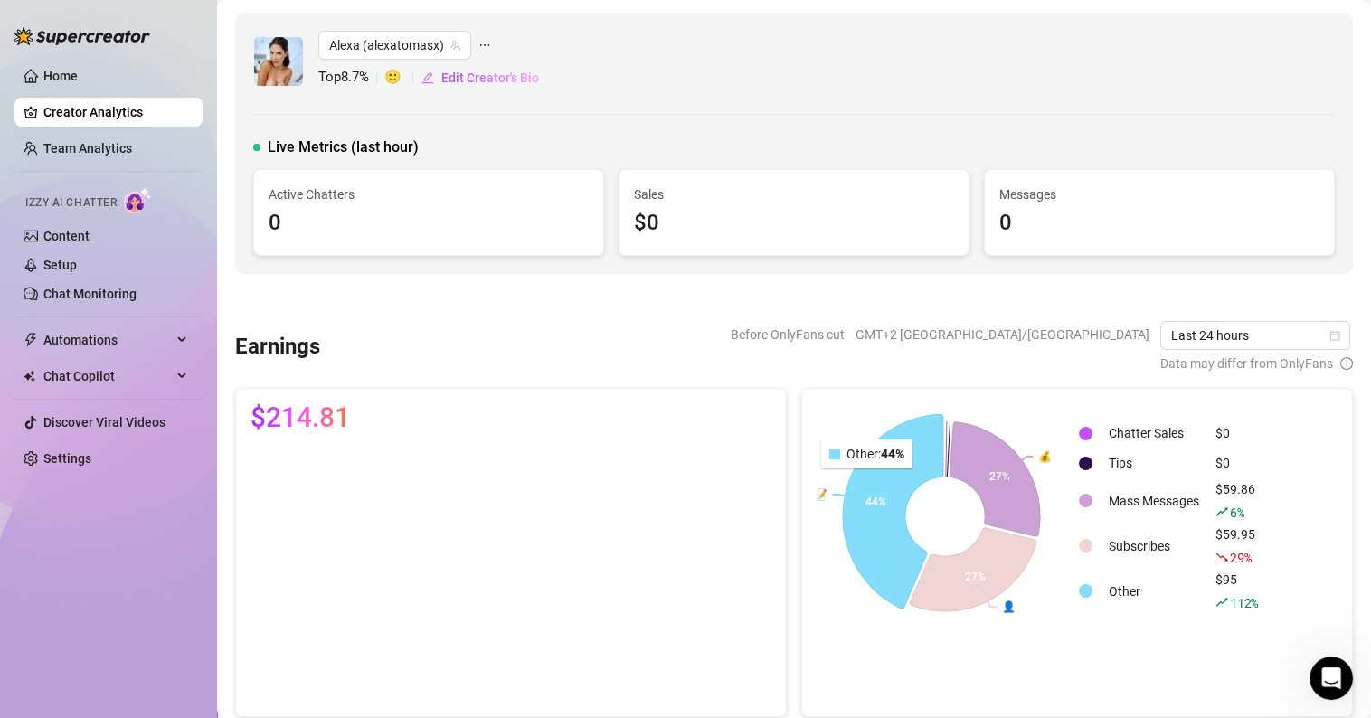
click at [860, 510] on icon at bounding box center [893, 511] width 100 height 194
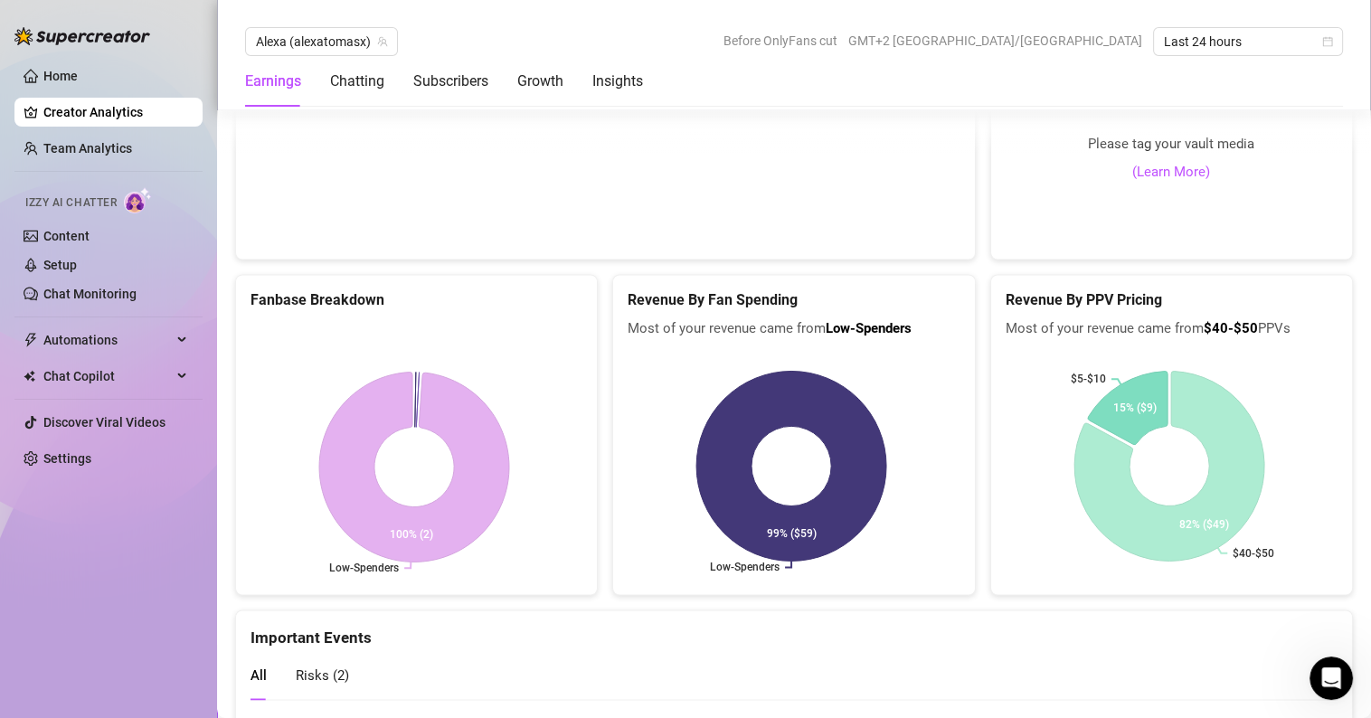
scroll to position [3523, 0]
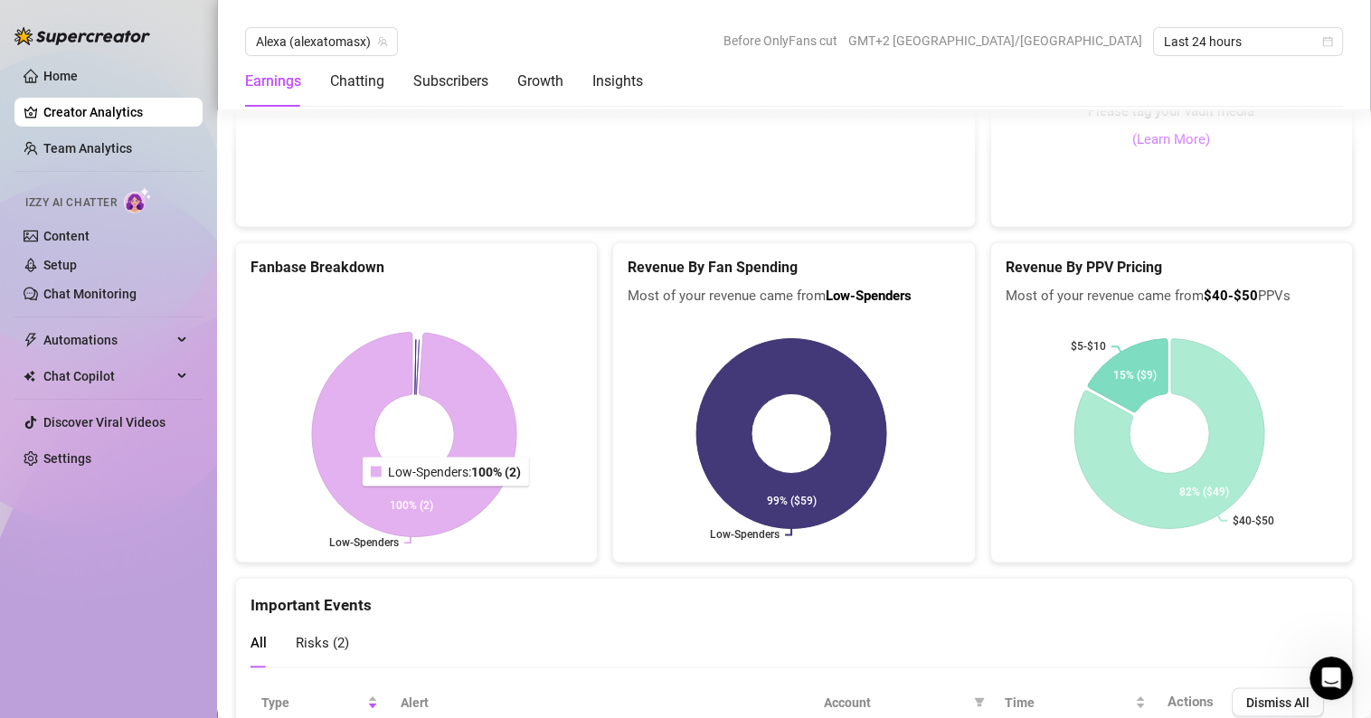
click at [449, 506] on icon at bounding box center [414, 434] width 204 height 204
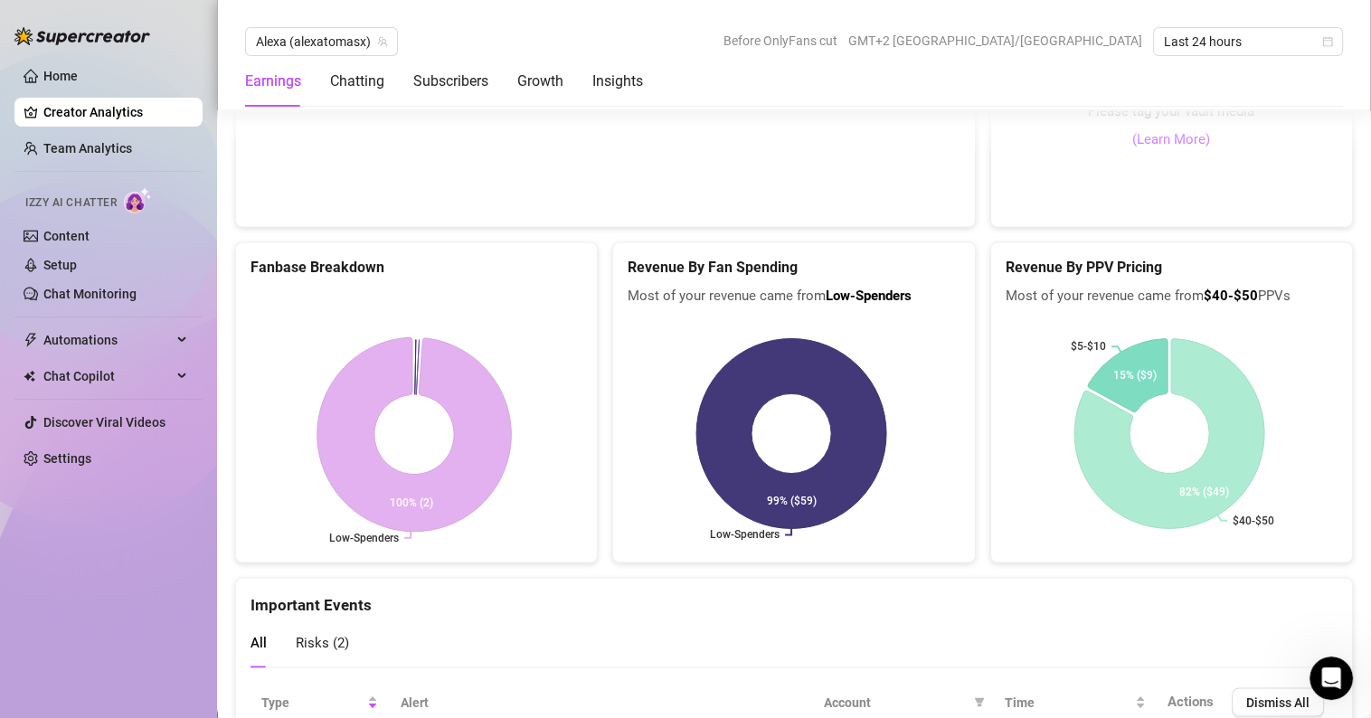
click at [382, 543] on text "Low-Spenders" at bounding box center [364, 537] width 70 height 13
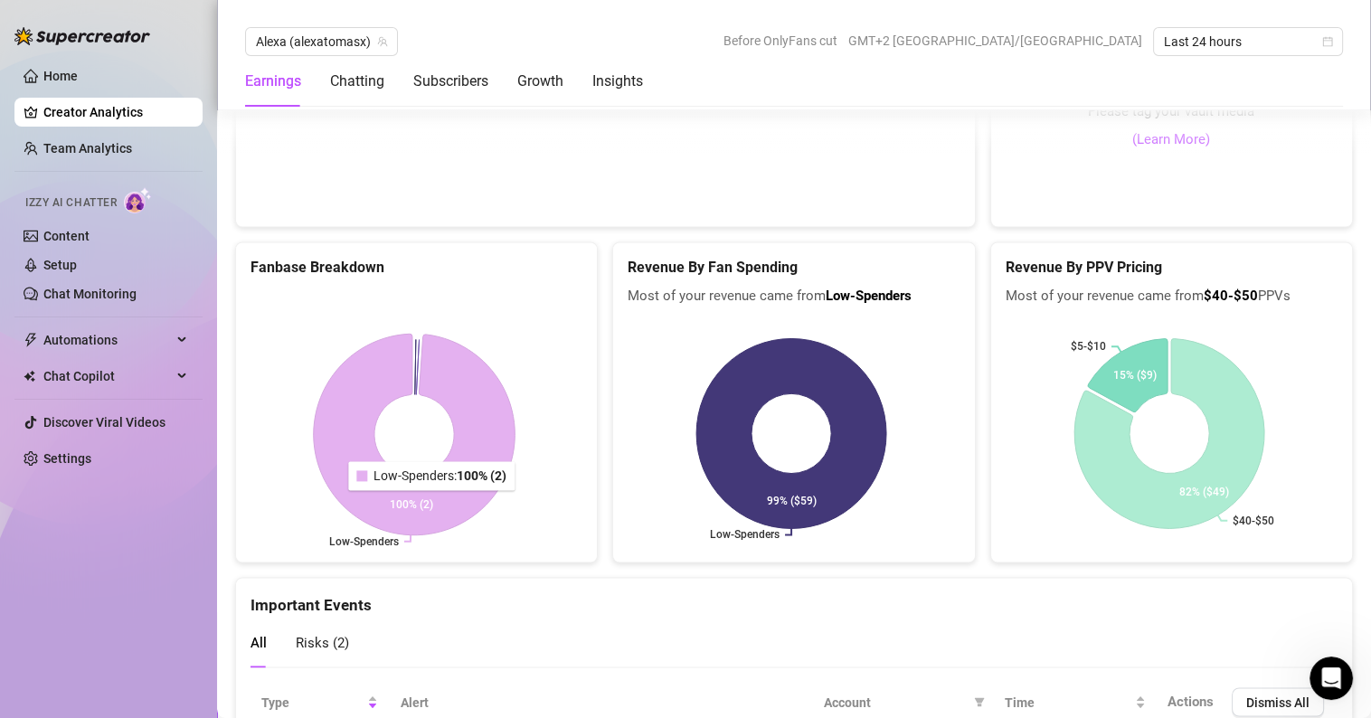
click at [447, 503] on icon at bounding box center [415, 435] width 202 height 202
click at [419, 437] on rect at bounding box center [413, 434] width 327 height 226
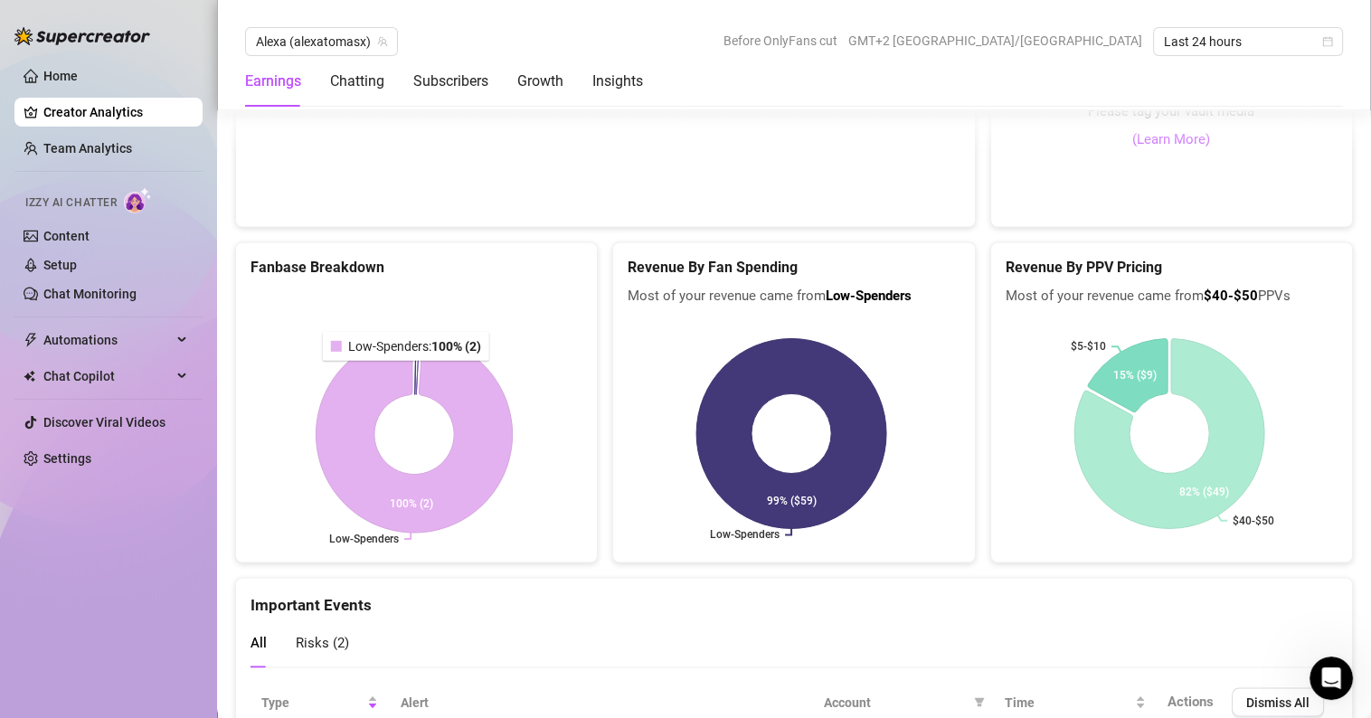
click at [409, 355] on icon at bounding box center [414, 433] width 196 height 196
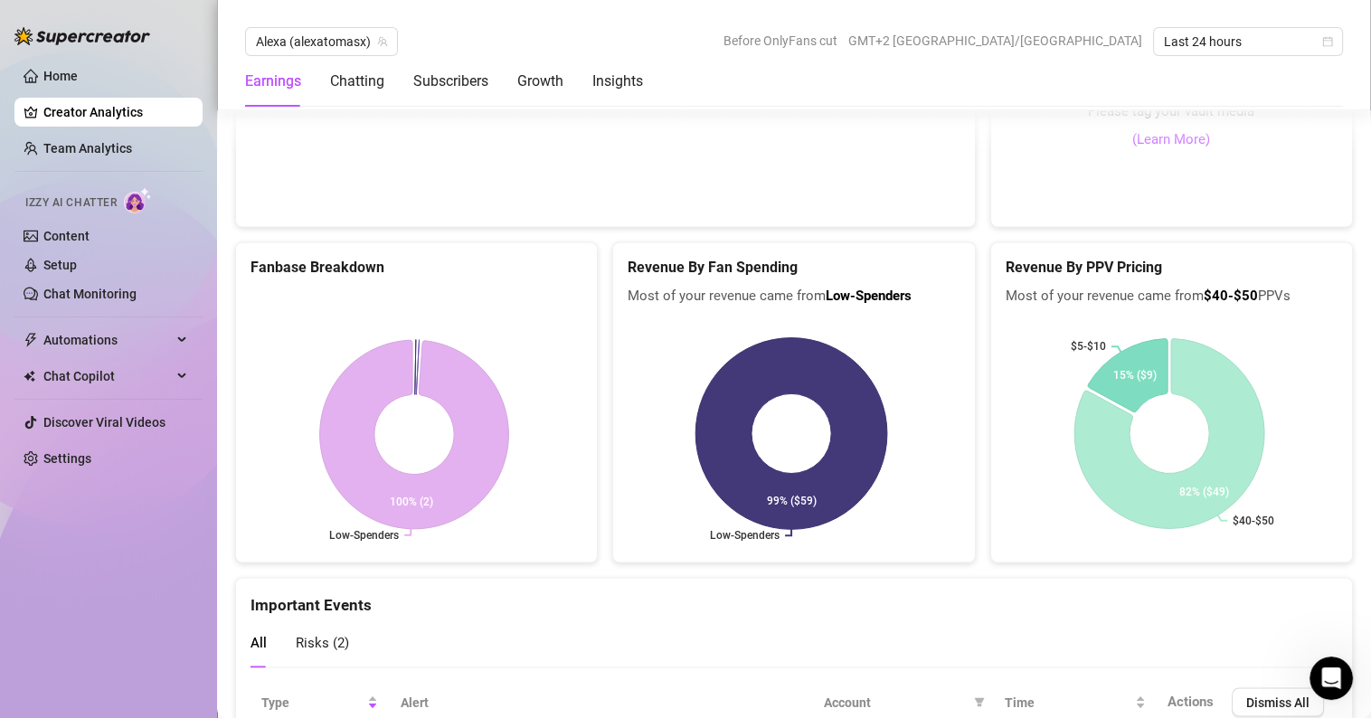
click at [757, 438] on rect at bounding box center [791, 433] width 327 height 226
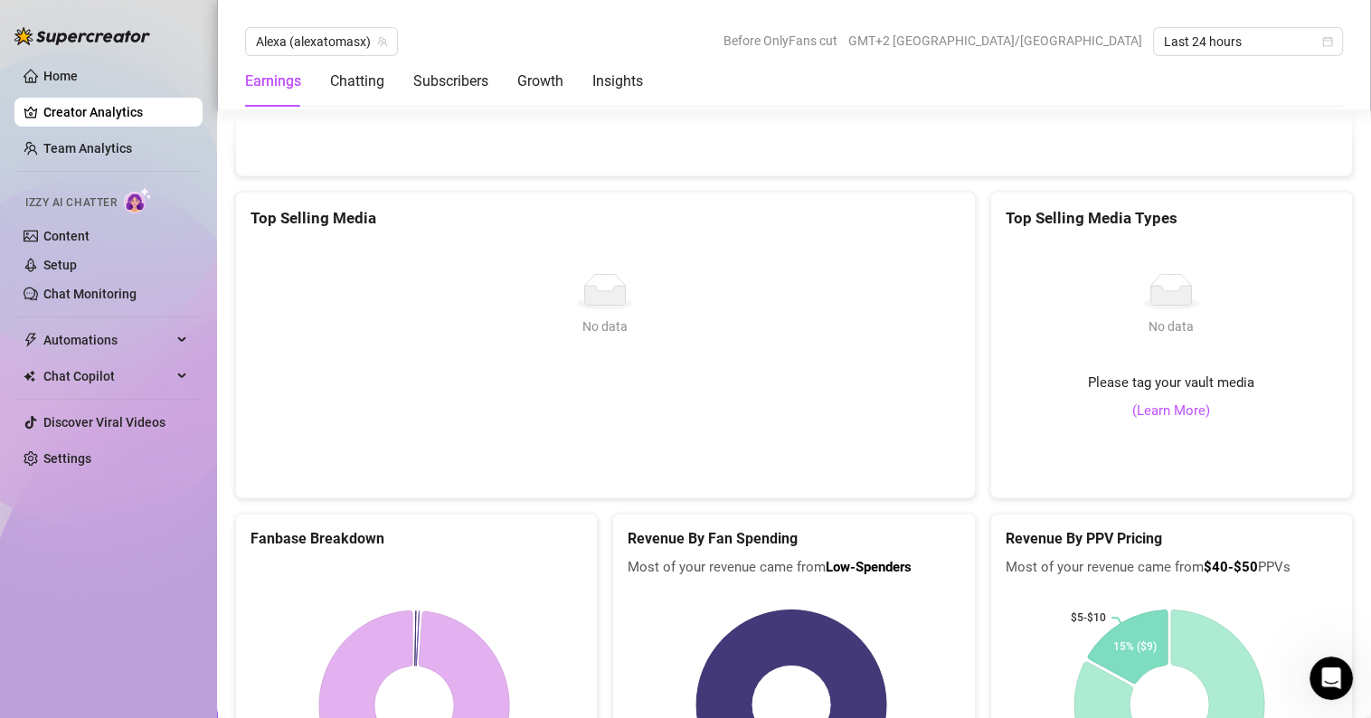
scroll to position [3161, 0]
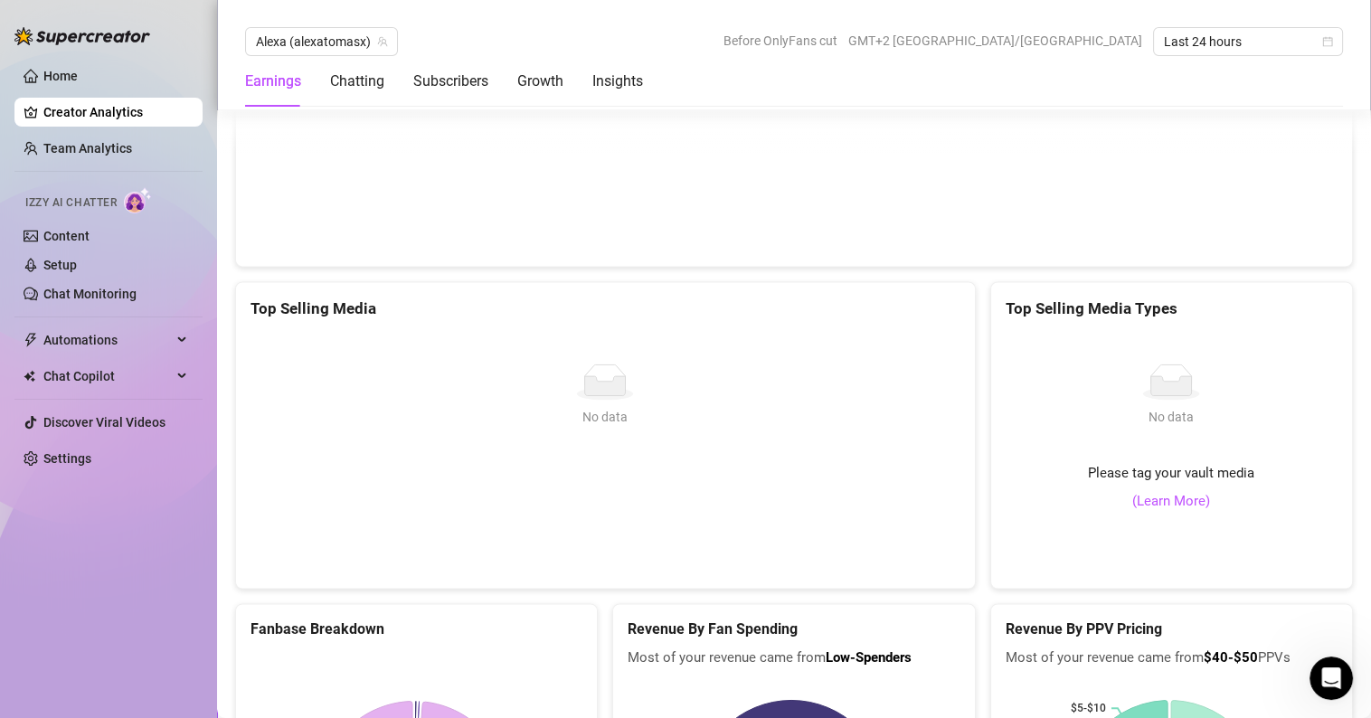
click at [635, 409] on div "No data No data" at bounding box center [605, 453] width 695 height 181
click at [1152, 376] on icon "No data" at bounding box center [1171, 381] width 58 height 36
click at [1165, 513] on link "(Learn More)" at bounding box center [1171, 502] width 78 height 22
click at [1135, 480] on span "Please tag your vault media" at bounding box center [1171, 474] width 166 height 22
click at [1174, 485] on span "Please tag your vault media" at bounding box center [1171, 474] width 166 height 22
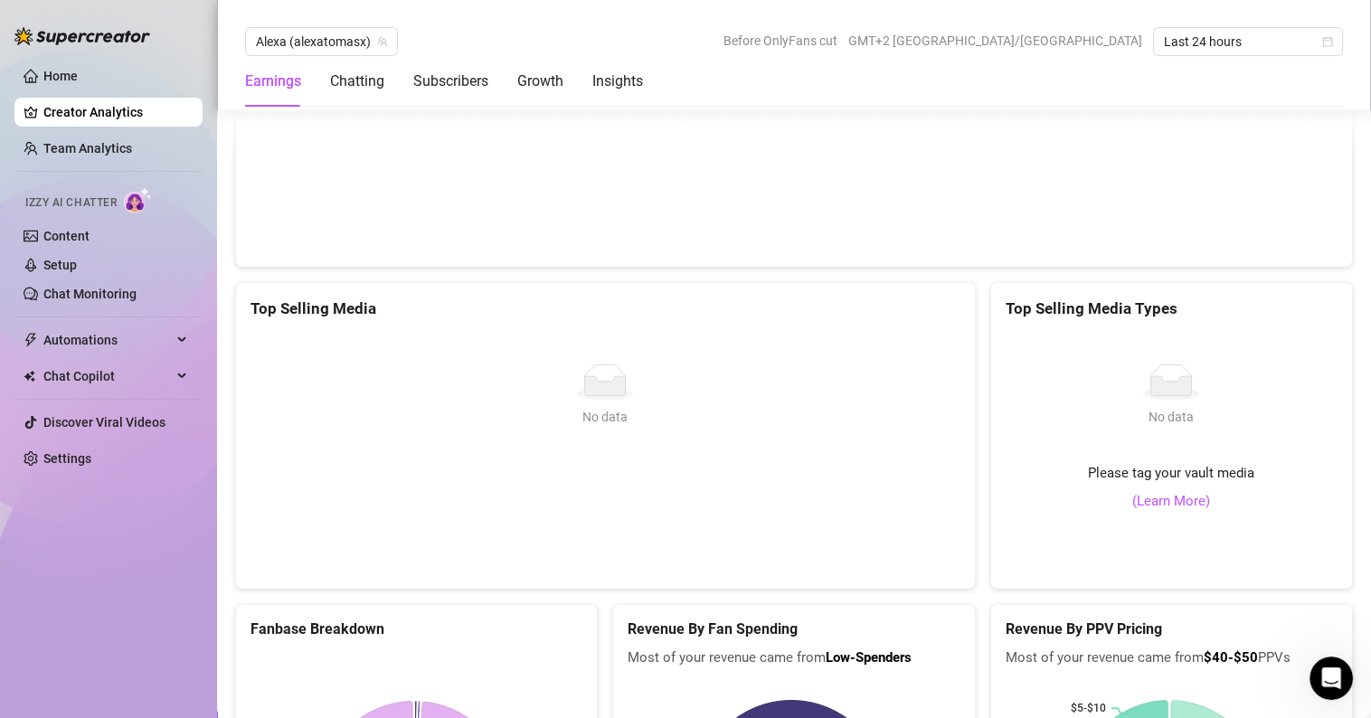
click at [1159, 382] on icon "No data" at bounding box center [1171, 381] width 58 height 36
click at [612, 411] on div "No data No data" at bounding box center [605, 453] width 695 height 181
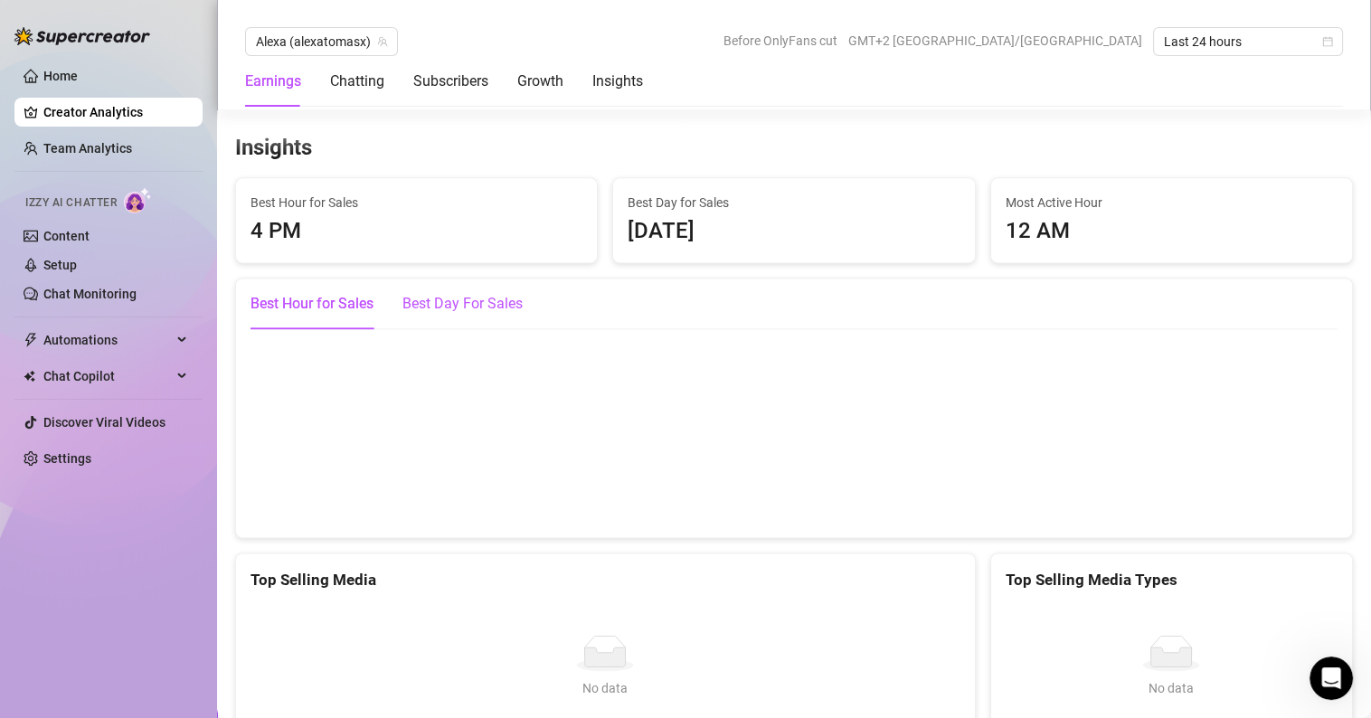
click at [467, 310] on div "Best Day For Sales" at bounding box center [462, 304] width 120 height 22
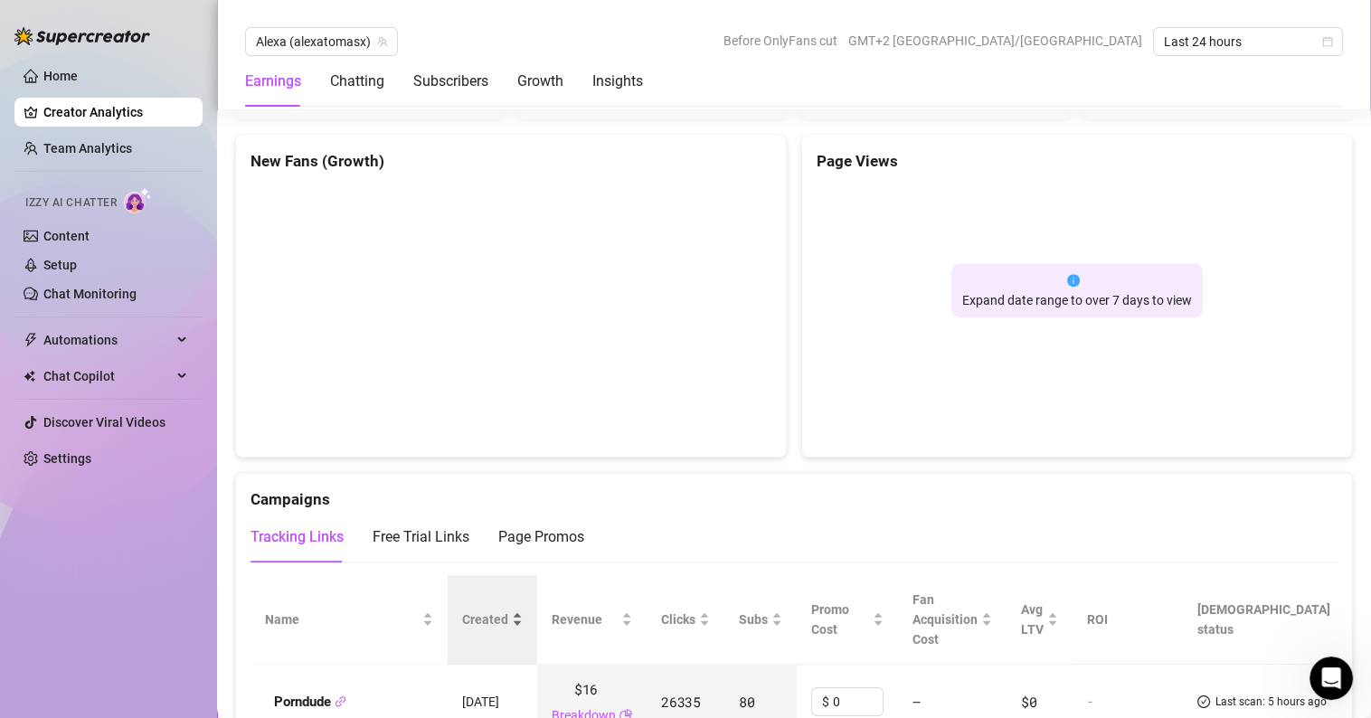
scroll to position [1805, 0]
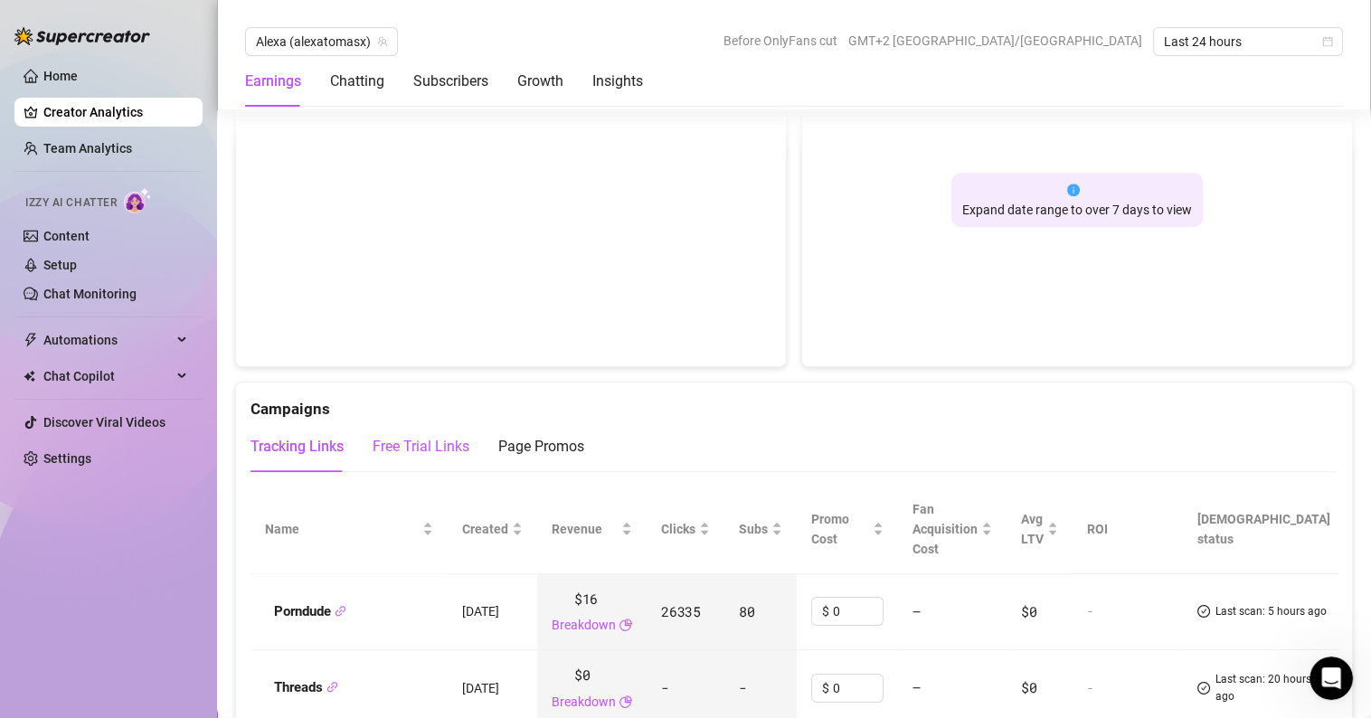
click at [430, 449] on div "Free Trial Links" at bounding box center [421, 447] width 97 height 22
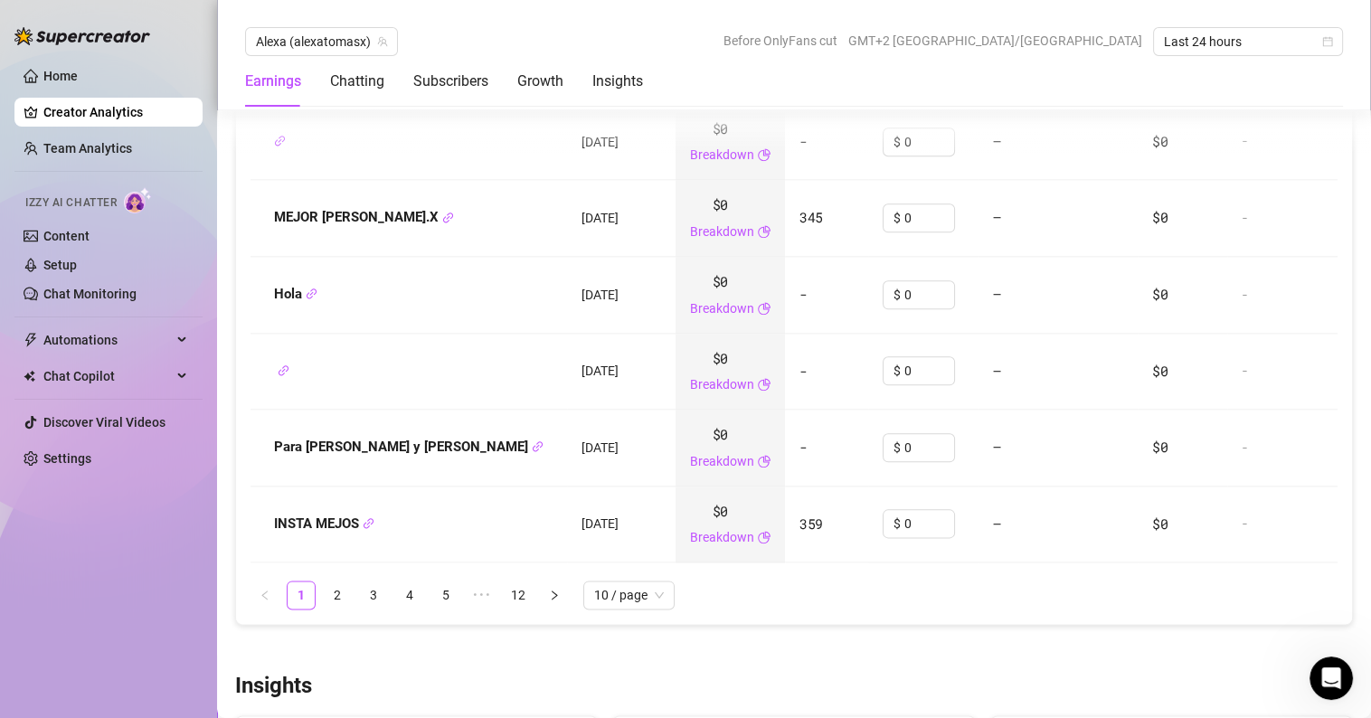
scroll to position [2528, 0]
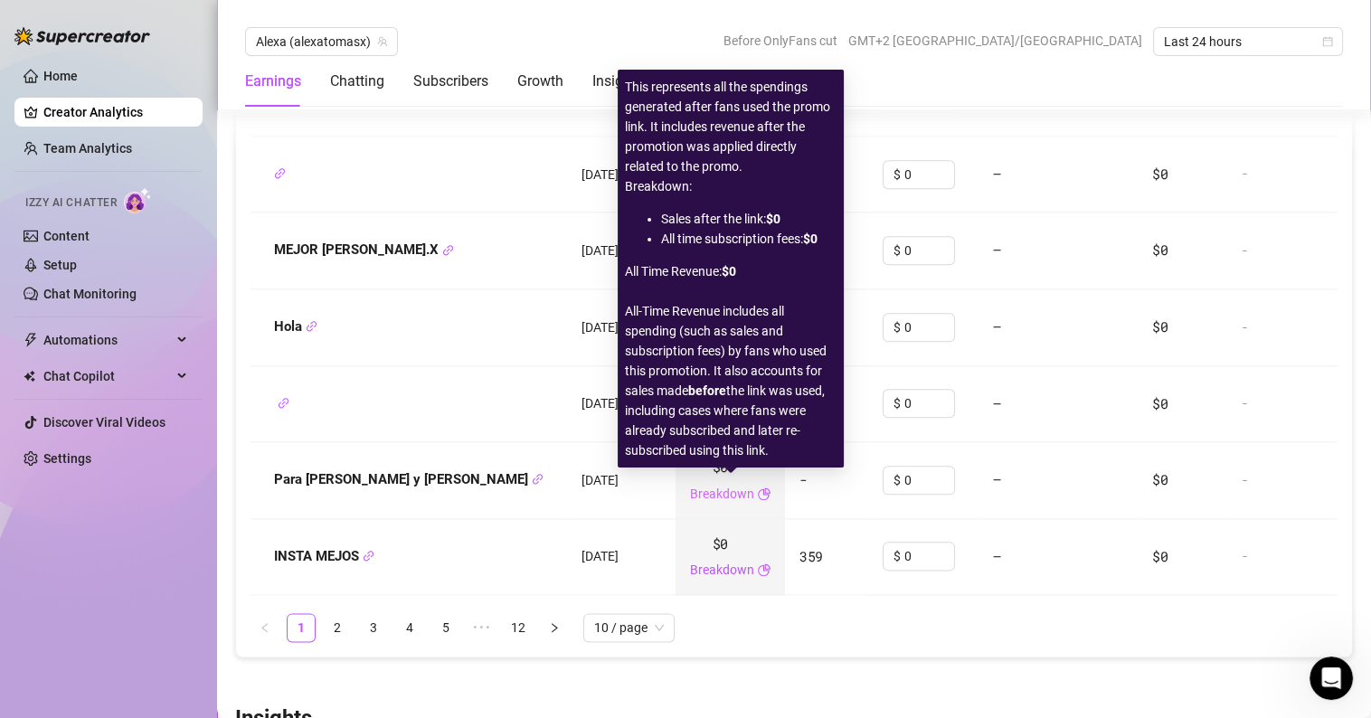
click at [722, 484] on link "Breakdown" at bounding box center [722, 494] width 64 height 20
click at [763, 492] on icon "pie-chart" at bounding box center [764, 493] width 13 height 13
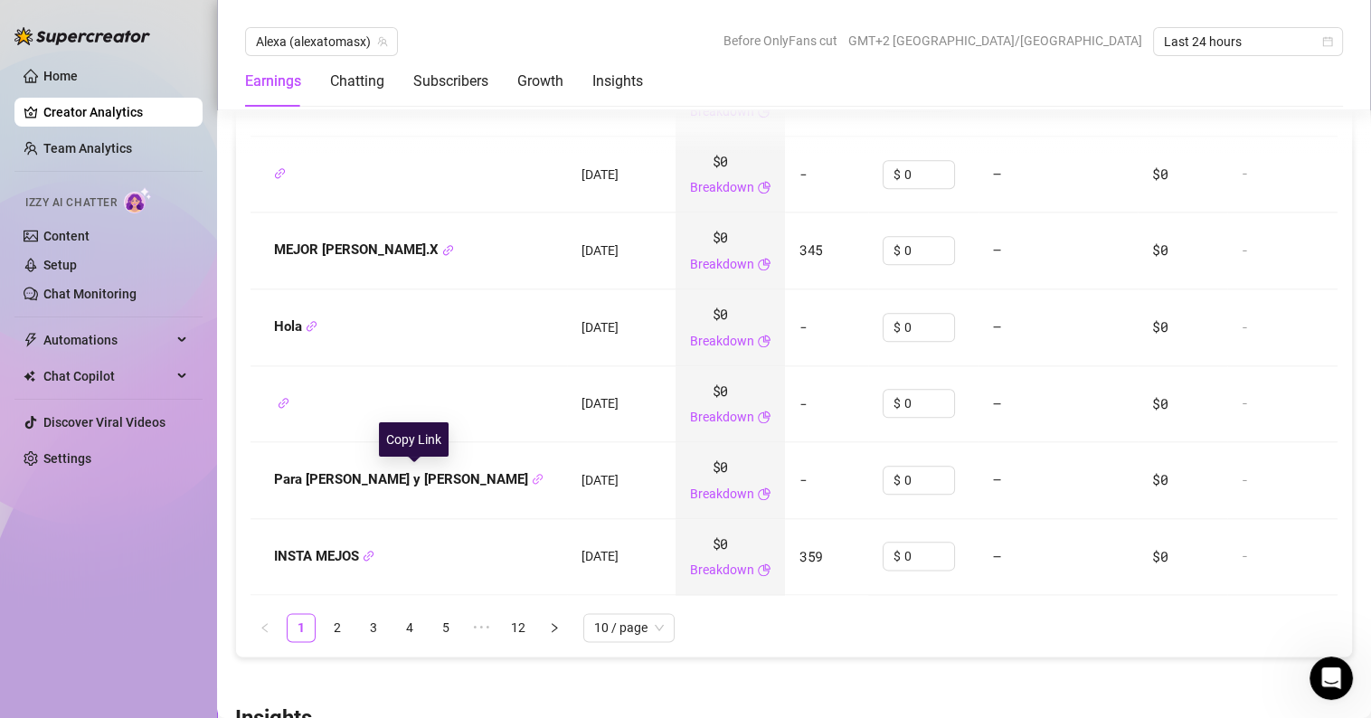
click at [532, 474] on icon "link" at bounding box center [538, 479] width 12 height 12
click at [532, 474] on icon "check" at bounding box center [538, 479] width 12 height 12
click at [368, 479] on strong "Para Karen y Joaquín" at bounding box center [408, 479] width 269 height 16
drag, startPoint x: 363, startPoint y: 478, endPoint x: 495, endPoint y: 481, distance: 131.1
click at [491, 481] on div "Para Karen y Joaquín" at bounding box center [409, 480] width 288 height 22
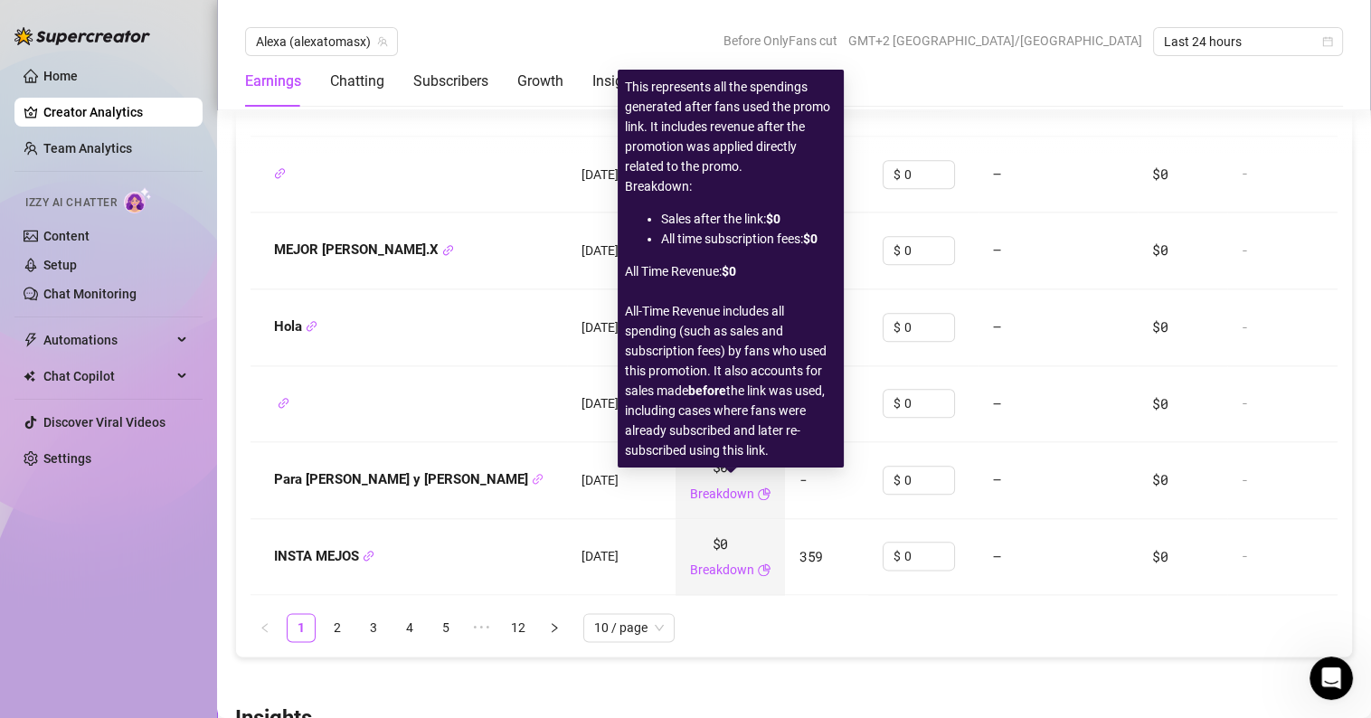
drag, startPoint x: 738, startPoint y: 482, endPoint x: 618, endPoint y: 491, distance: 119.7
click at [618, 491] on td "22 Oct 2024" at bounding box center [621, 480] width 109 height 77
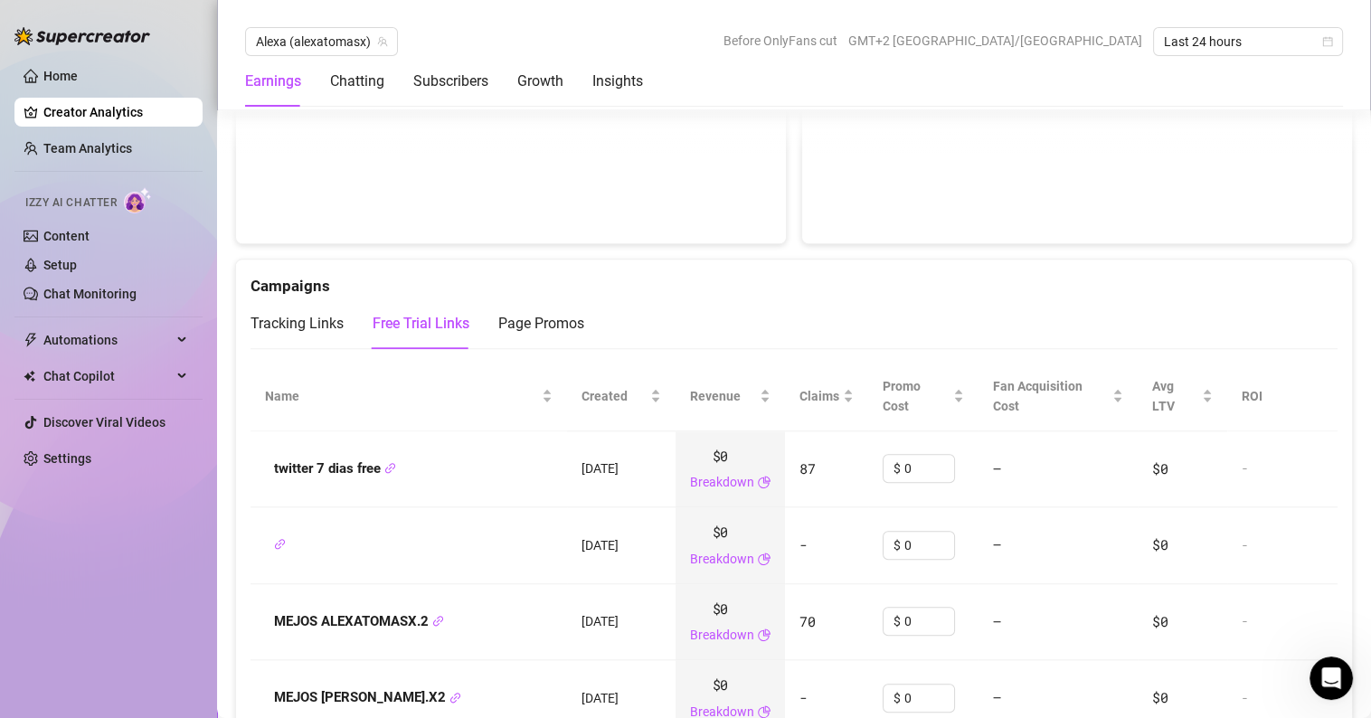
scroll to position [1895, 0]
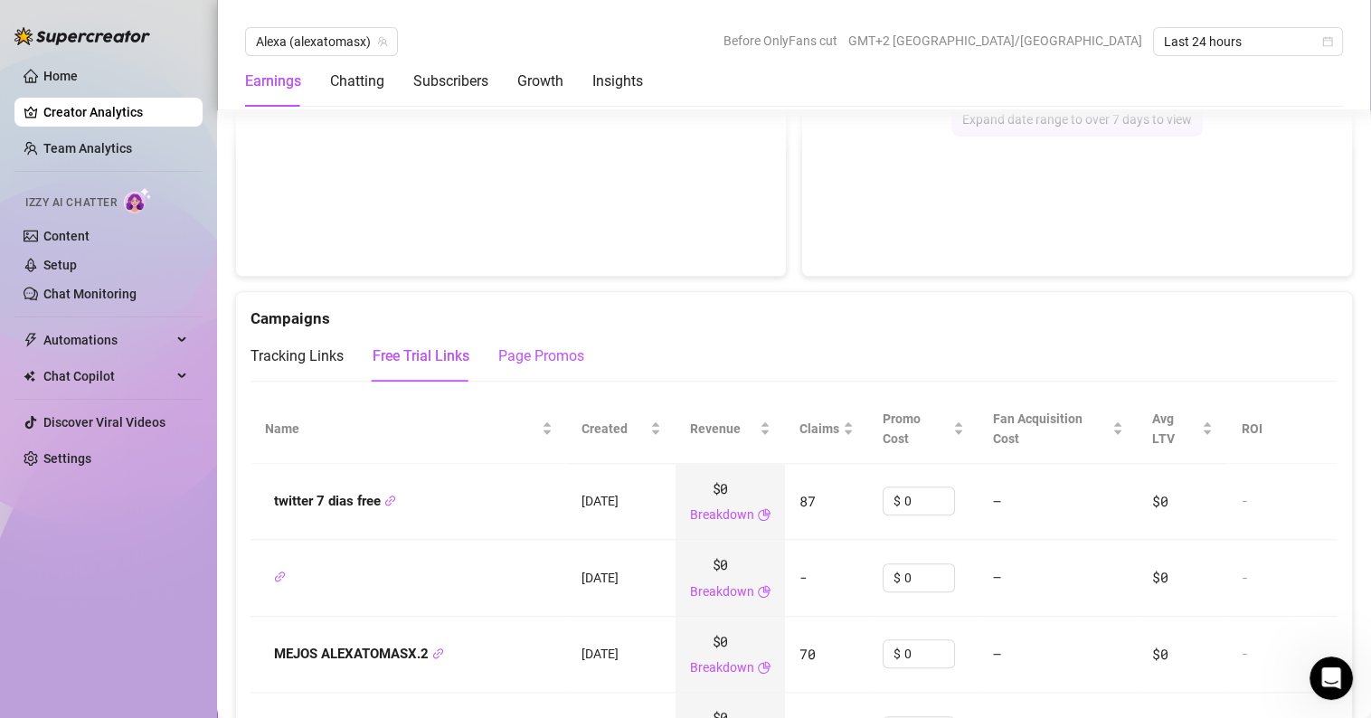
click at [539, 354] on div "Page Promos" at bounding box center [541, 356] width 86 height 22
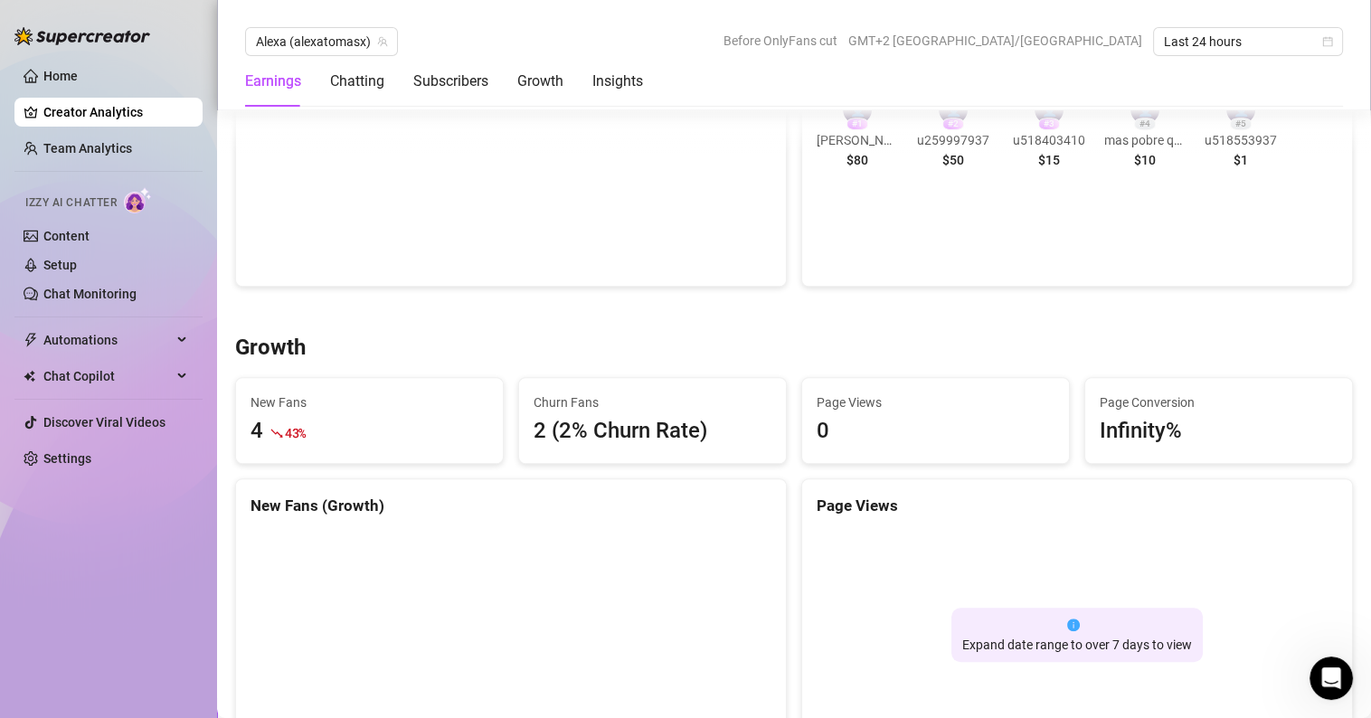
scroll to position [1353, 0]
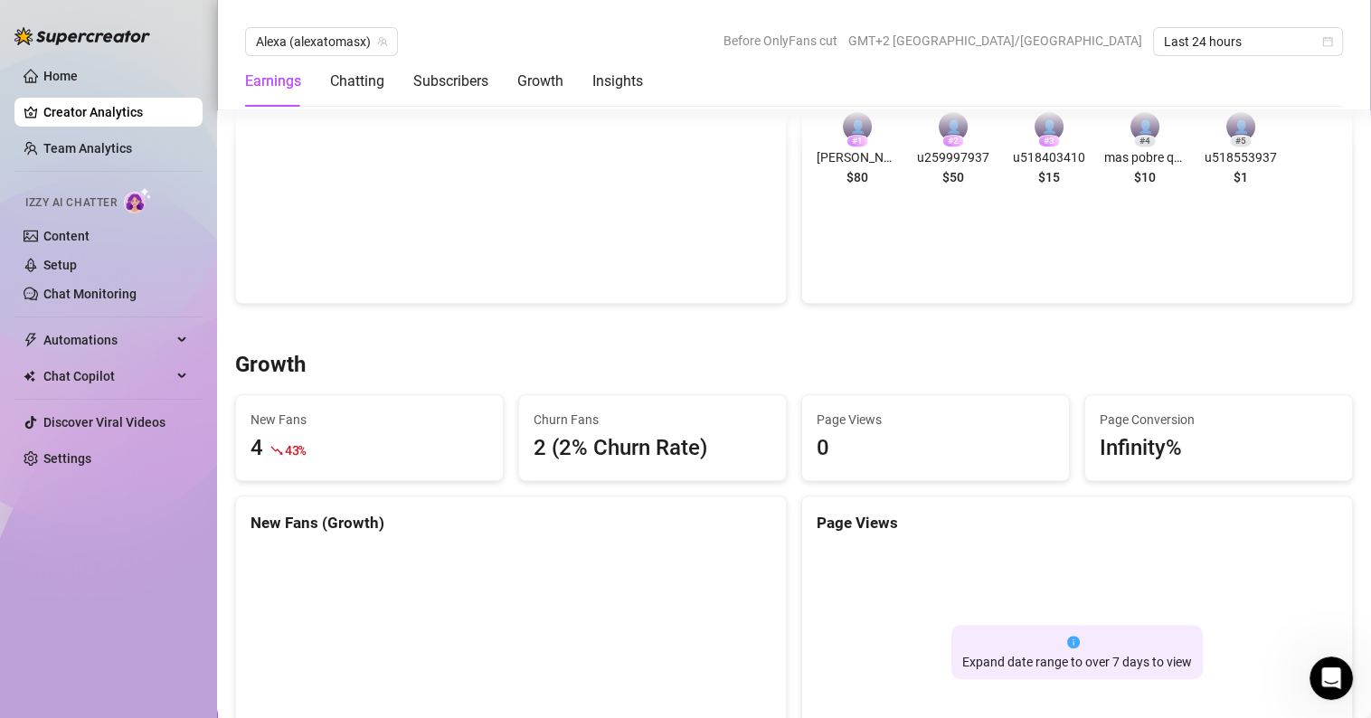
click at [1142, 448] on div "Infinity%" at bounding box center [1141, 448] width 82 height 34
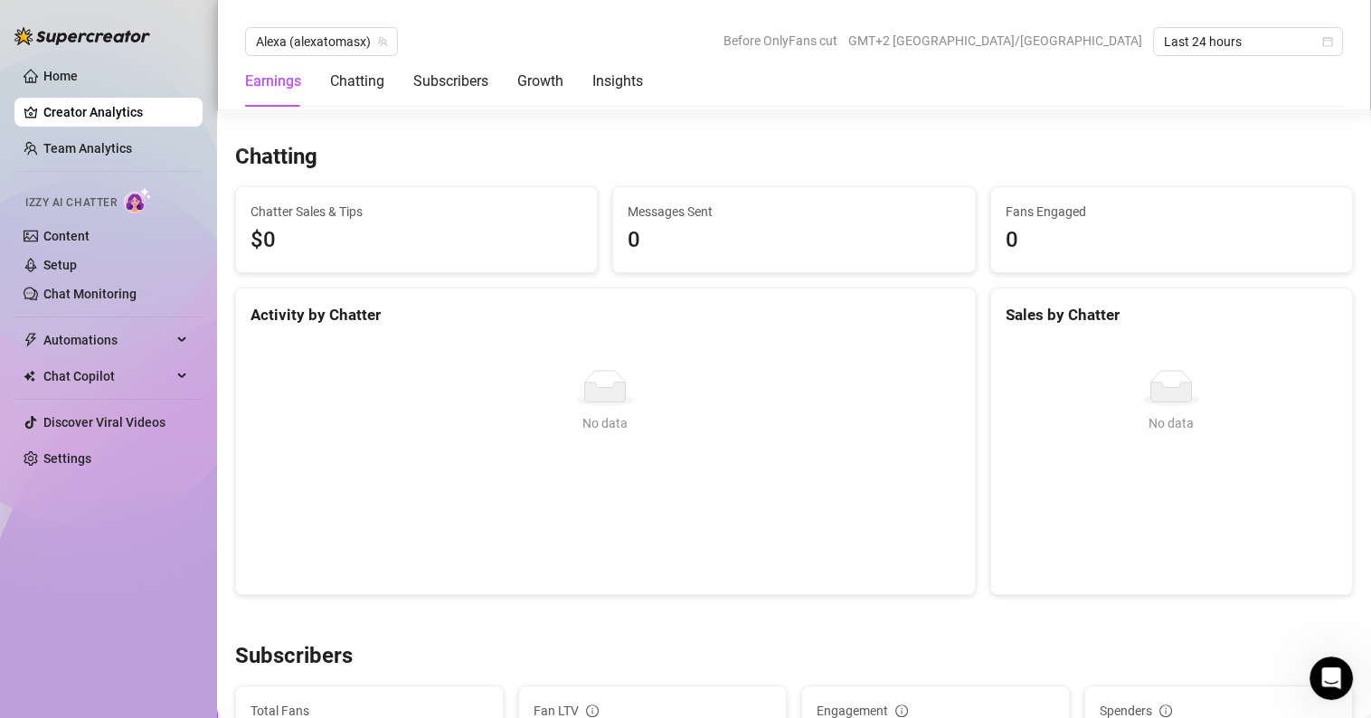
scroll to position [633, 0]
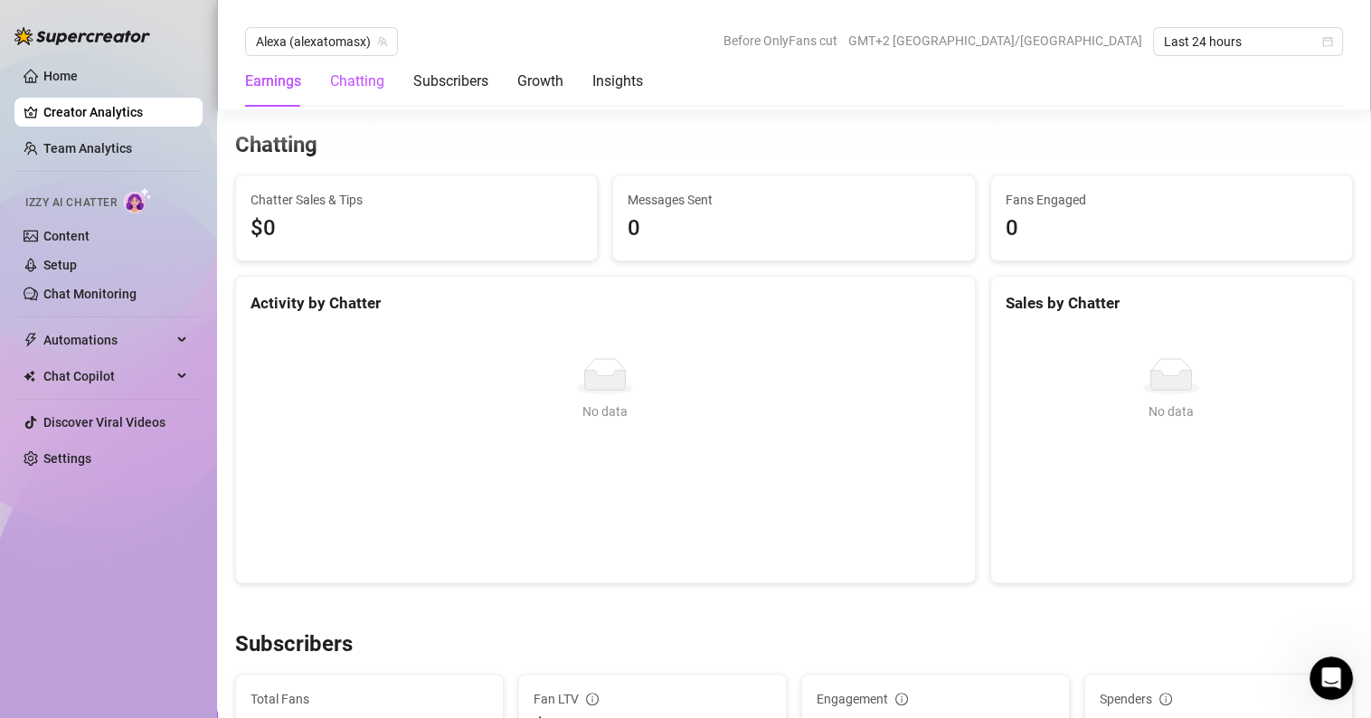
click at [359, 75] on div "Chatting" at bounding box center [357, 82] width 54 height 22
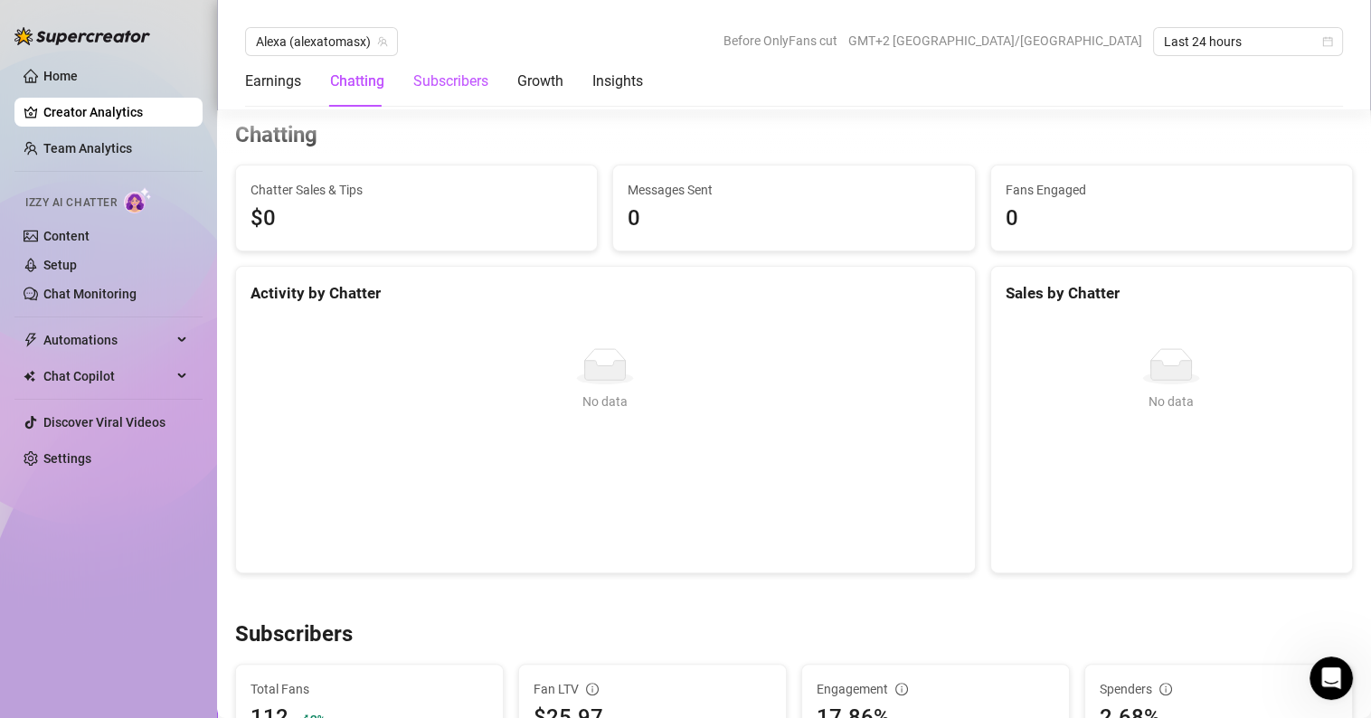
click at [449, 88] on div "Subscribers" at bounding box center [450, 82] width 75 height 22
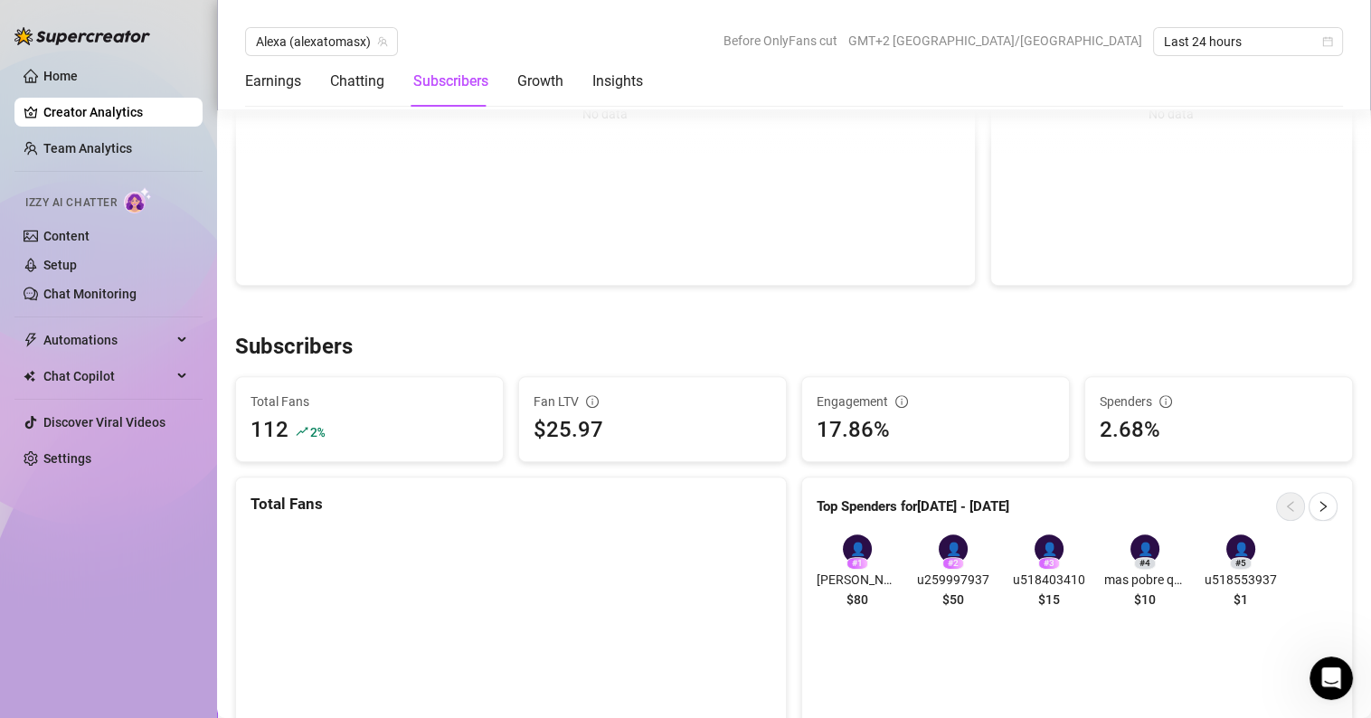
scroll to position [1141, 0]
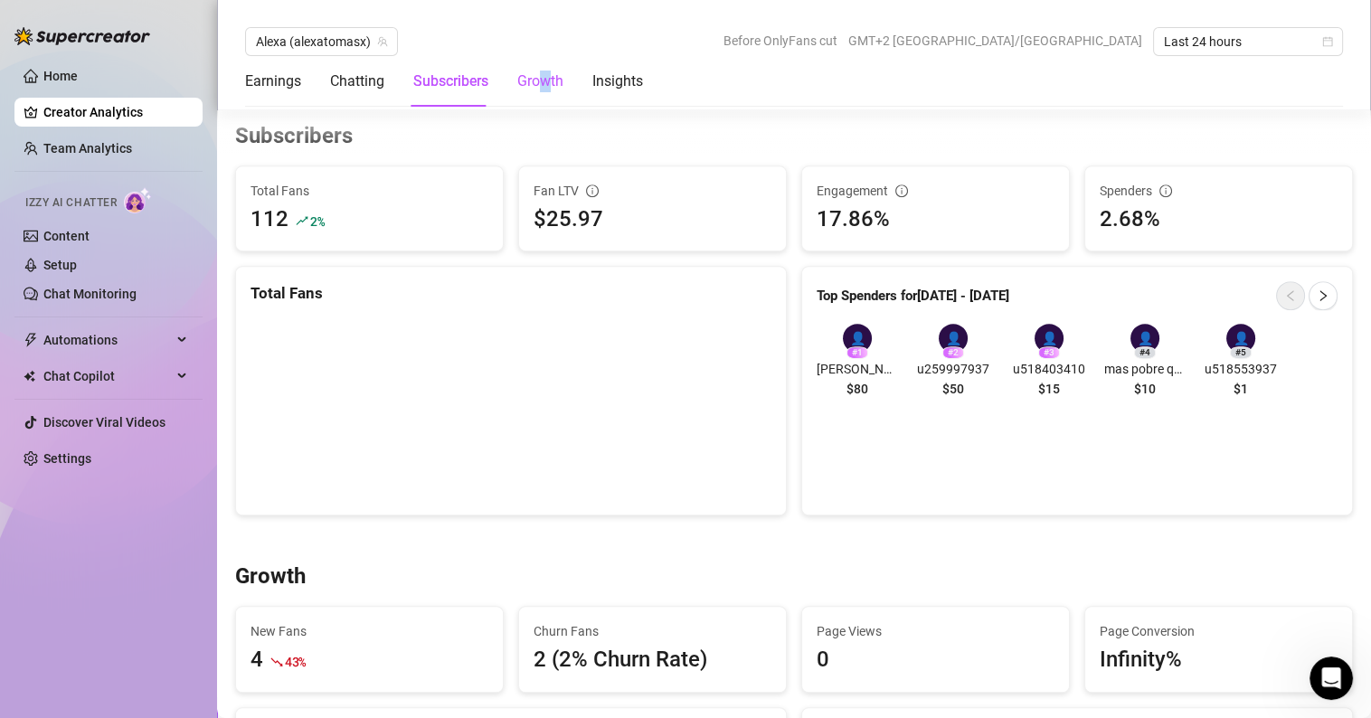
click at [544, 82] on div "Growth" at bounding box center [540, 82] width 46 height 22
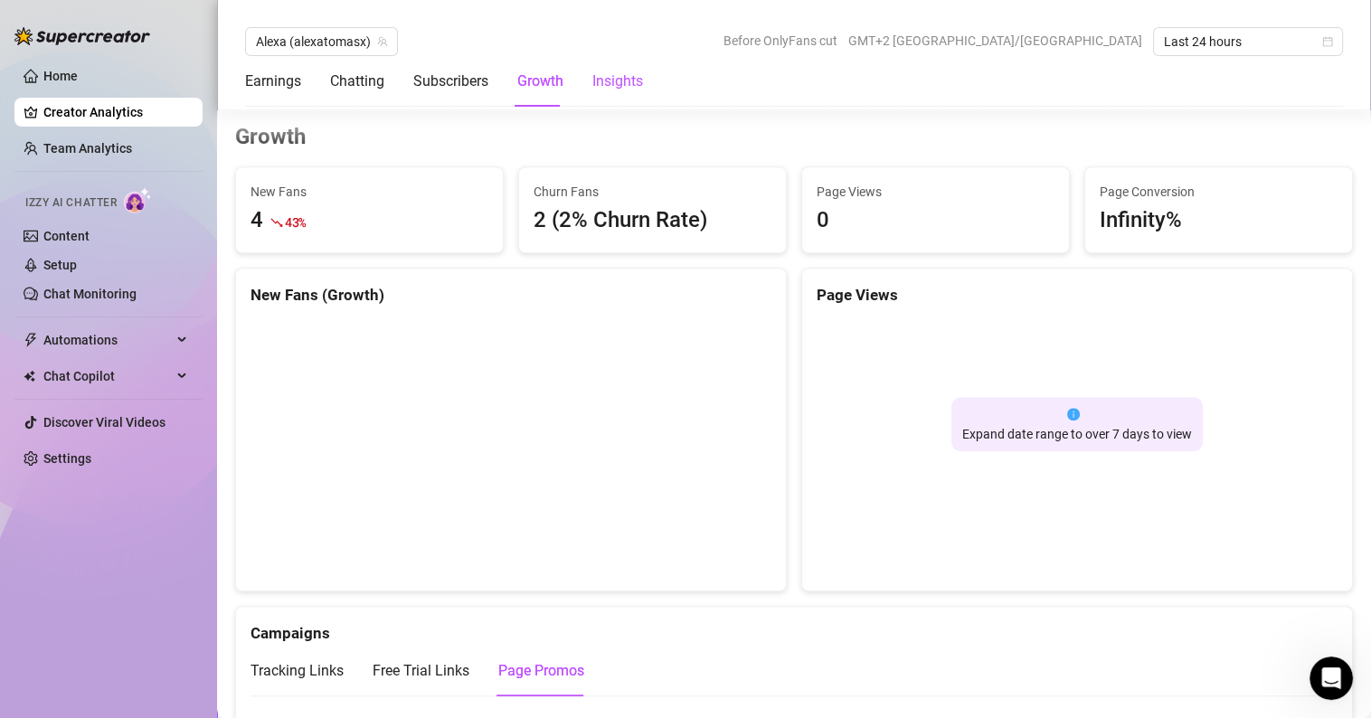
click at [621, 83] on div "Insights" at bounding box center [617, 82] width 51 height 22
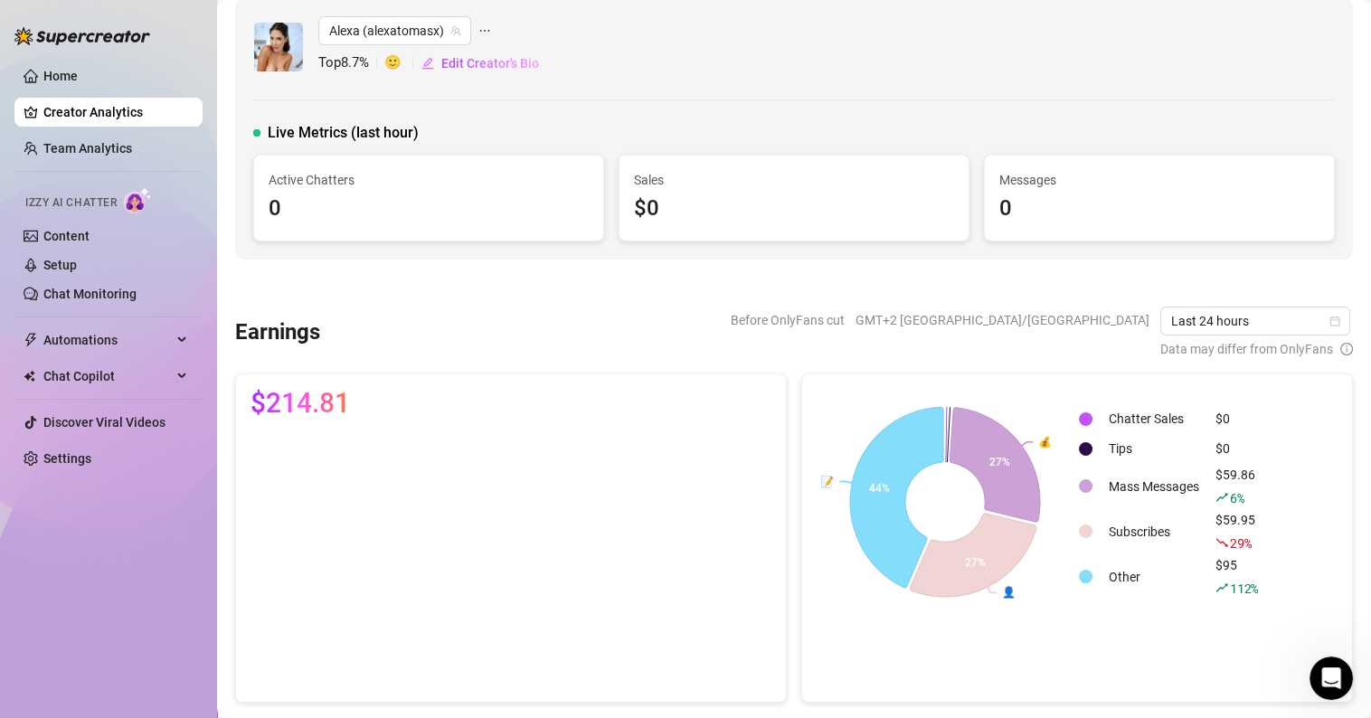
scroll to position [0, 0]
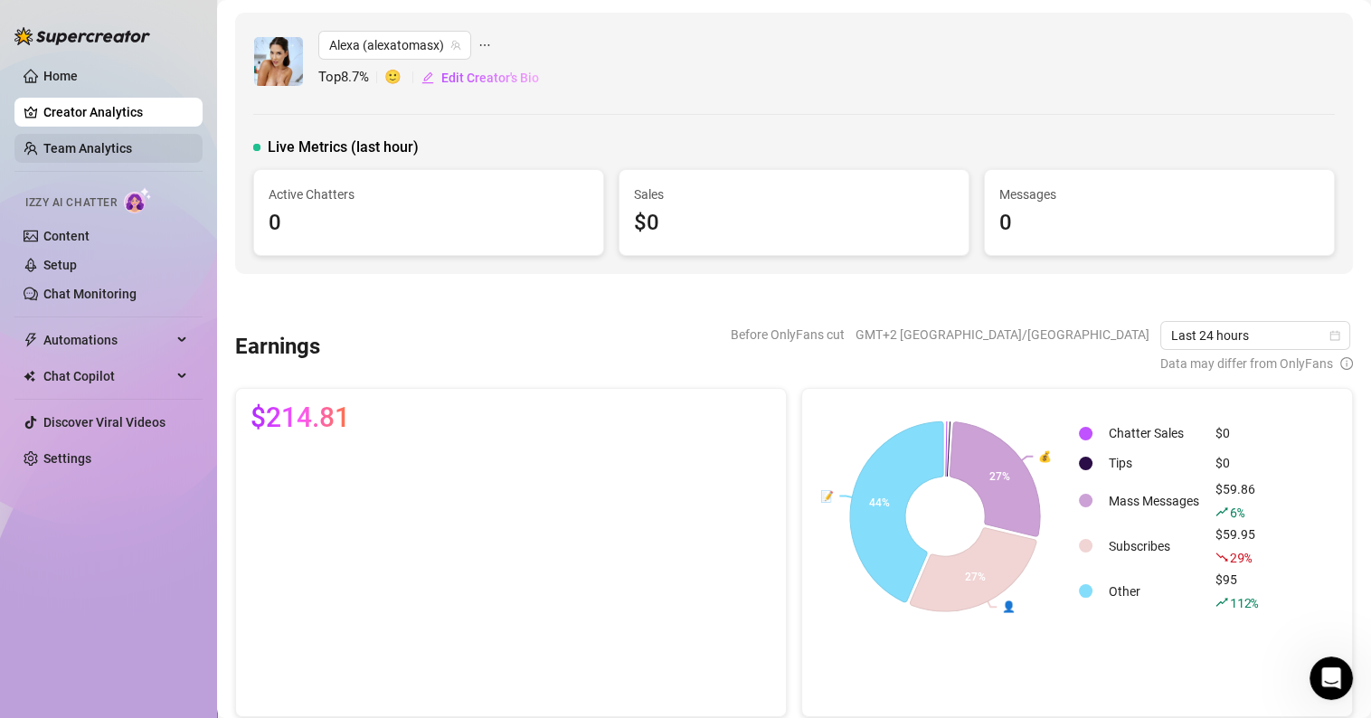
click at [98, 148] on link "Team Analytics" at bounding box center [87, 148] width 89 height 14
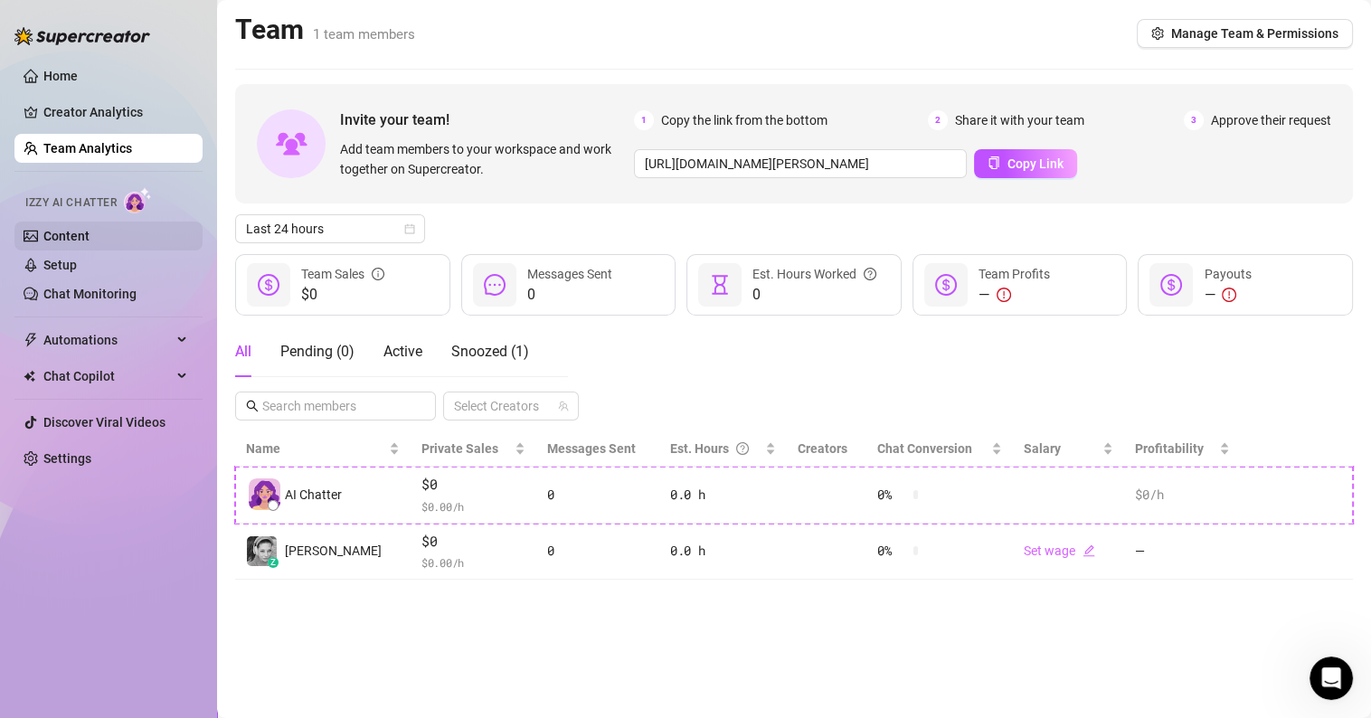
click at [87, 231] on link "Content" at bounding box center [66, 236] width 46 height 14
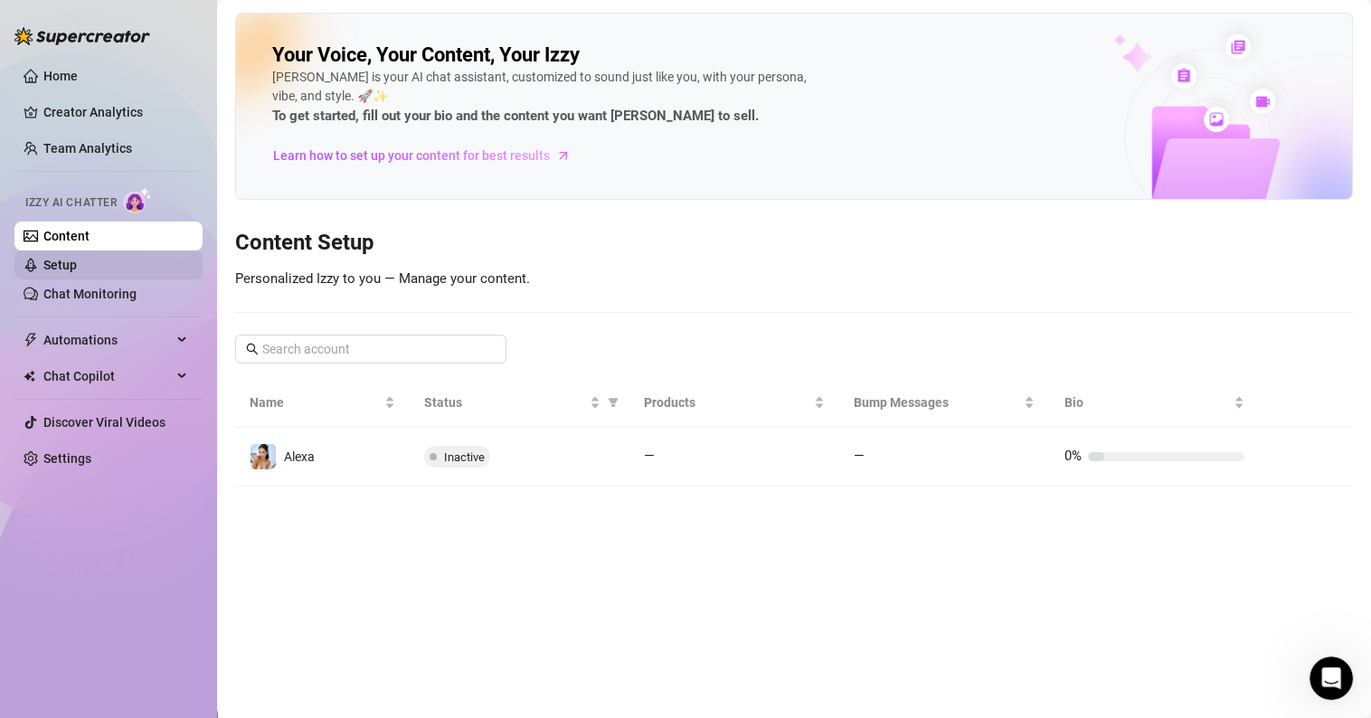
click at [65, 265] on link "Setup" at bounding box center [59, 265] width 33 height 14
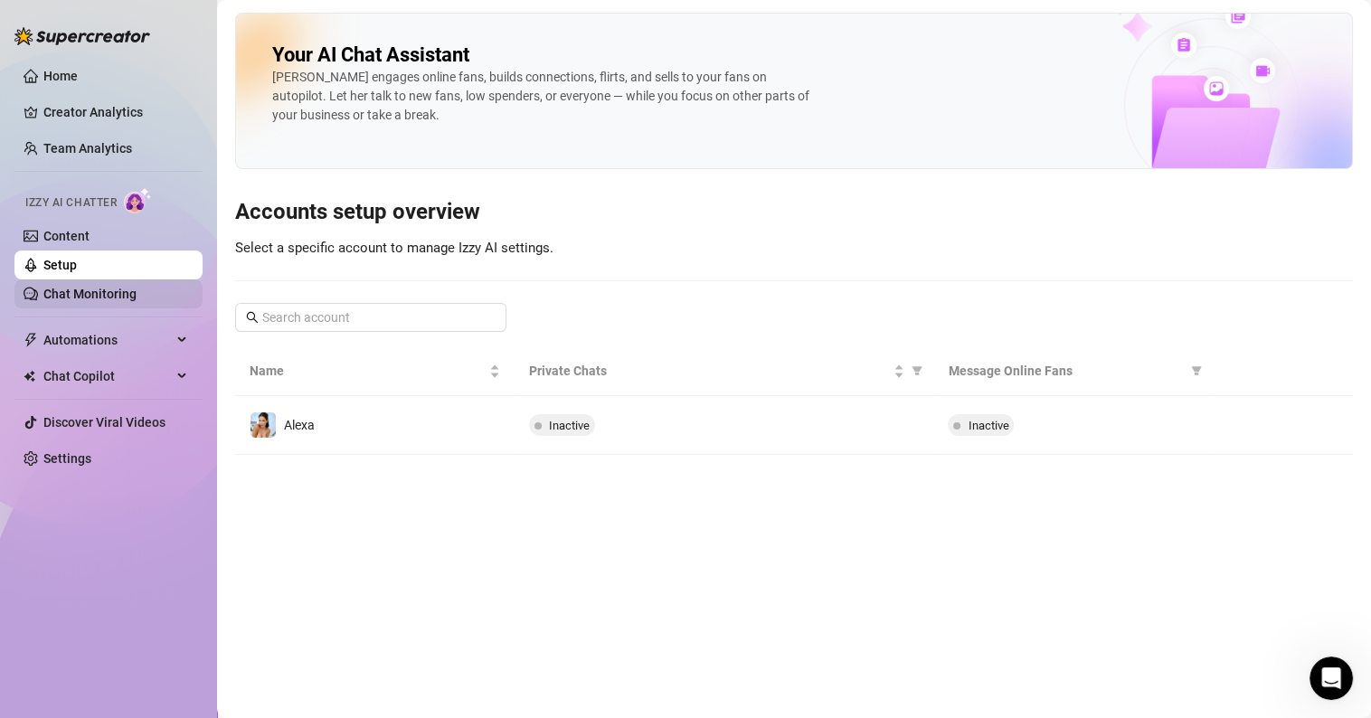
click at [86, 301] on link "Chat Monitoring" at bounding box center [89, 294] width 93 height 14
